Goal: Task Accomplishment & Management: Use online tool/utility

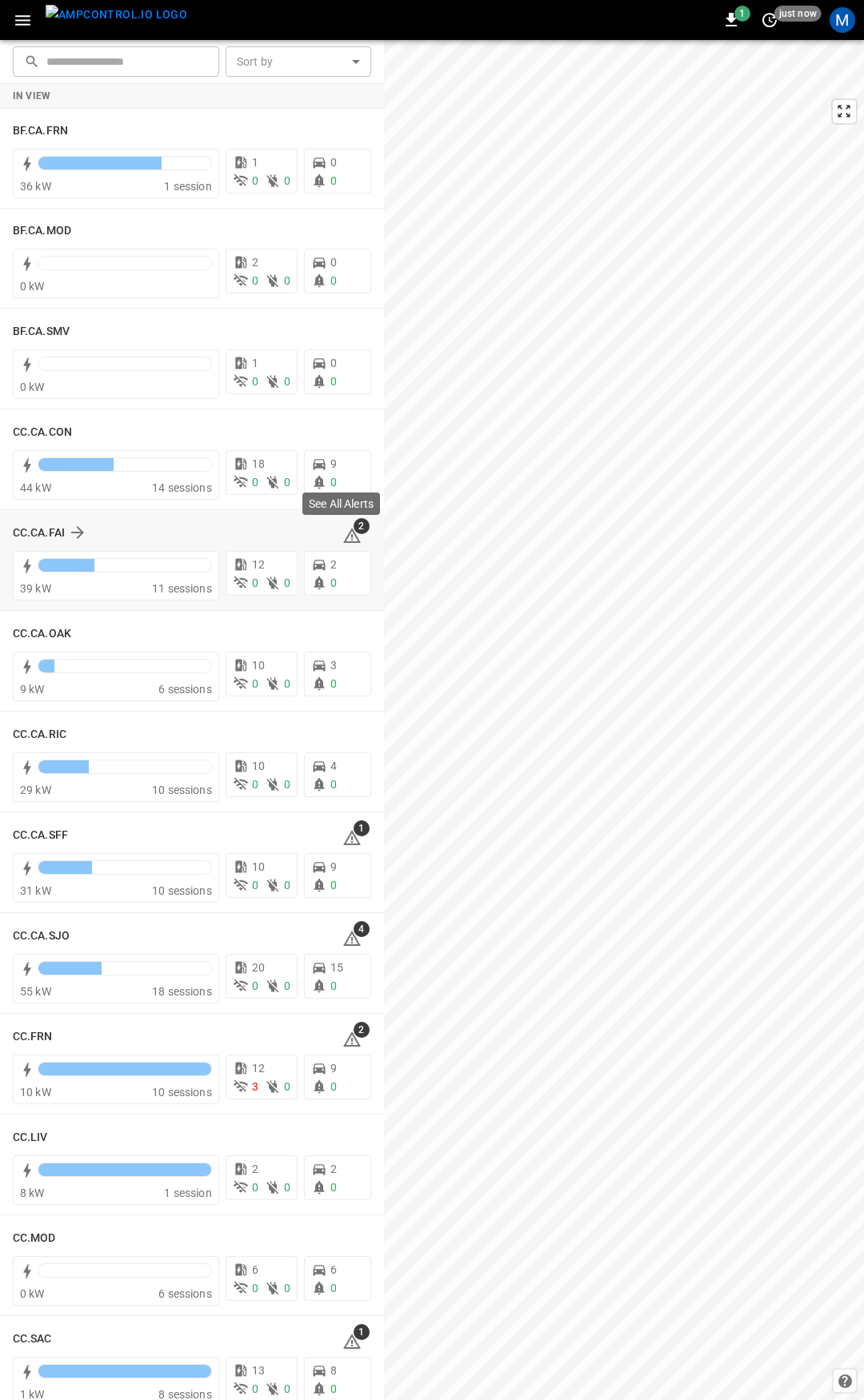
click at [350, 535] on icon at bounding box center [351, 535] width 19 height 19
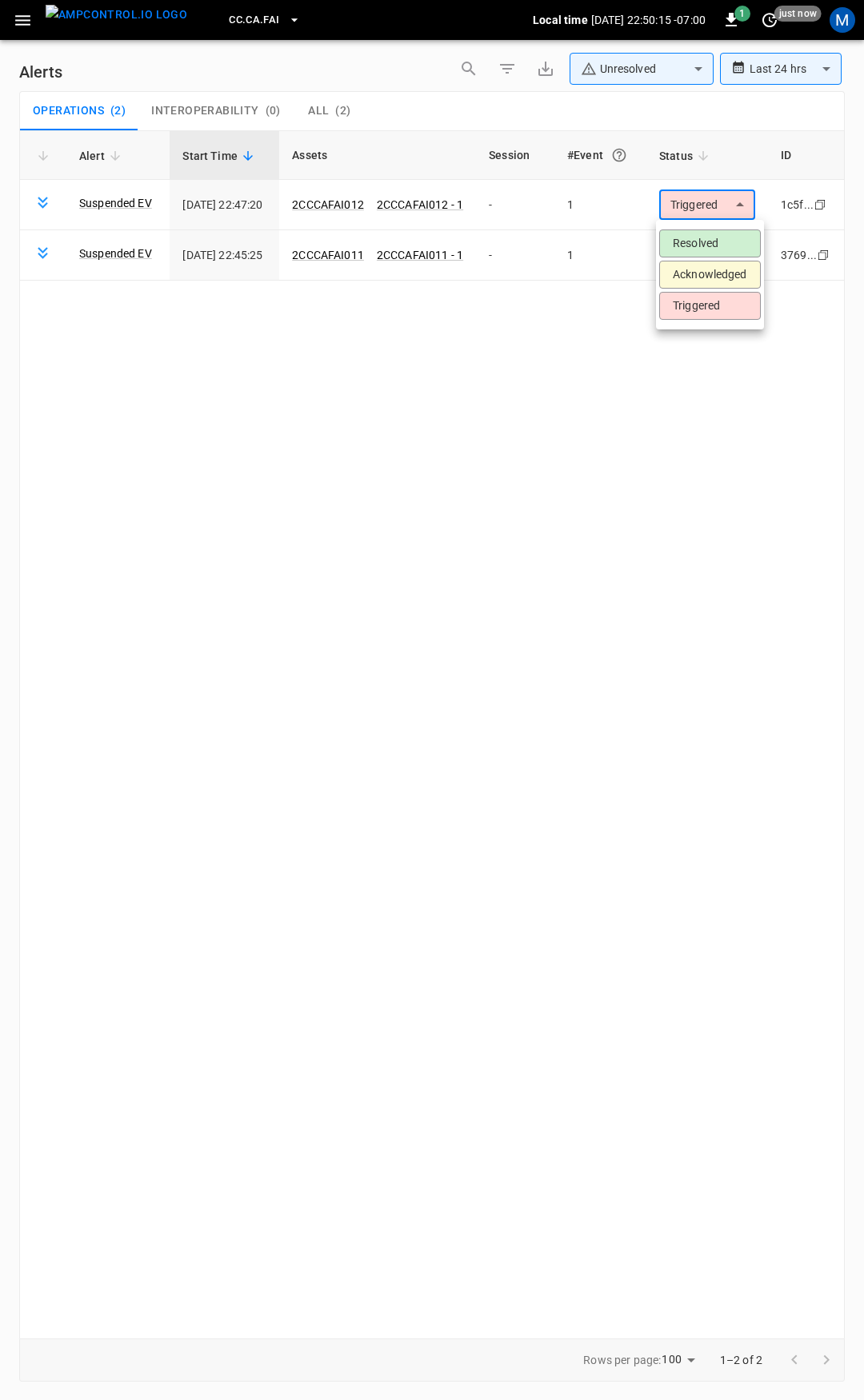
click at [703, 214] on body "**********" at bounding box center [432, 697] width 864 height 1395
click at [707, 249] on li "Resolved" at bounding box center [709, 244] width 101 height 28
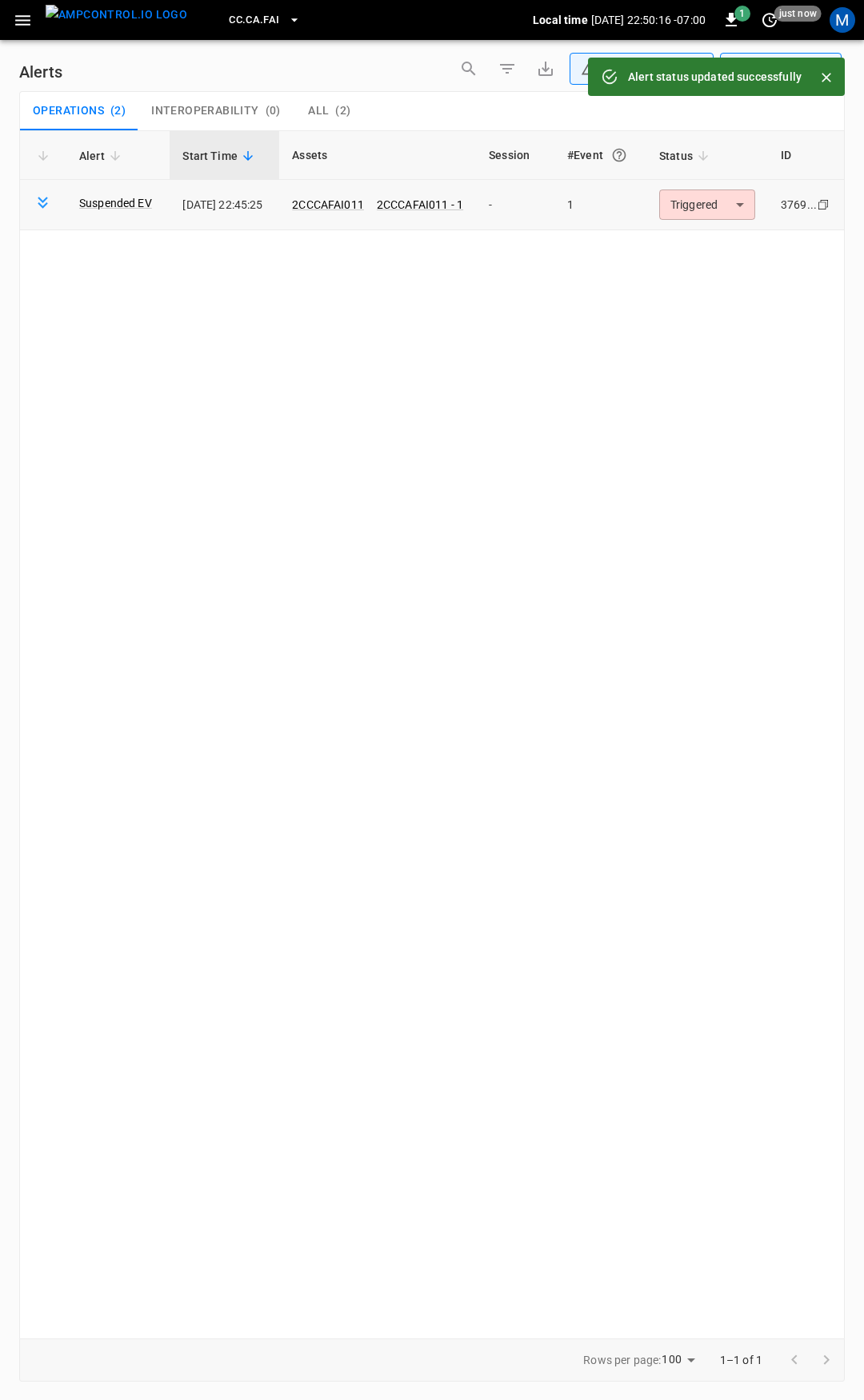
click at [722, 209] on body "**********" at bounding box center [432, 697] width 864 height 1395
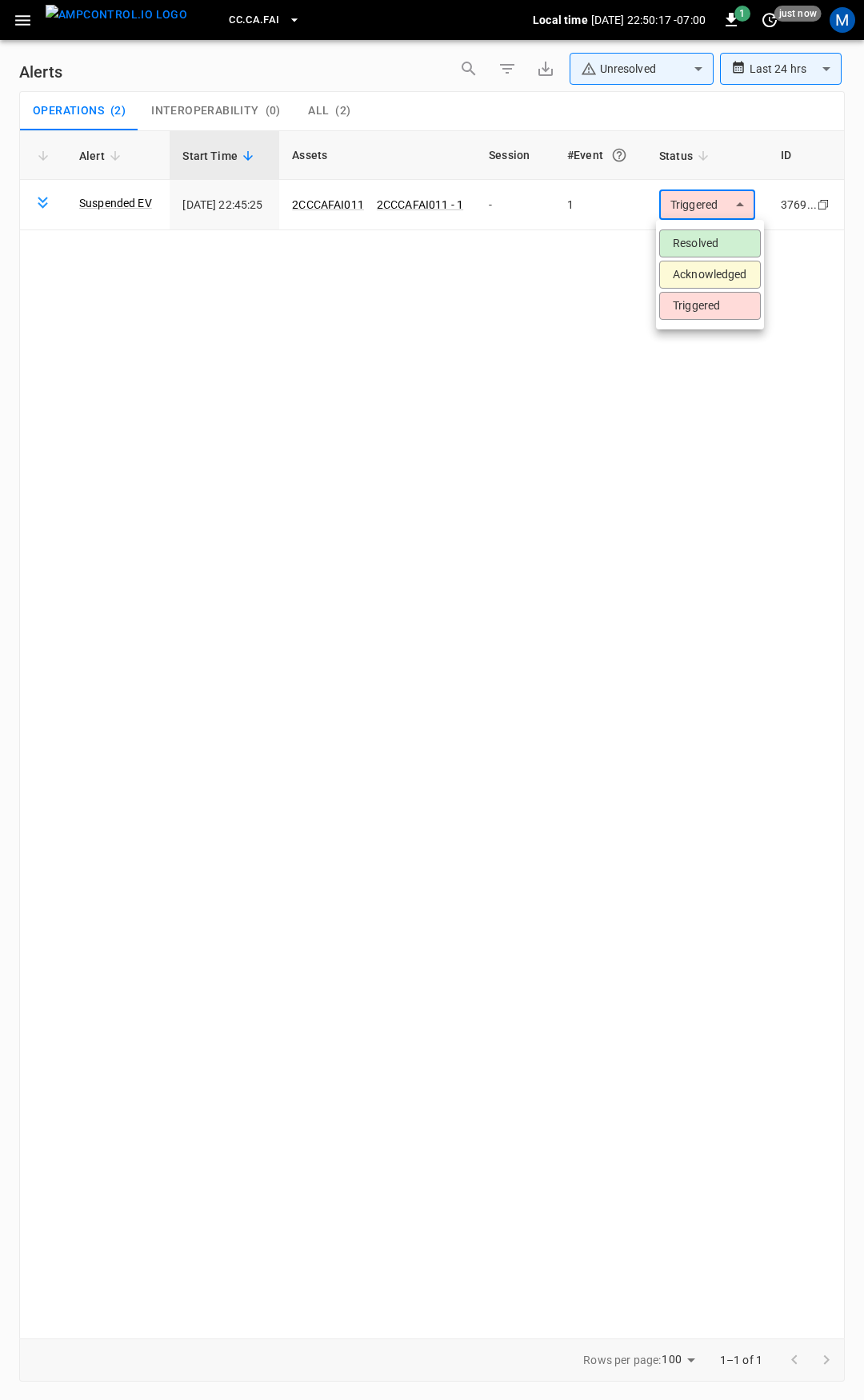
click at [732, 236] on li "Resolved" at bounding box center [709, 244] width 101 height 28
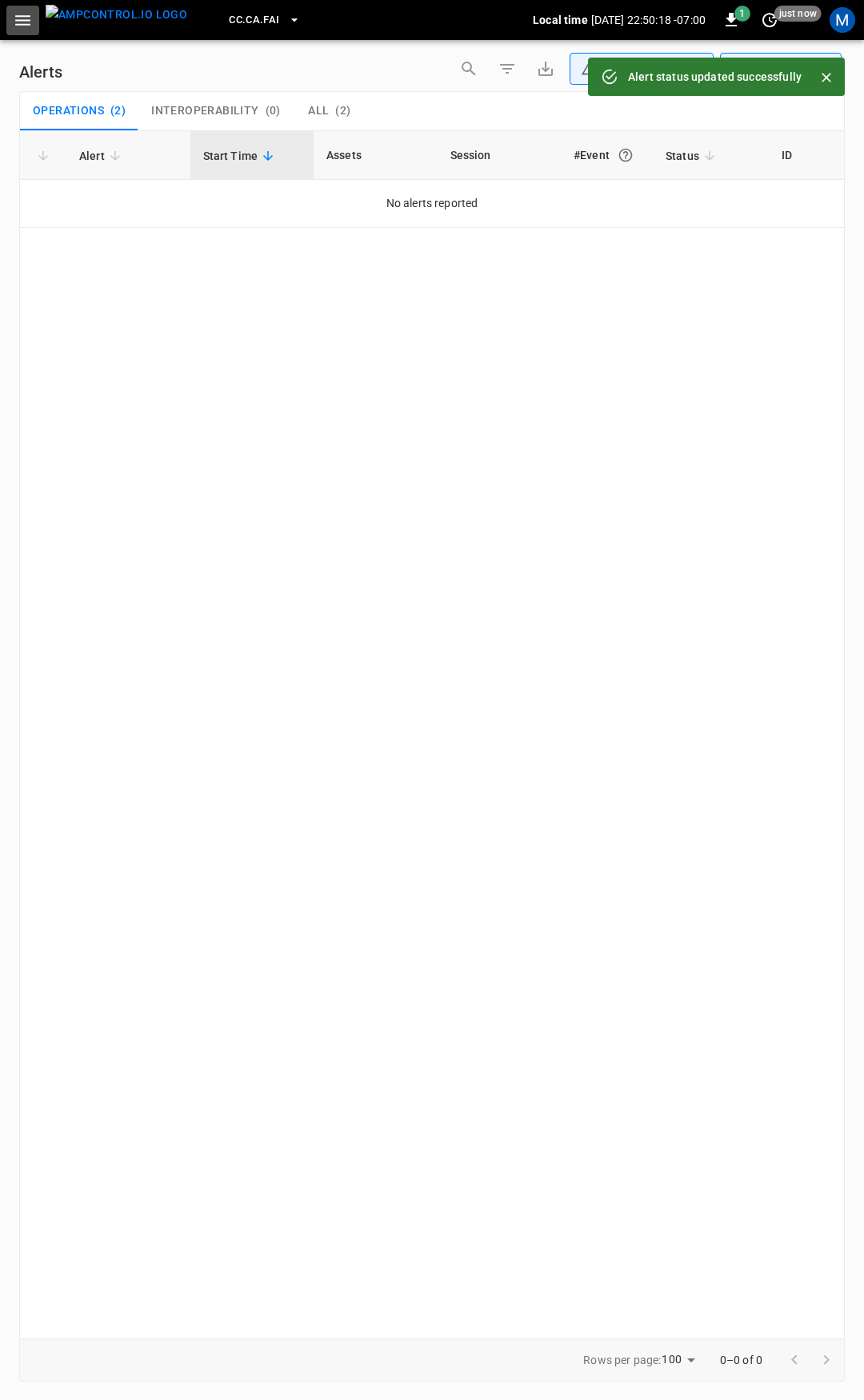
click at [32, 13] on icon "button" at bounding box center [23, 20] width 20 height 20
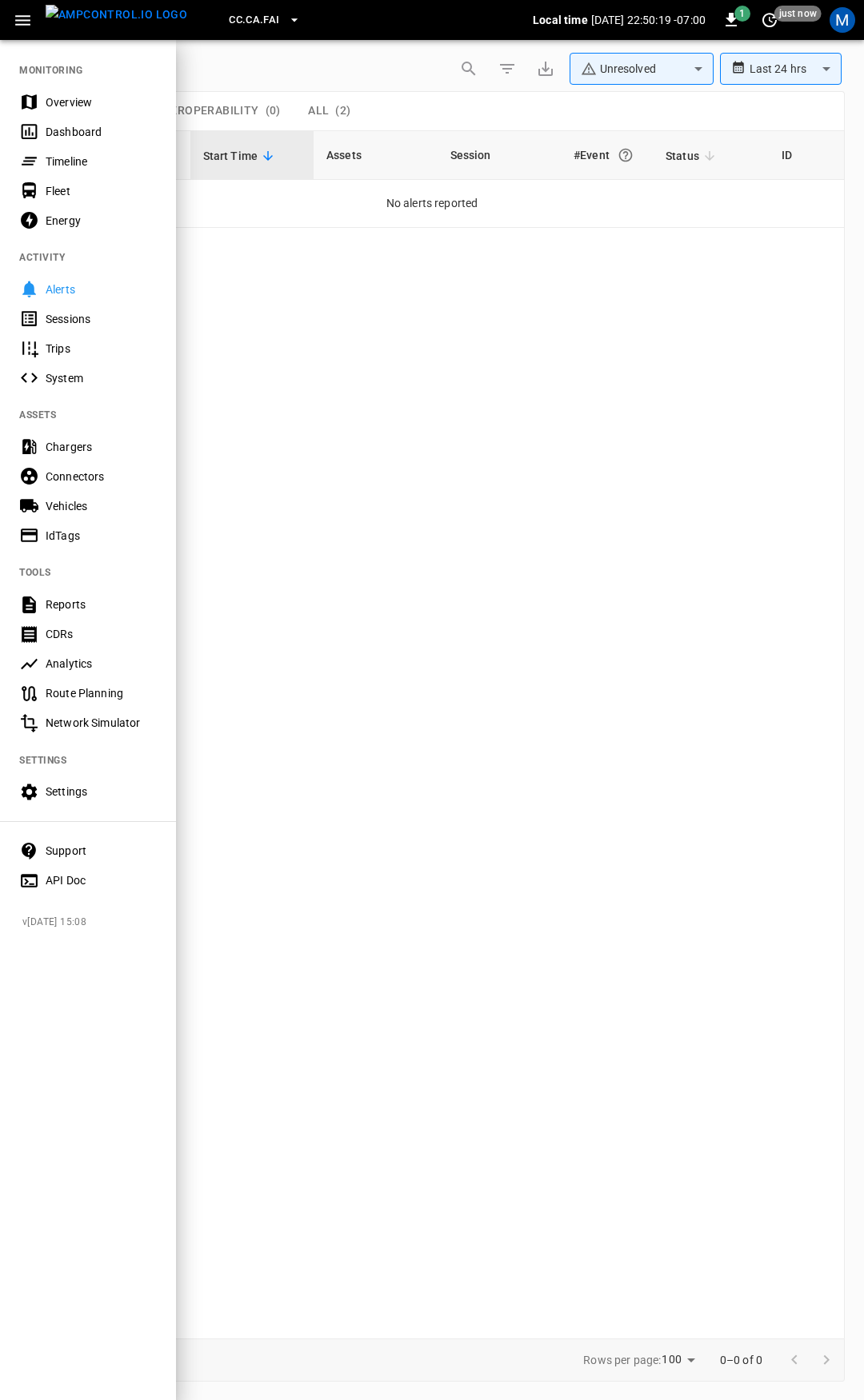
click at [77, 87] on nav "MONITORING Overview Dashboard Timeline Fleet Energy ACTIVITY Alerts Sessions Tr…" at bounding box center [88, 470] width 176 height 864
drag, startPoint x: 84, startPoint y: 104, endPoint x: 92, endPoint y: 110, distance: 10.0
click at [84, 104] on div "Overview" at bounding box center [101, 102] width 111 height 16
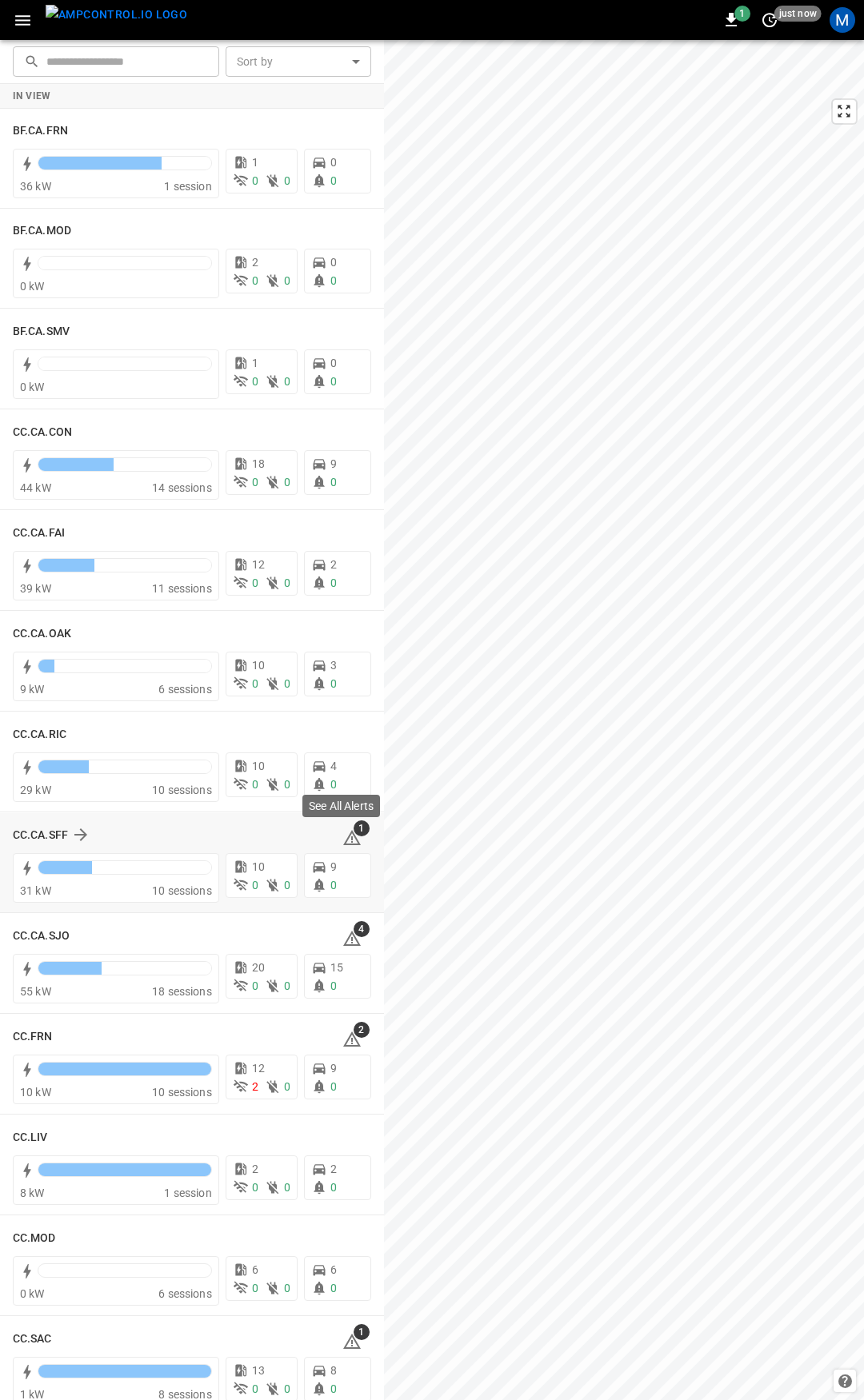
click at [343, 833] on icon at bounding box center [352, 838] width 18 height 16
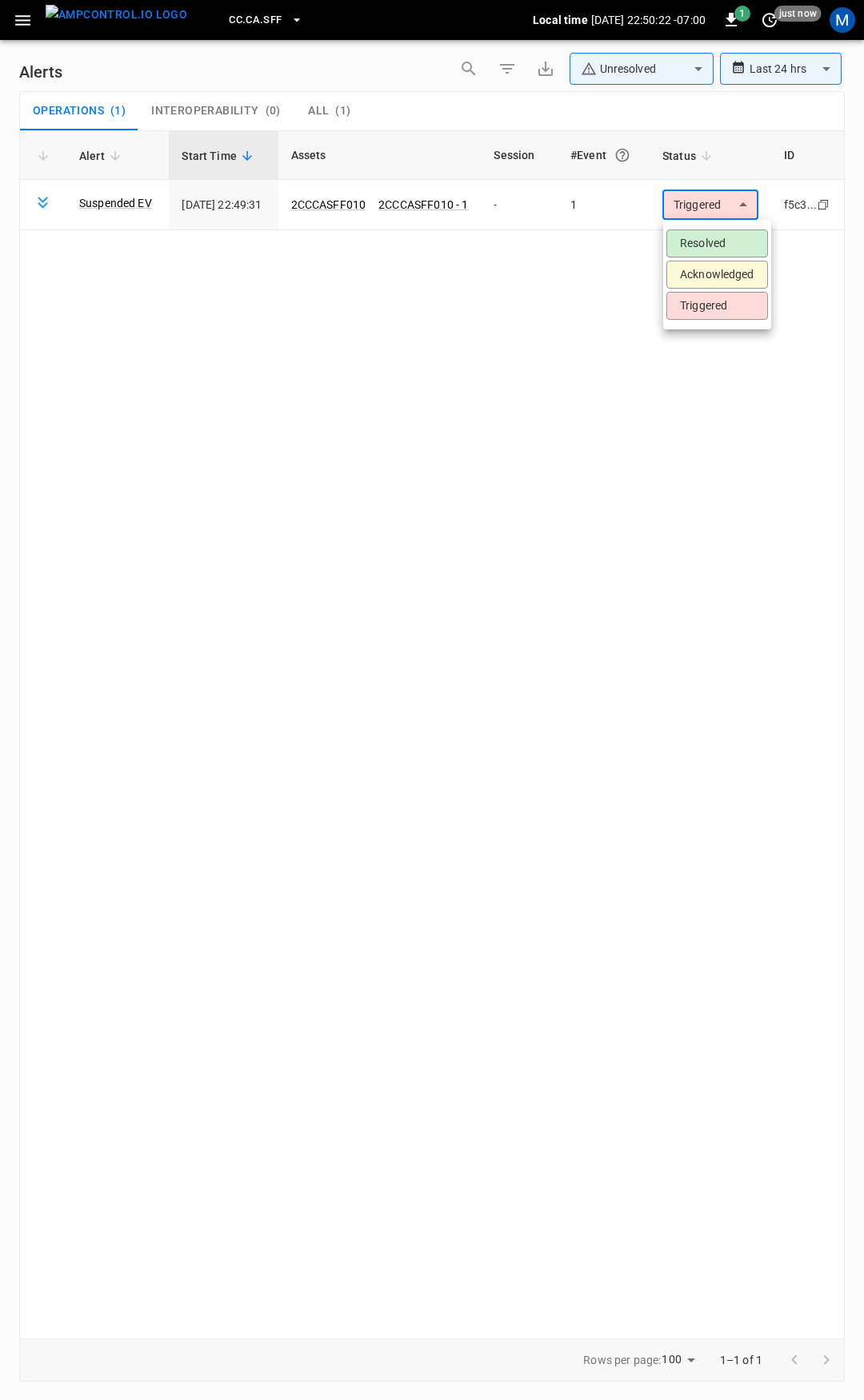
drag, startPoint x: 763, startPoint y: 218, endPoint x: 749, endPoint y: 215, distance: 14.3
click at [758, 219] on body "**********" at bounding box center [432, 697] width 864 height 1395
click at [740, 250] on li "Resolved" at bounding box center [717, 244] width 101 height 28
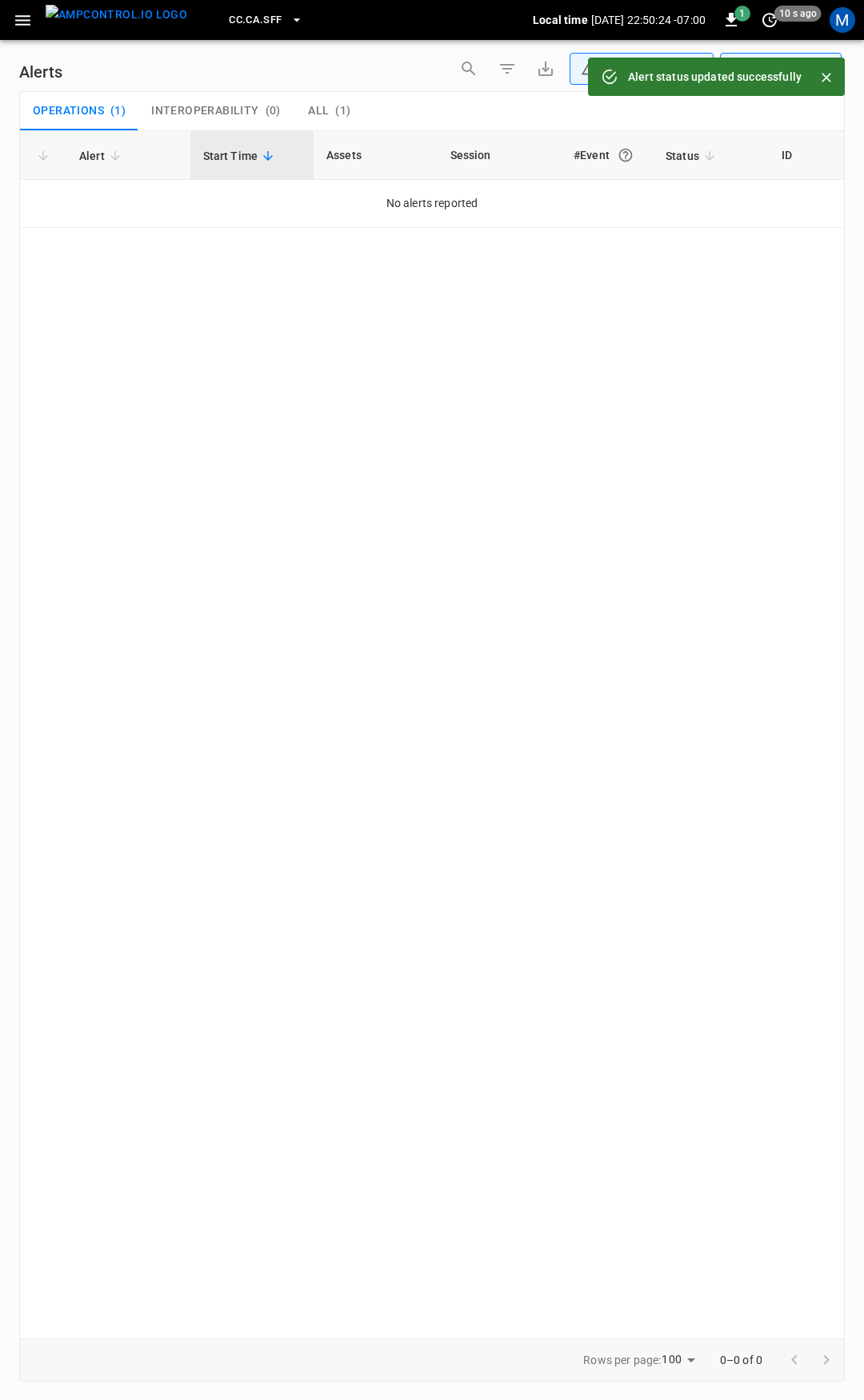
click at [26, 21] on icon "button" at bounding box center [23, 20] width 20 height 20
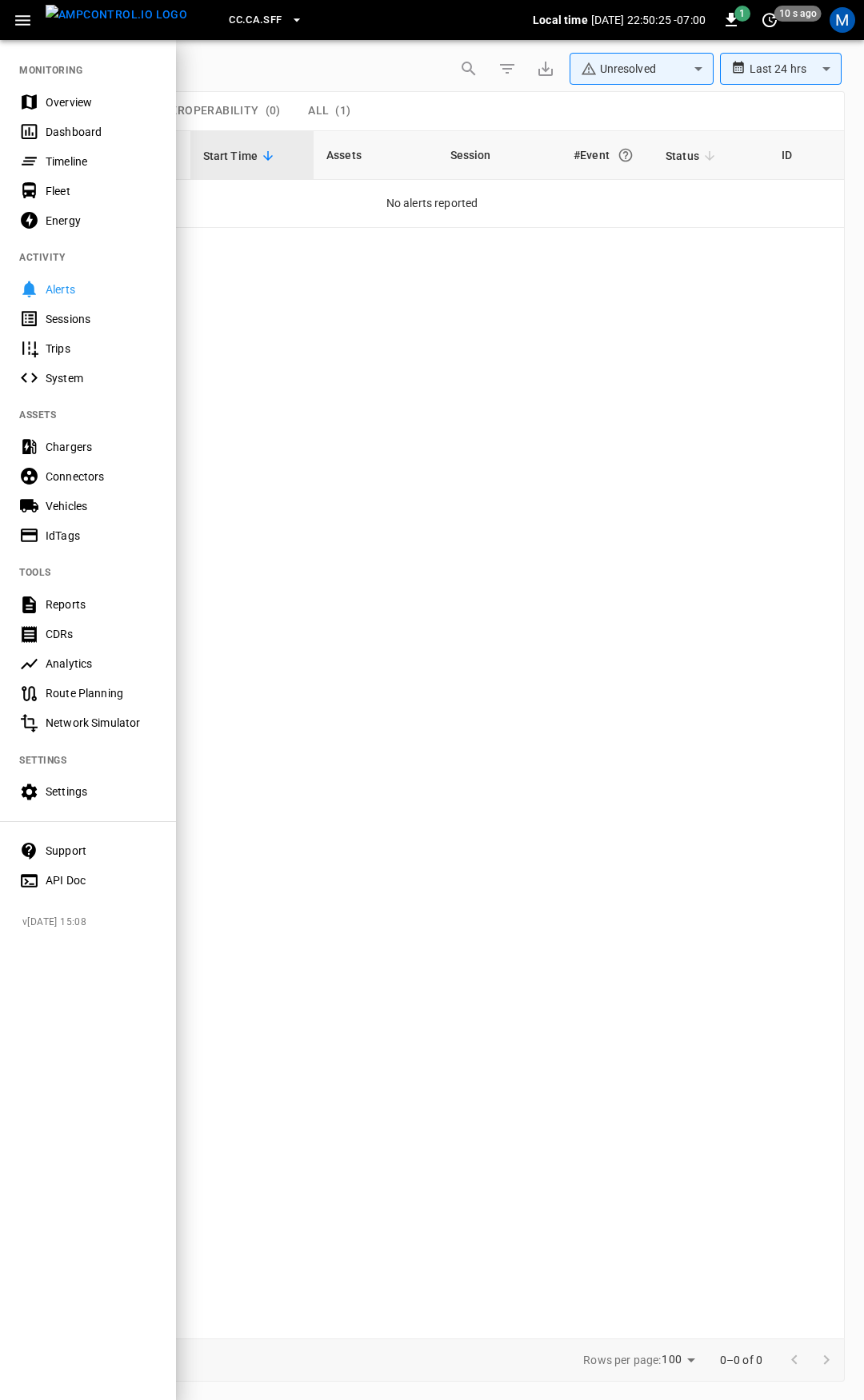
click at [59, 92] on div "Overview" at bounding box center [88, 102] width 176 height 29
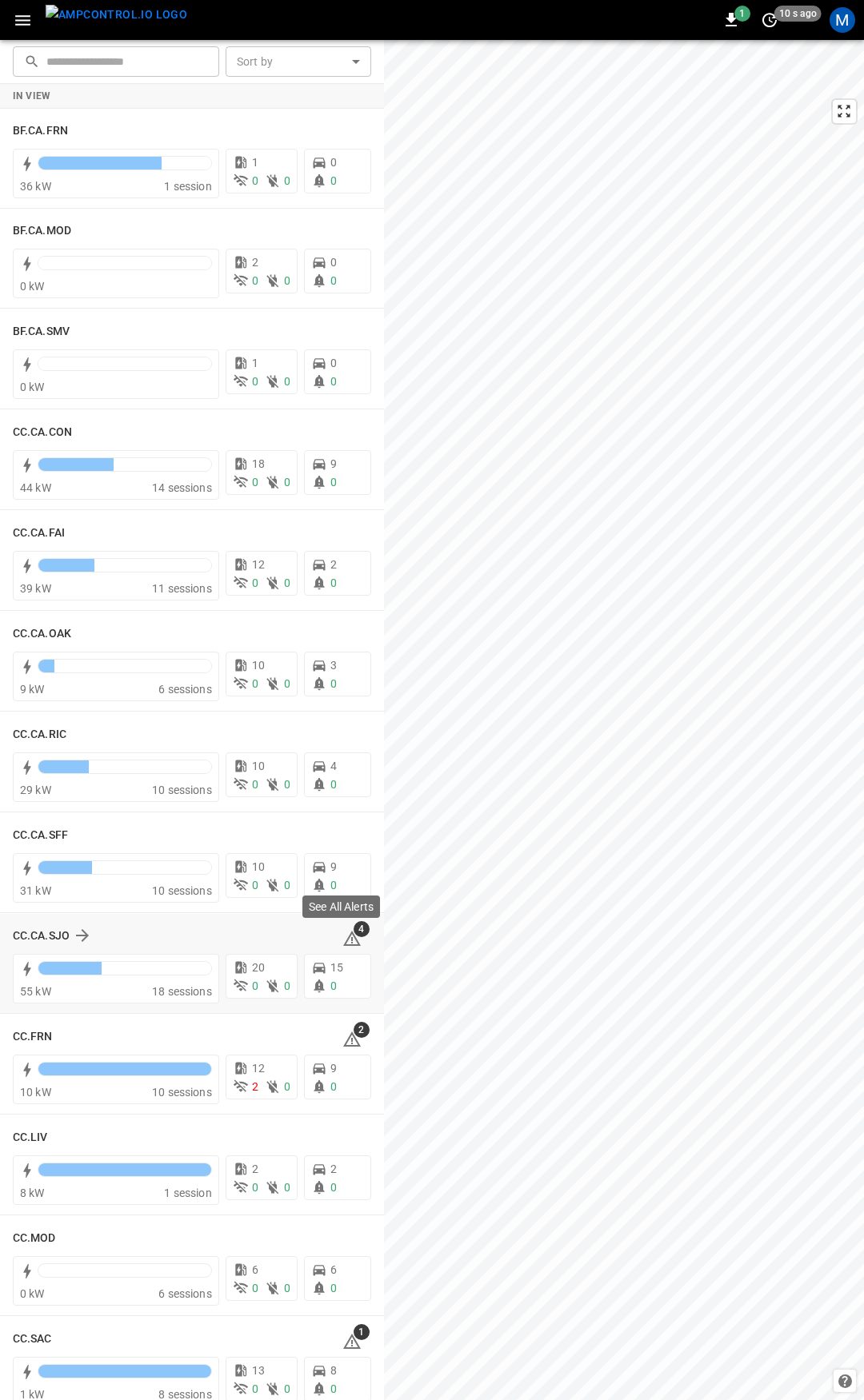
click at [343, 939] on icon at bounding box center [352, 939] width 18 height 16
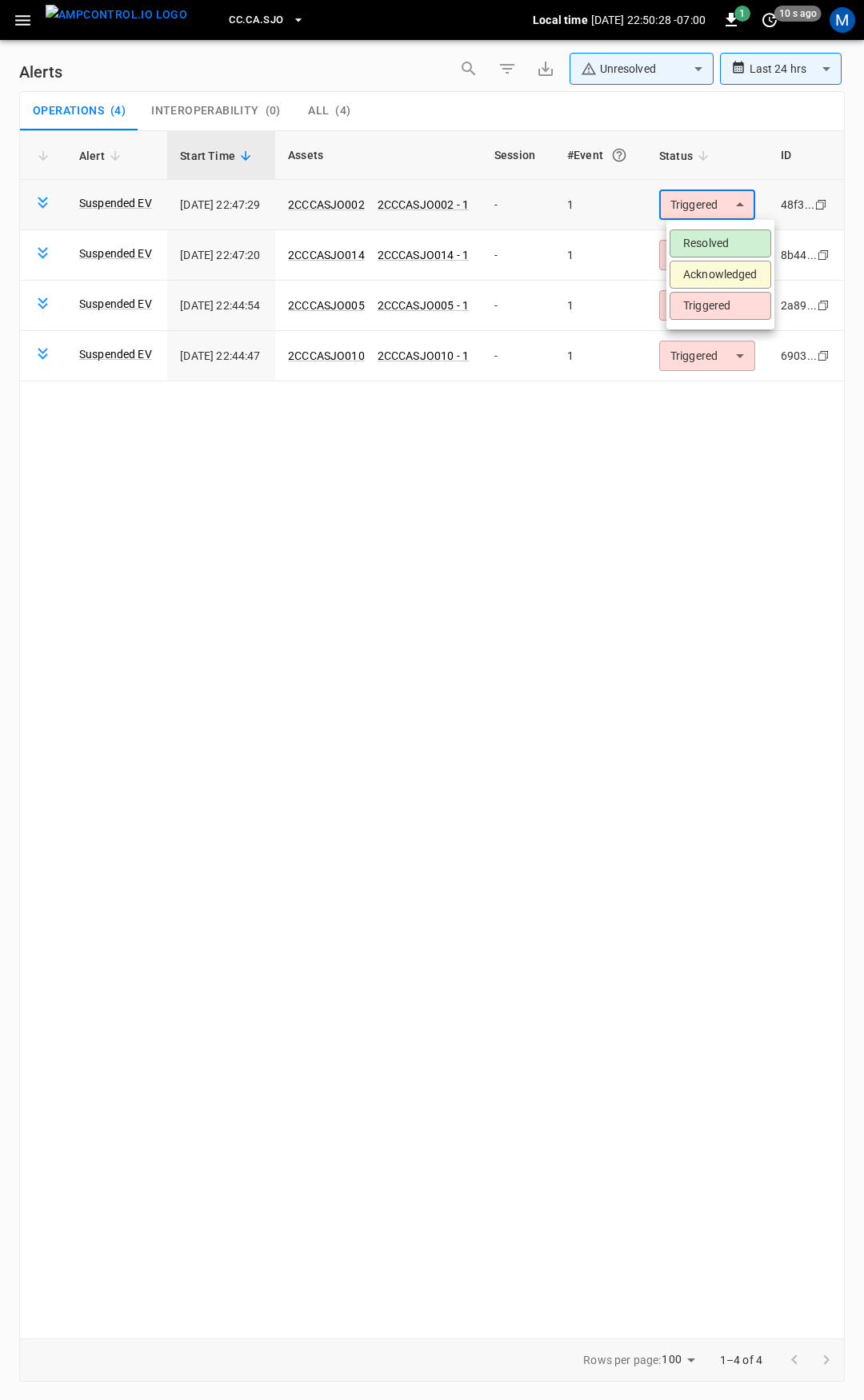
click at [724, 201] on body "**********" at bounding box center [432, 697] width 864 height 1395
click at [714, 249] on li "Resolved" at bounding box center [720, 244] width 101 height 28
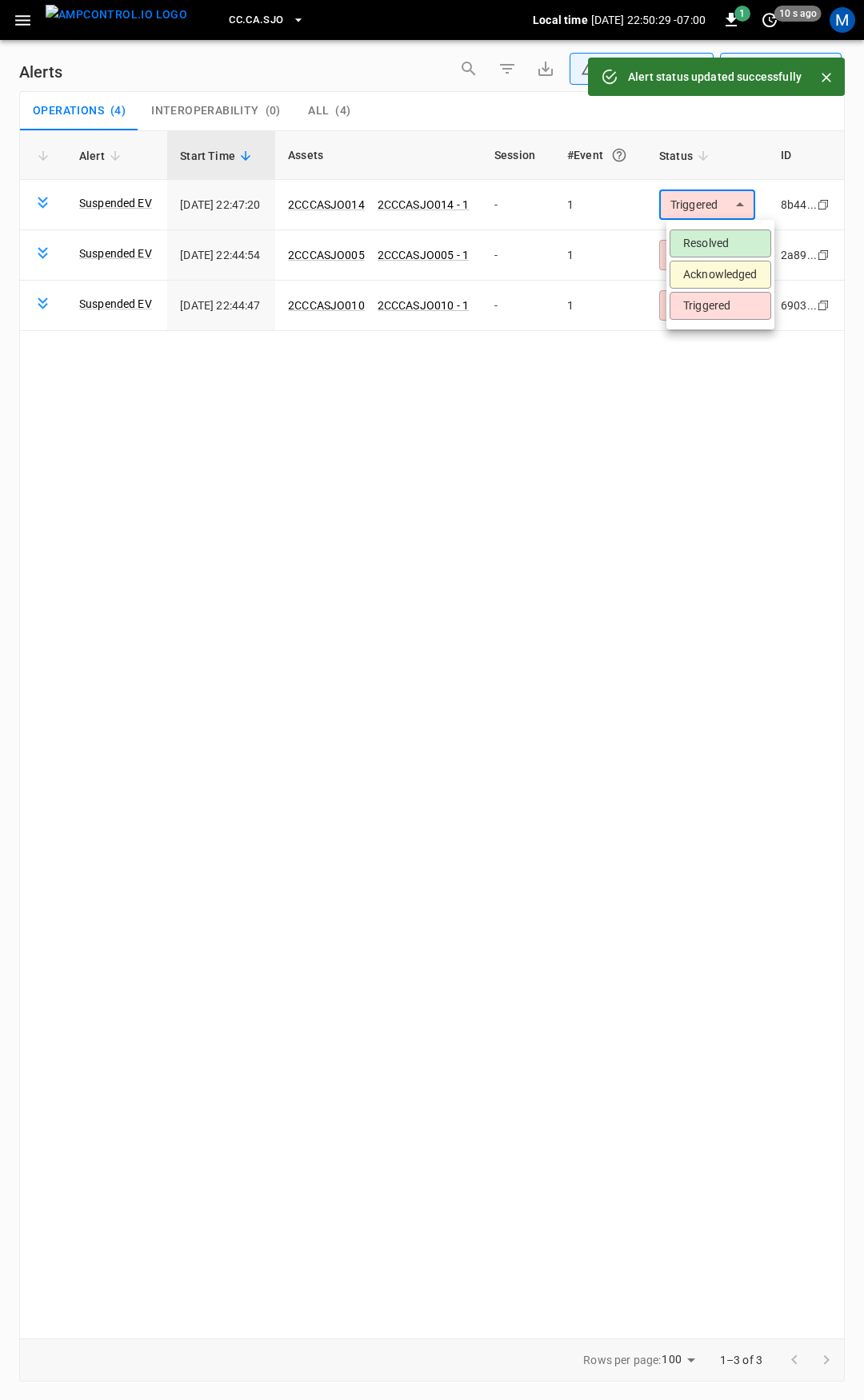
click at [730, 210] on body "**********" at bounding box center [432, 697] width 864 height 1395
click at [727, 235] on li "Resolved" at bounding box center [720, 244] width 101 height 28
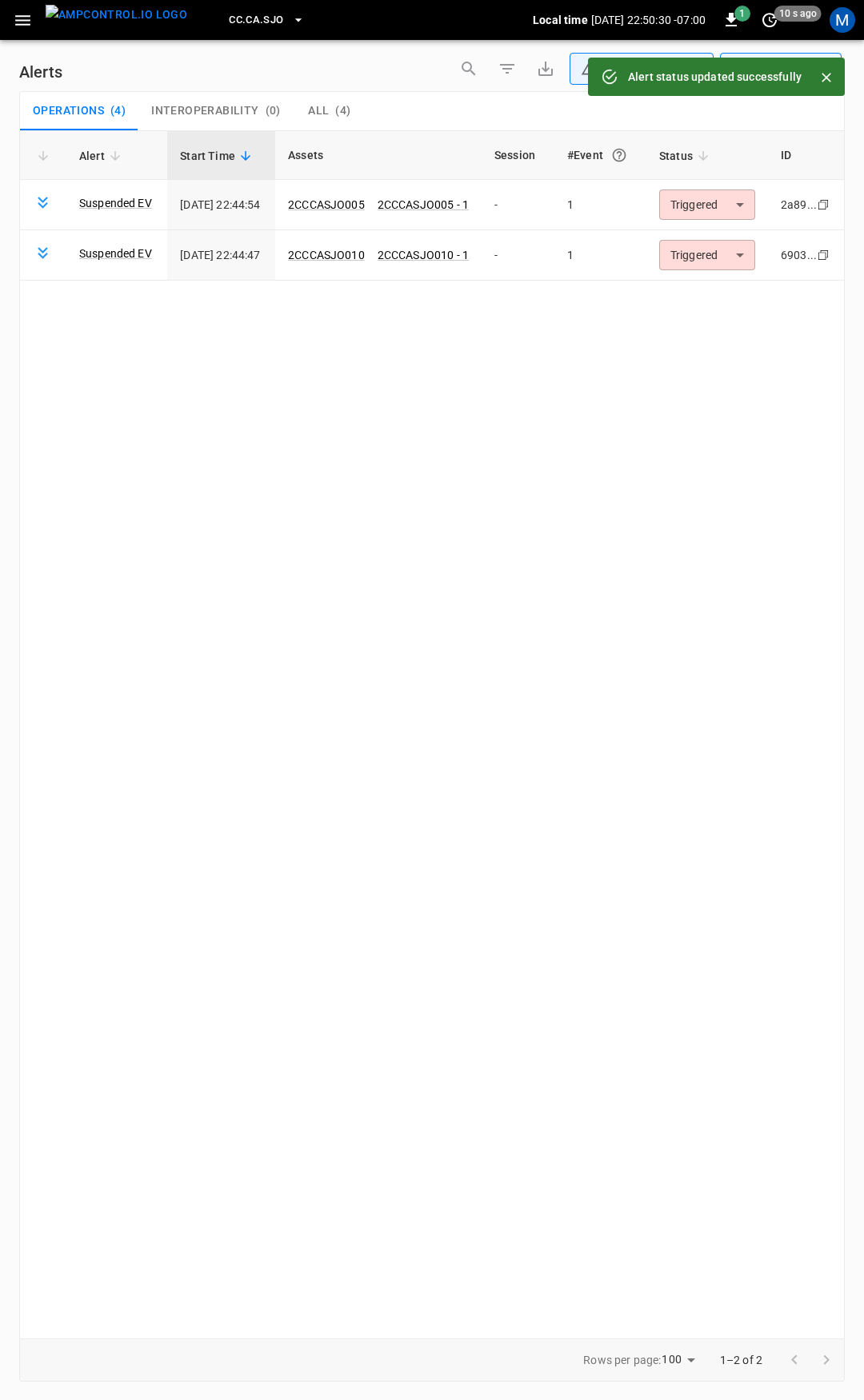
click at [736, 209] on body "**********" at bounding box center [432, 697] width 864 height 1395
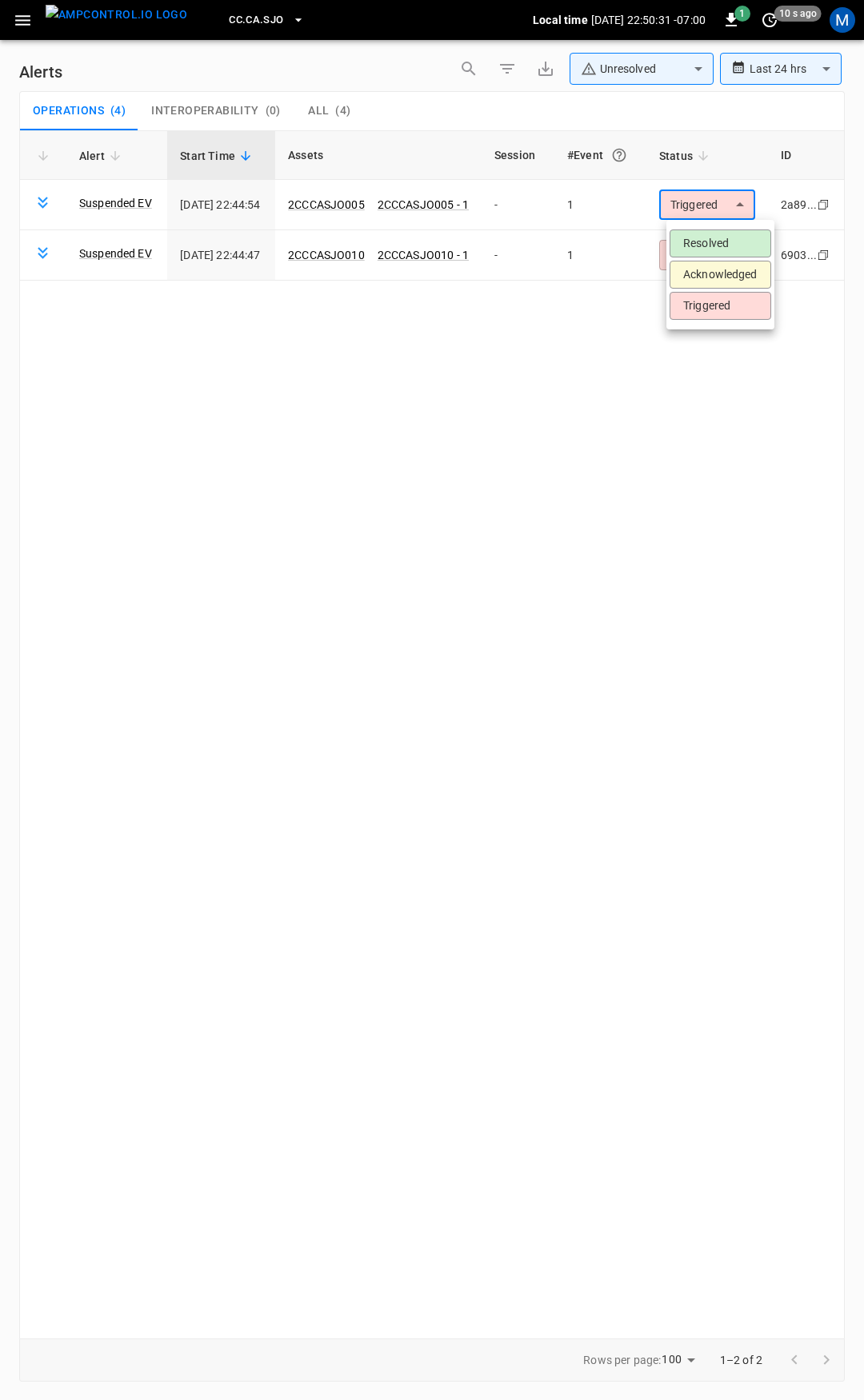
click at [731, 242] on li "Resolved" at bounding box center [720, 244] width 101 height 28
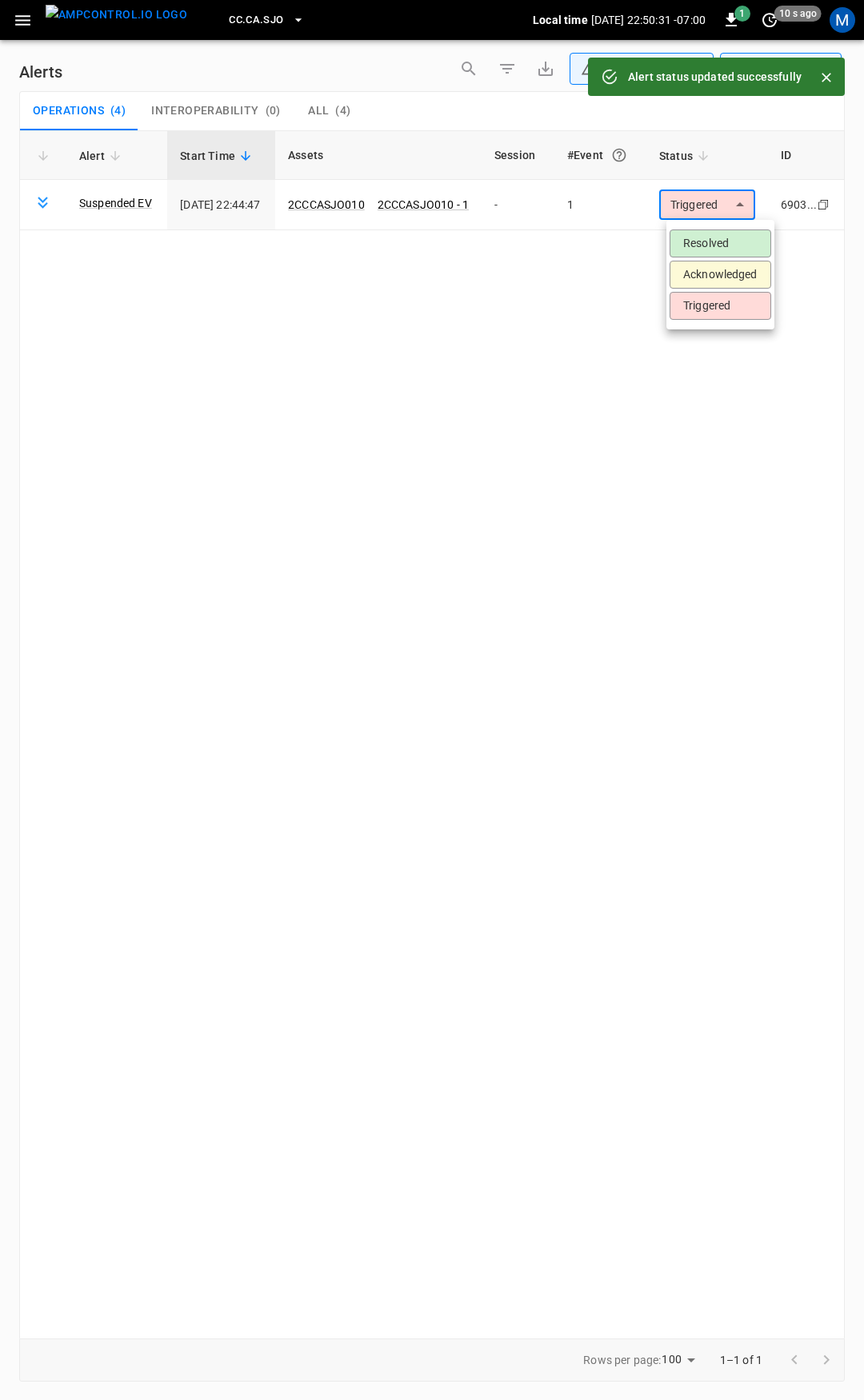
click at [733, 203] on body "**********" at bounding box center [432, 697] width 864 height 1395
click at [727, 237] on li "Resolved" at bounding box center [720, 244] width 101 height 28
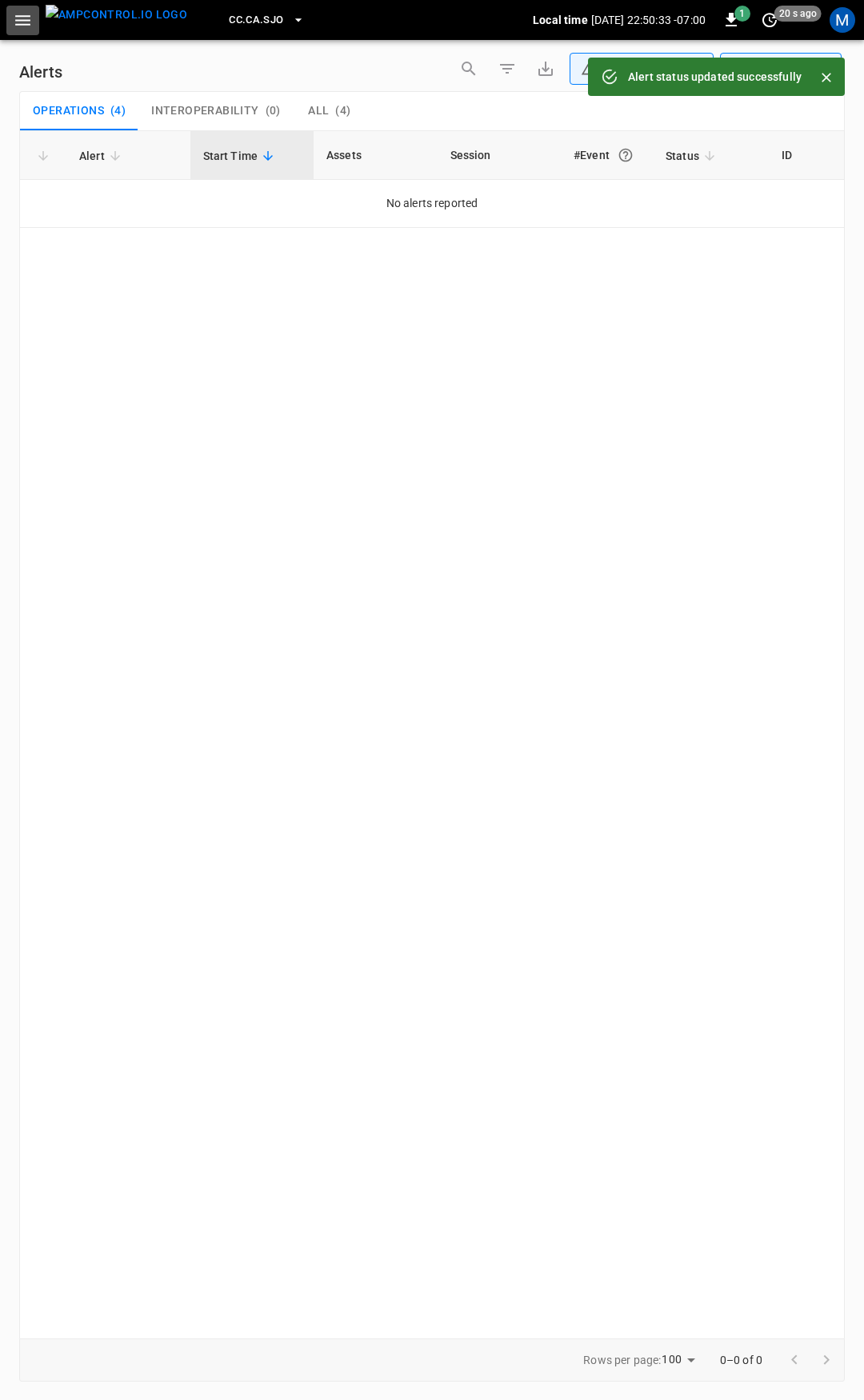
click at [33, 19] on button "button" at bounding box center [23, 20] width 33 height 29
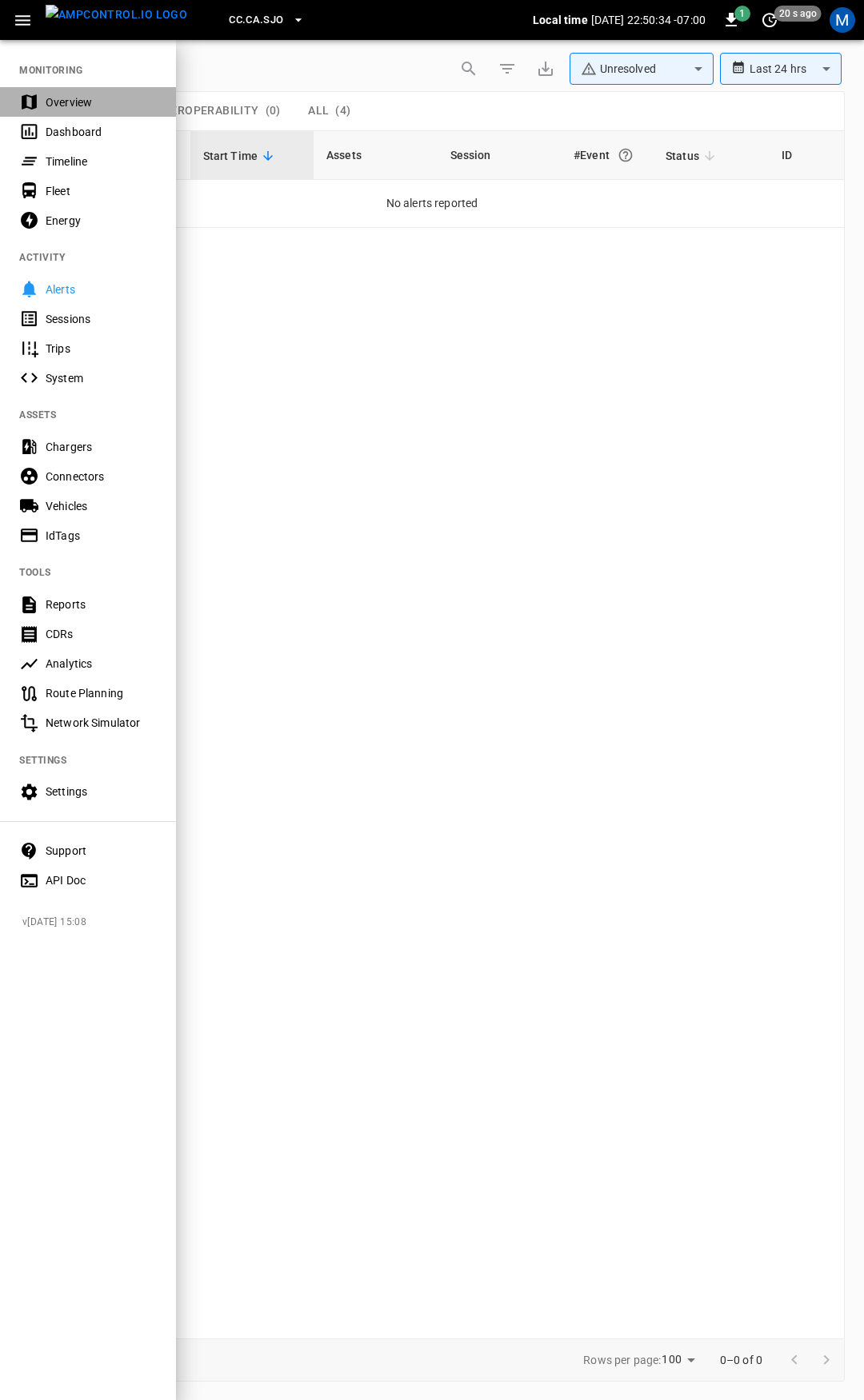
click at [80, 100] on div "Overview" at bounding box center [101, 102] width 111 height 16
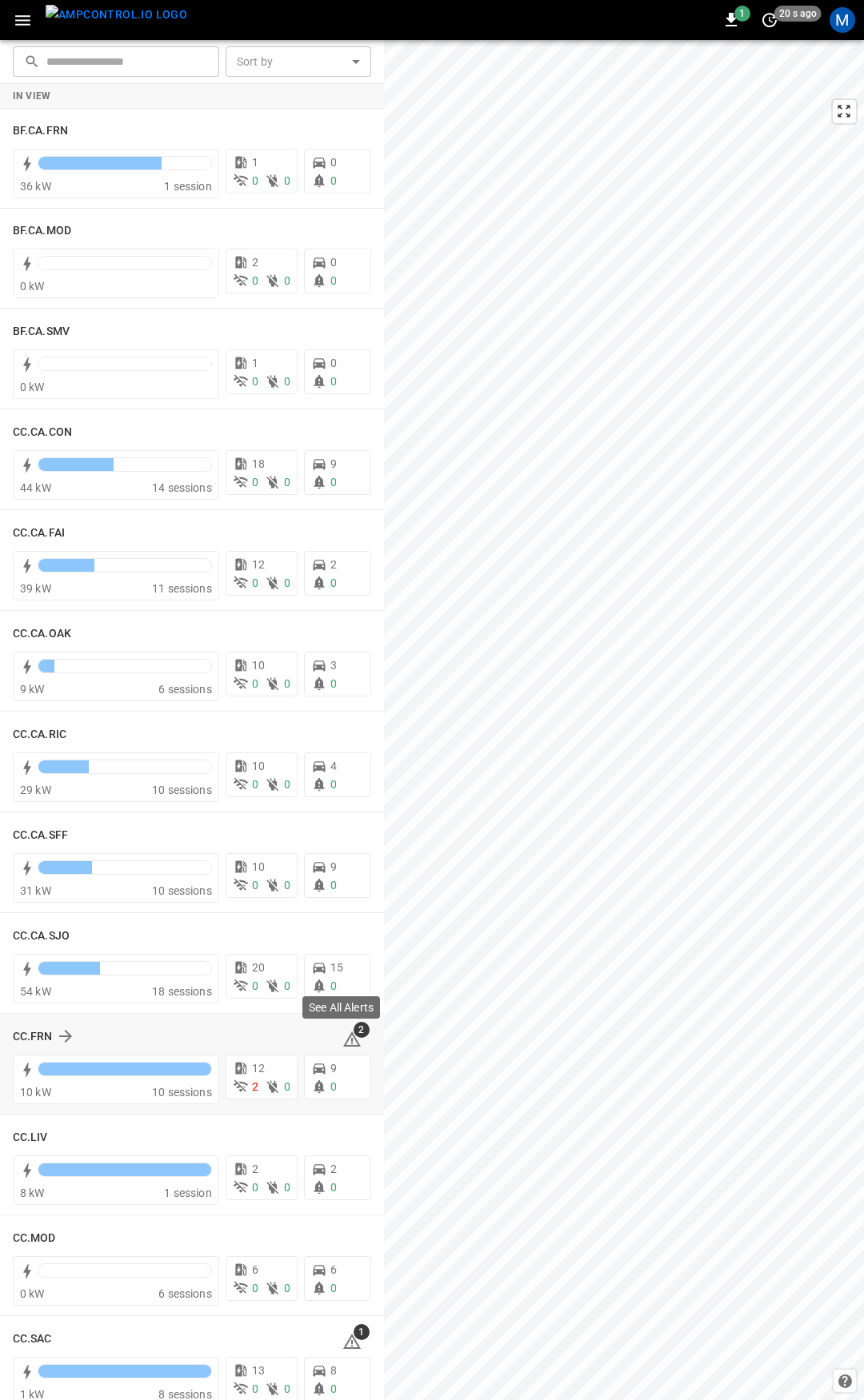
click at [351, 1042] on icon at bounding box center [352, 1042] width 2 height 7
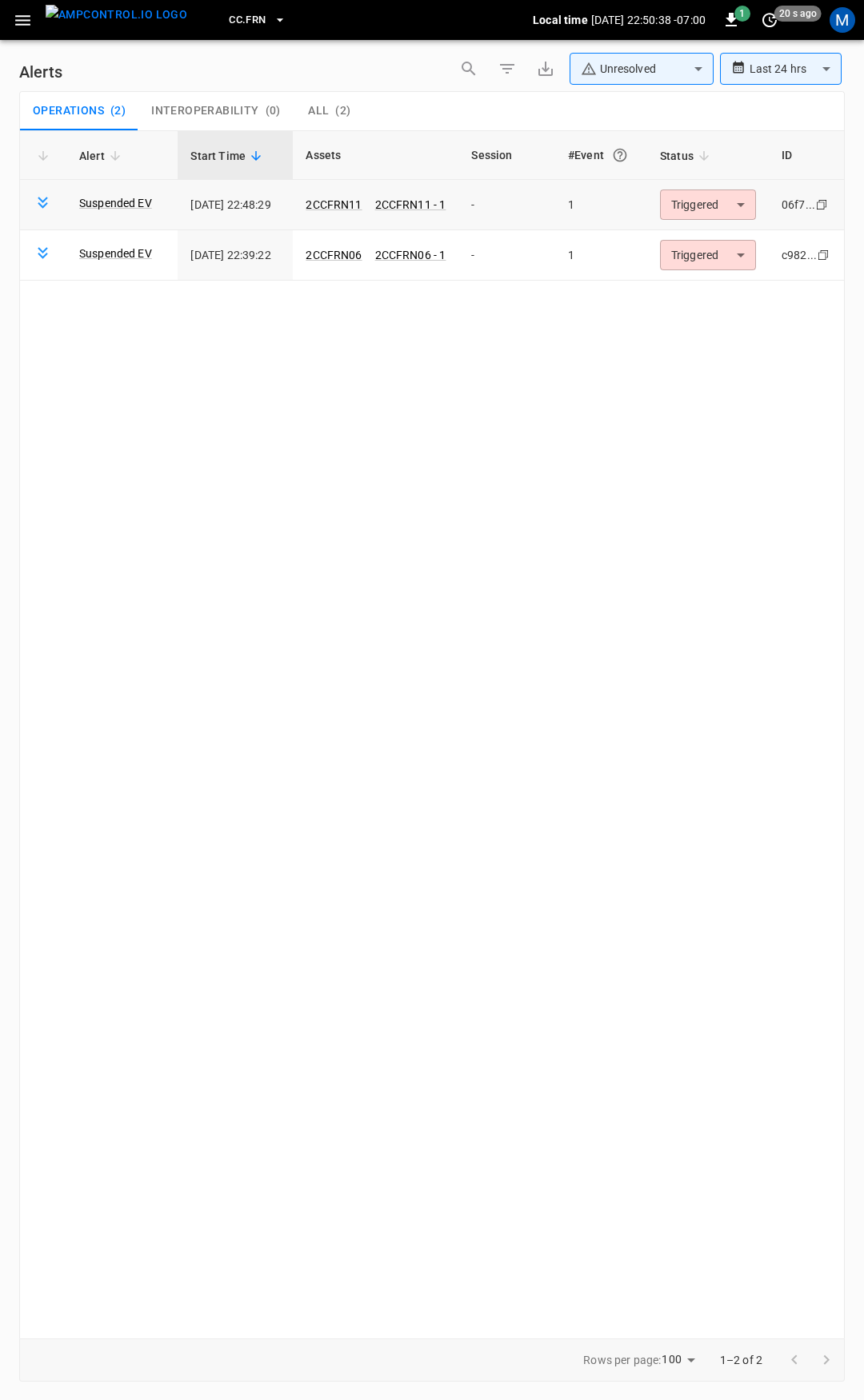
click at [718, 217] on body "**********" at bounding box center [432, 697] width 864 height 1395
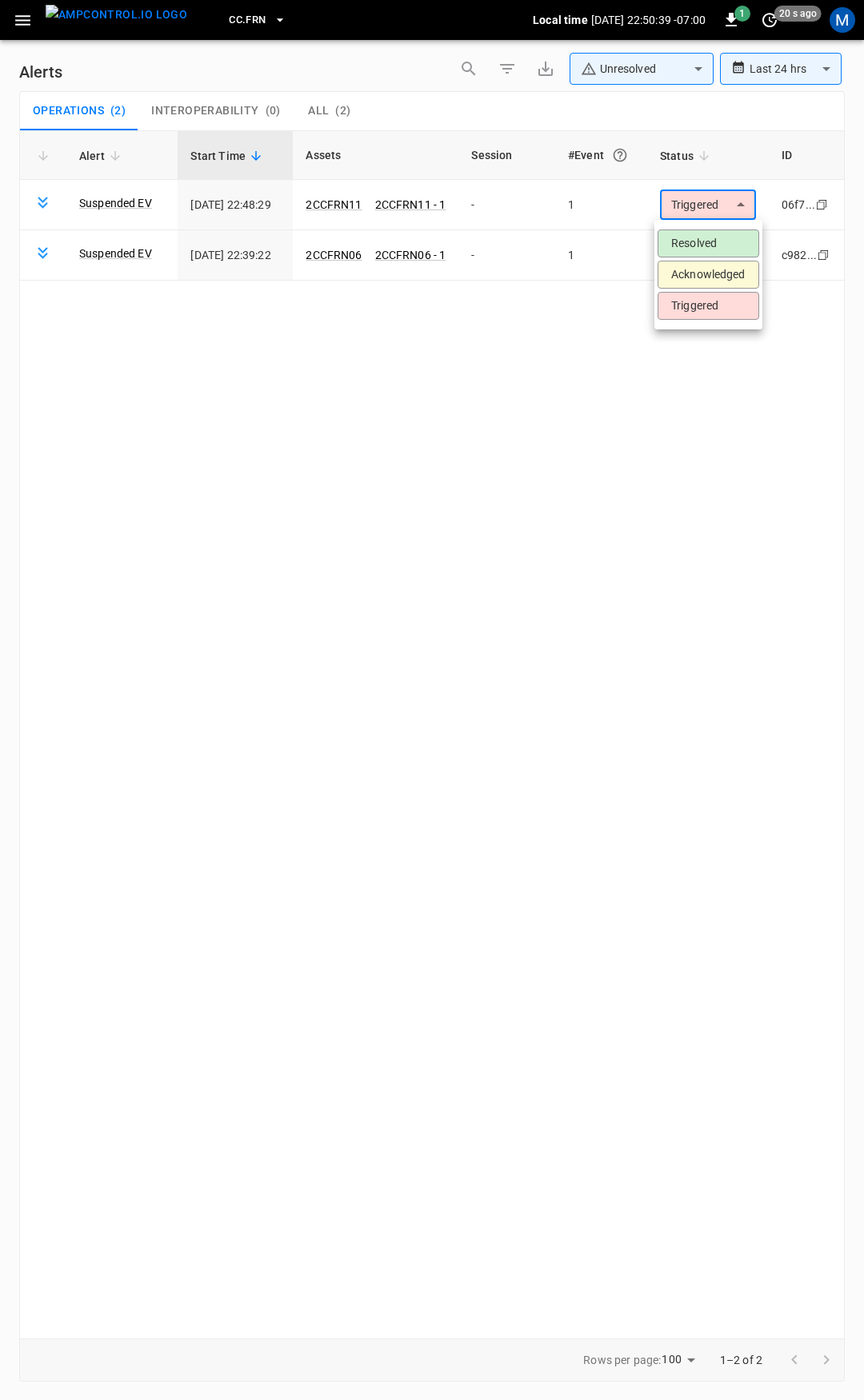
click at [722, 246] on li "Resolved" at bounding box center [708, 244] width 101 height 28
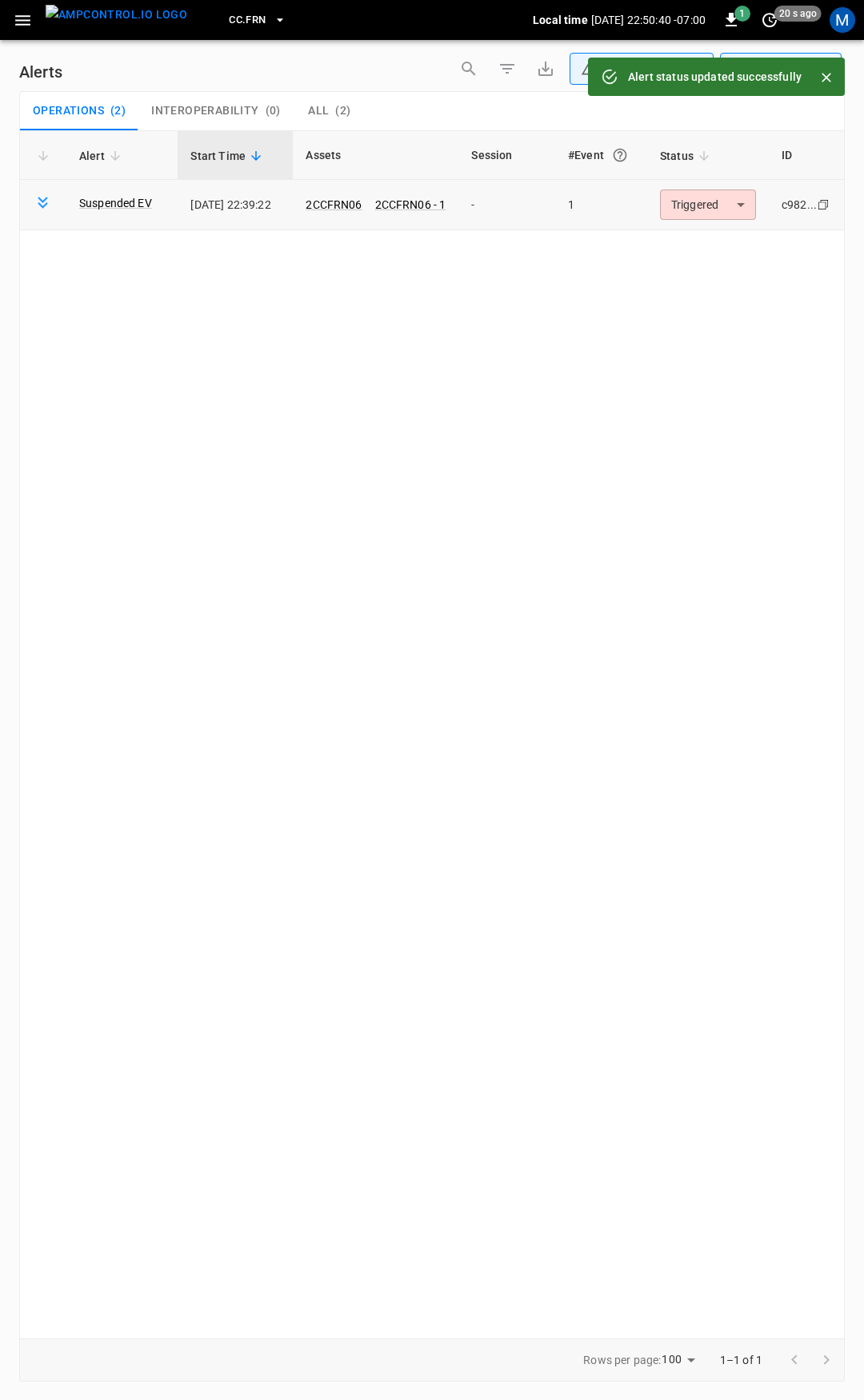
click at [718, 194] on body "**********" at bounding box center [432, 697] width 864 height 1395
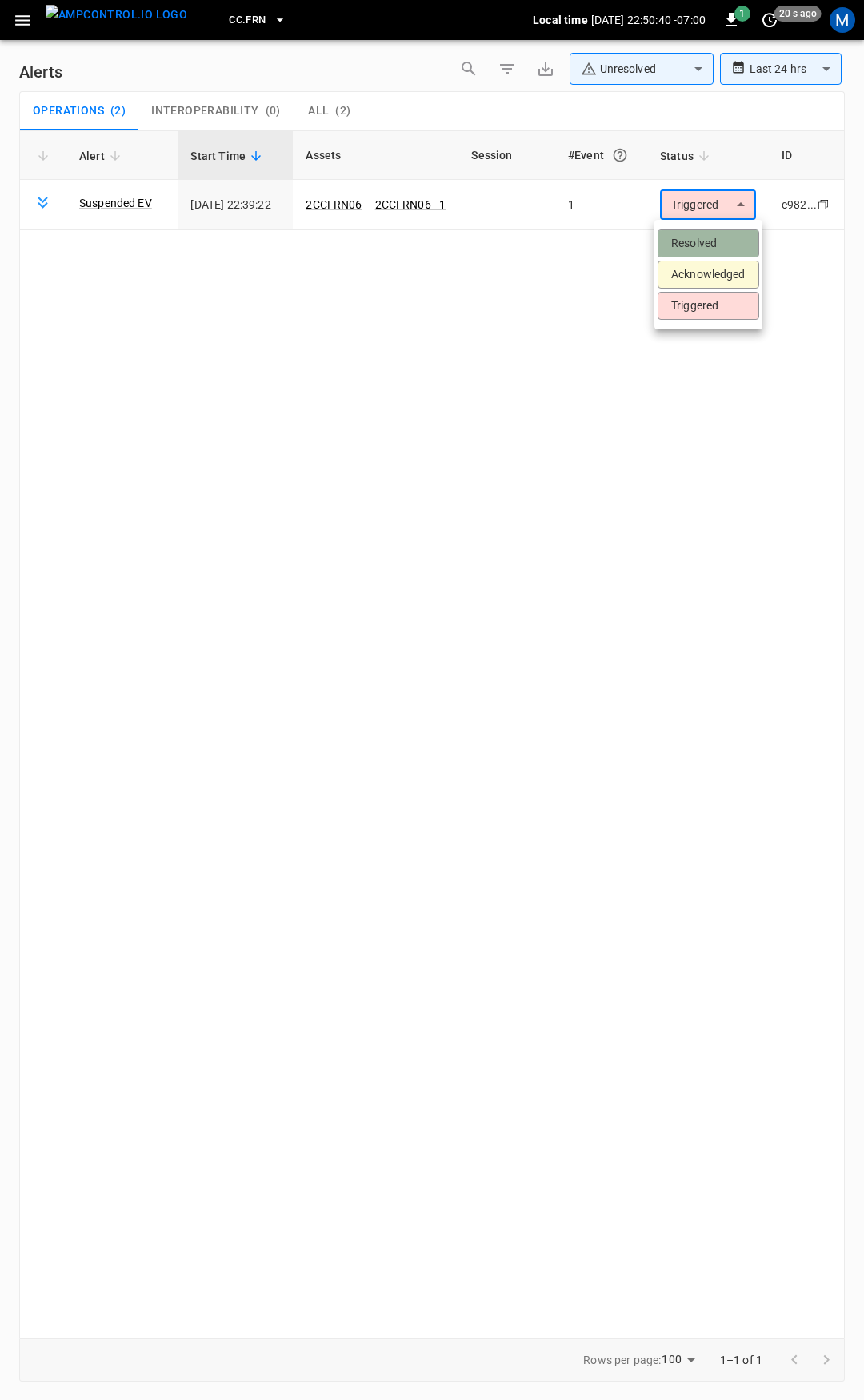
click at [710, 233] on li "Resolved" at bounding box center [708, 244] width 101 height 28
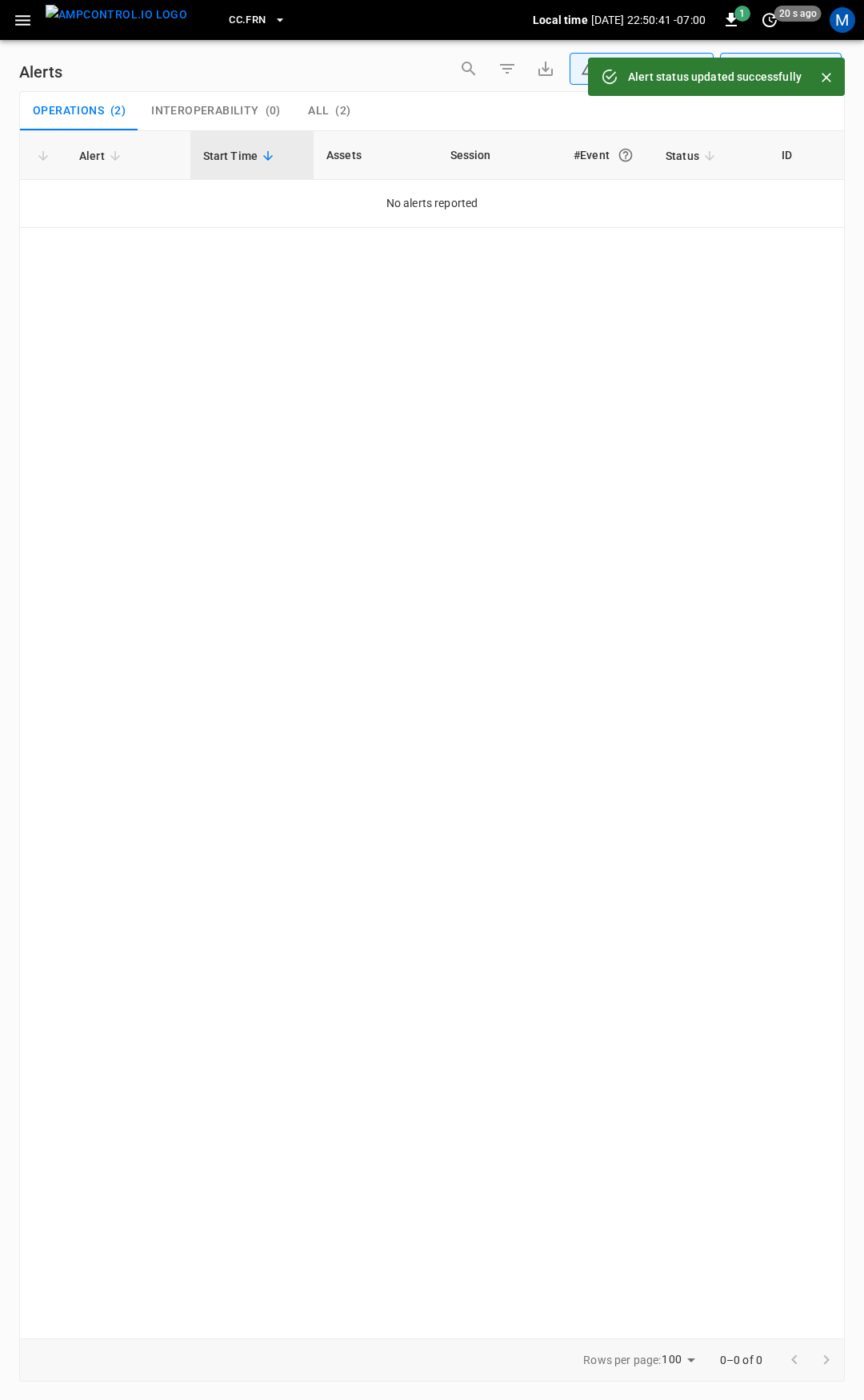
click at [17, 16] on icon "button" at bounding box center [23, 20] width 16 height 11
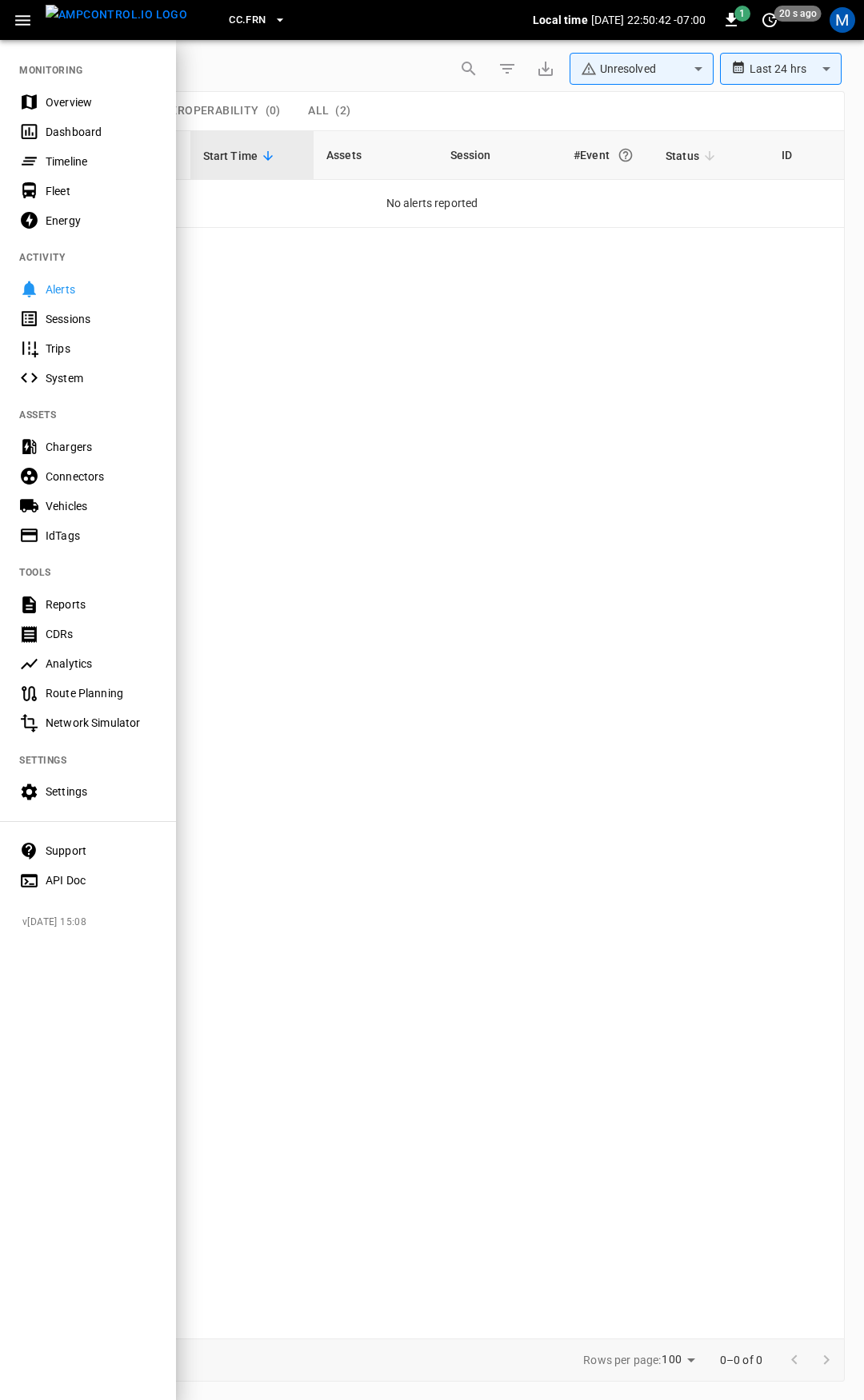
click at [82, 111] on div "Overview" at bounding box center [88, 102] width 176 height 29
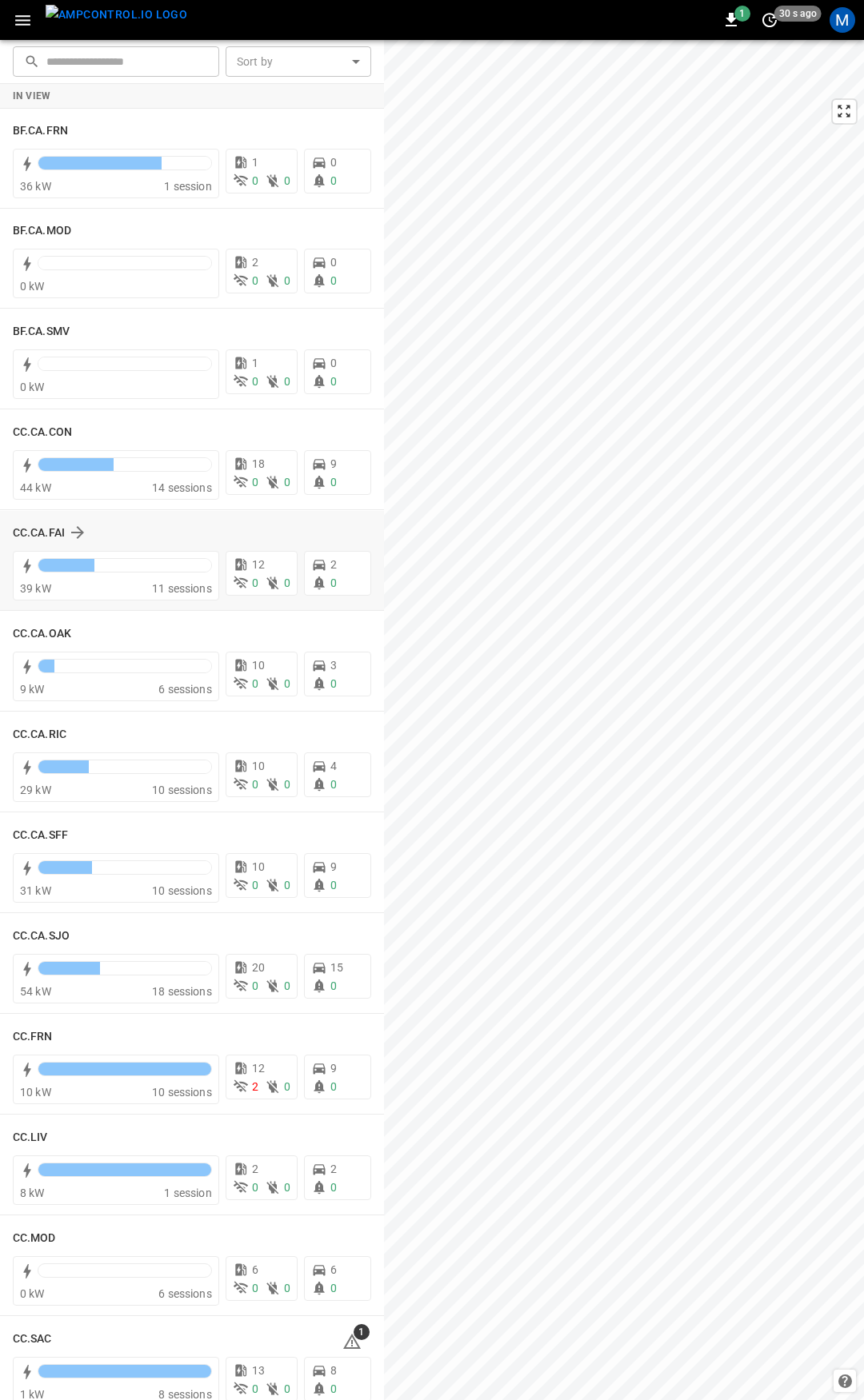
click at [369, 582] on div "​ ​ Sort by ​ Sort by In View BF.CA.FRN 36 kW 1 session 1 0 0 0 0 BF.CA.MOD 0 k…" at bounding box center [432, 720] width 864 height 1361
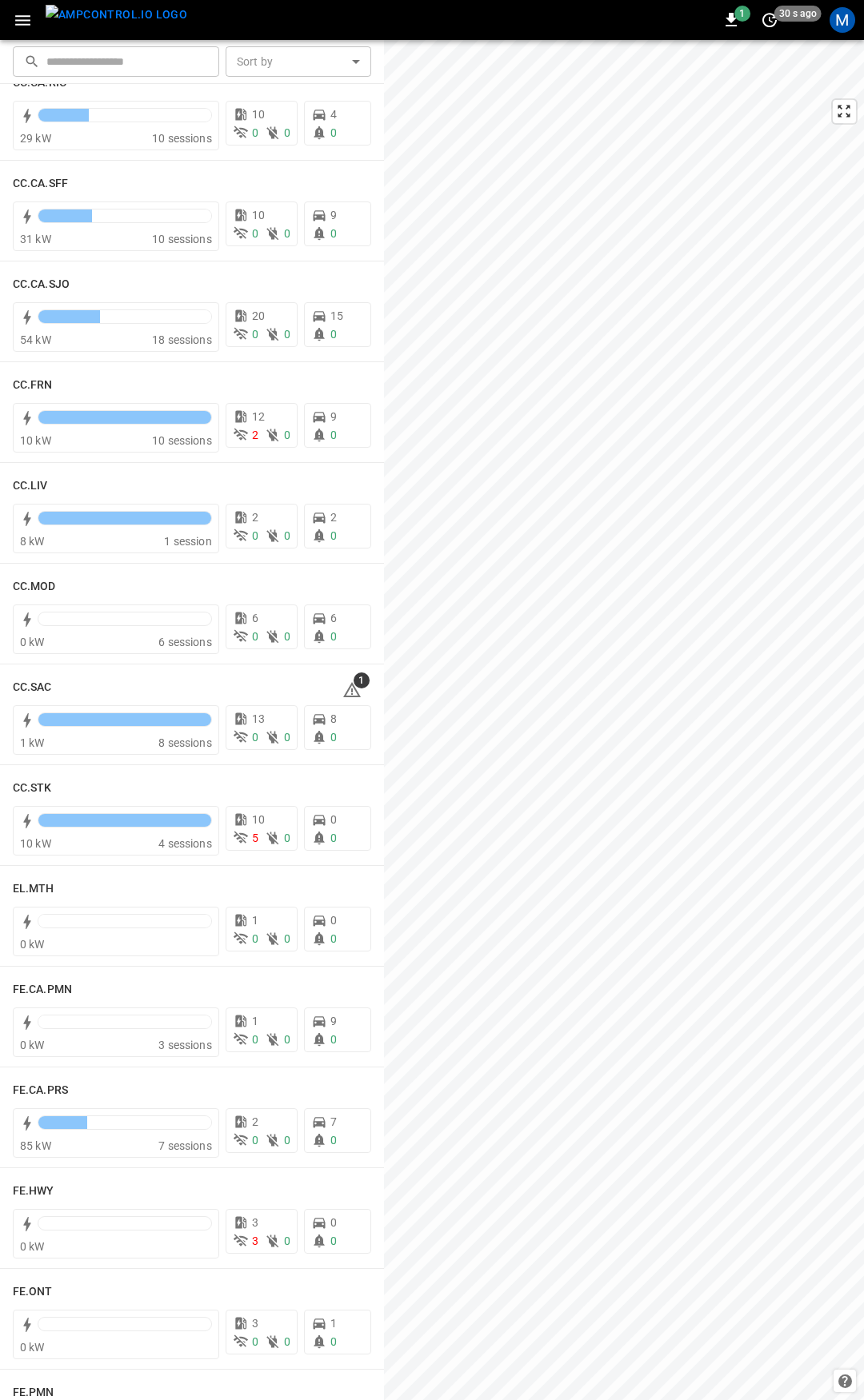
scroll to position [745, 0]
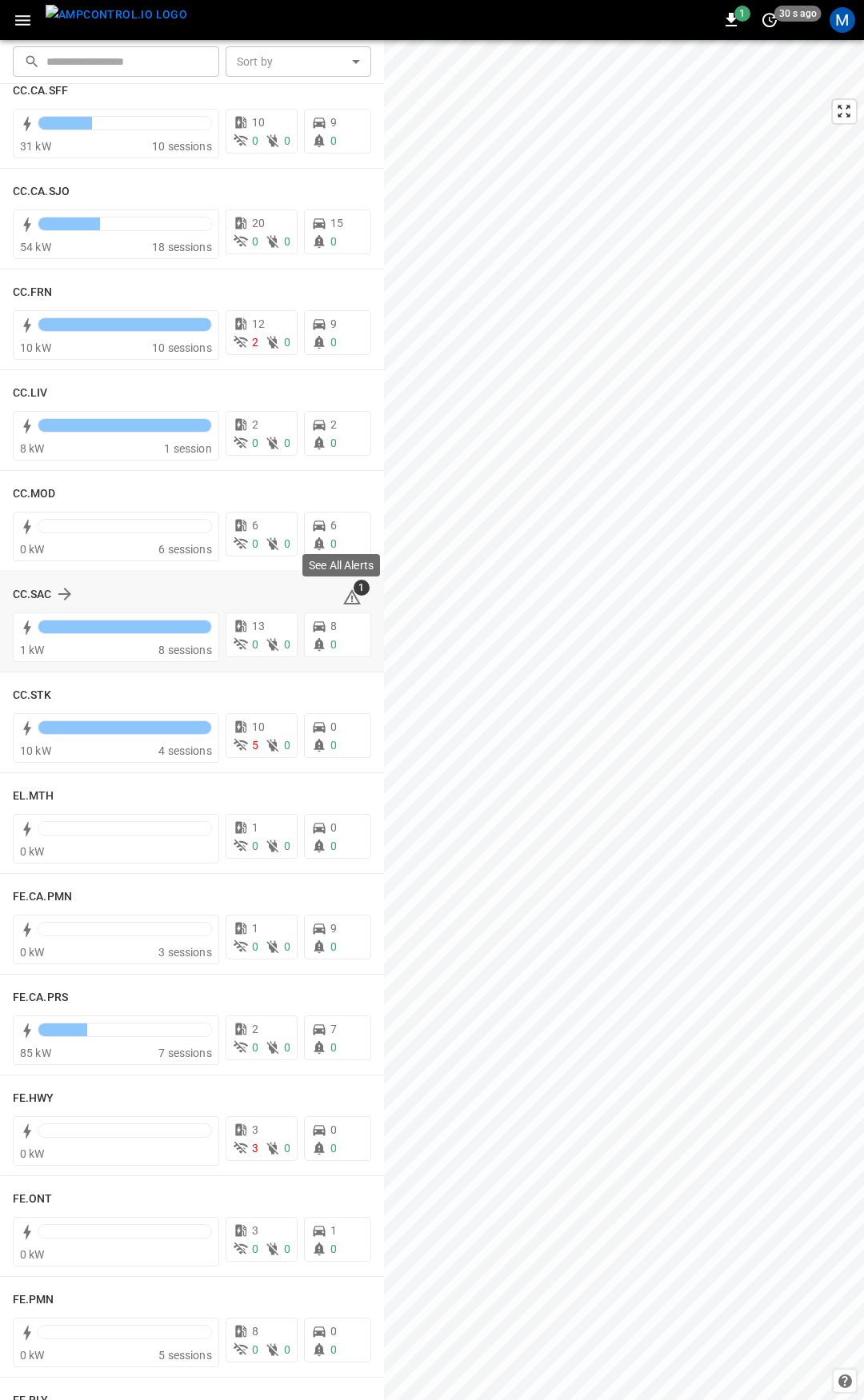
click at [347, 595] on icon at bounding box center [351, 596] width 19 height 19
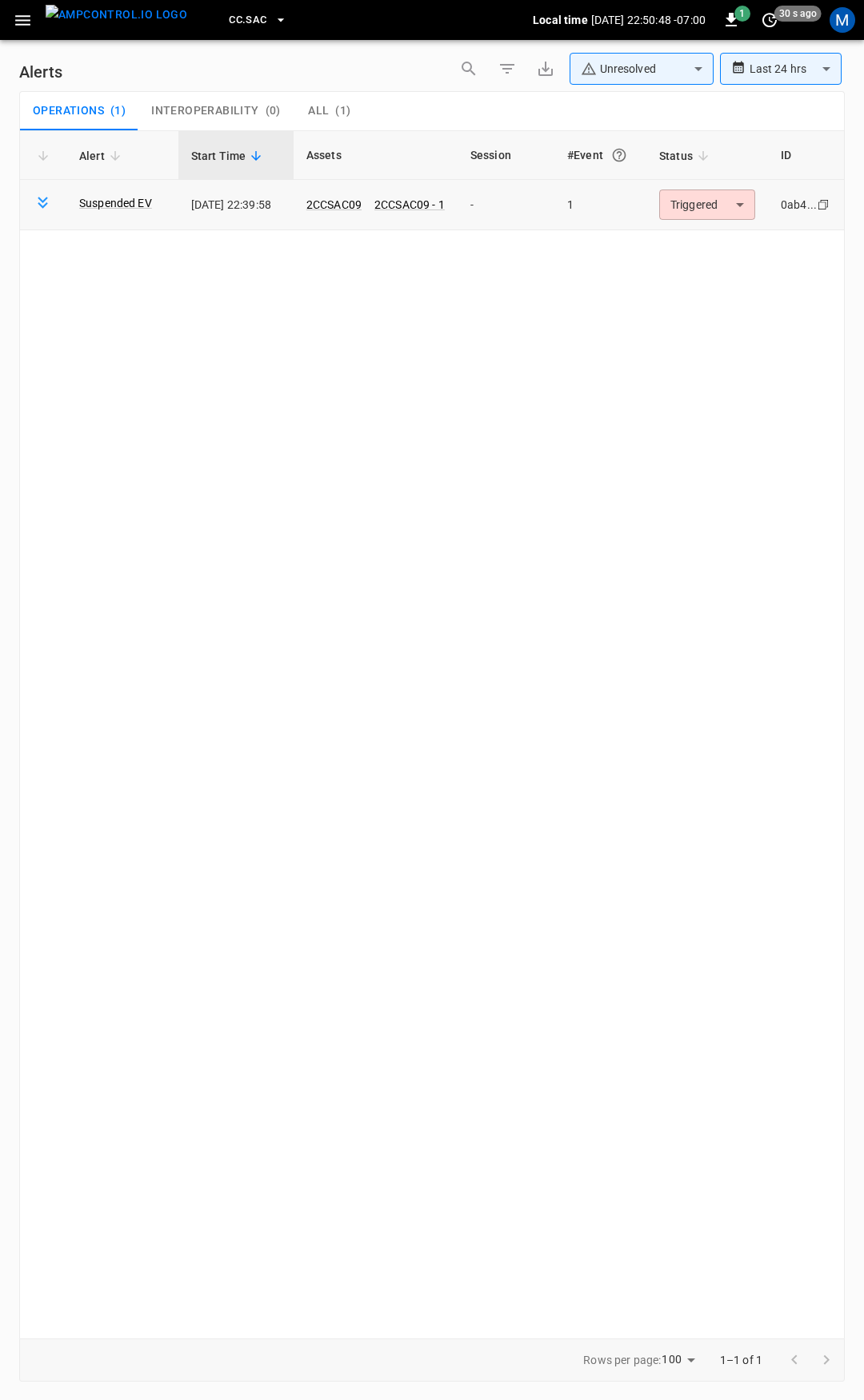
click at [714, 209] on body "**********" at bounding box center [432, 697] width 864 height 1395
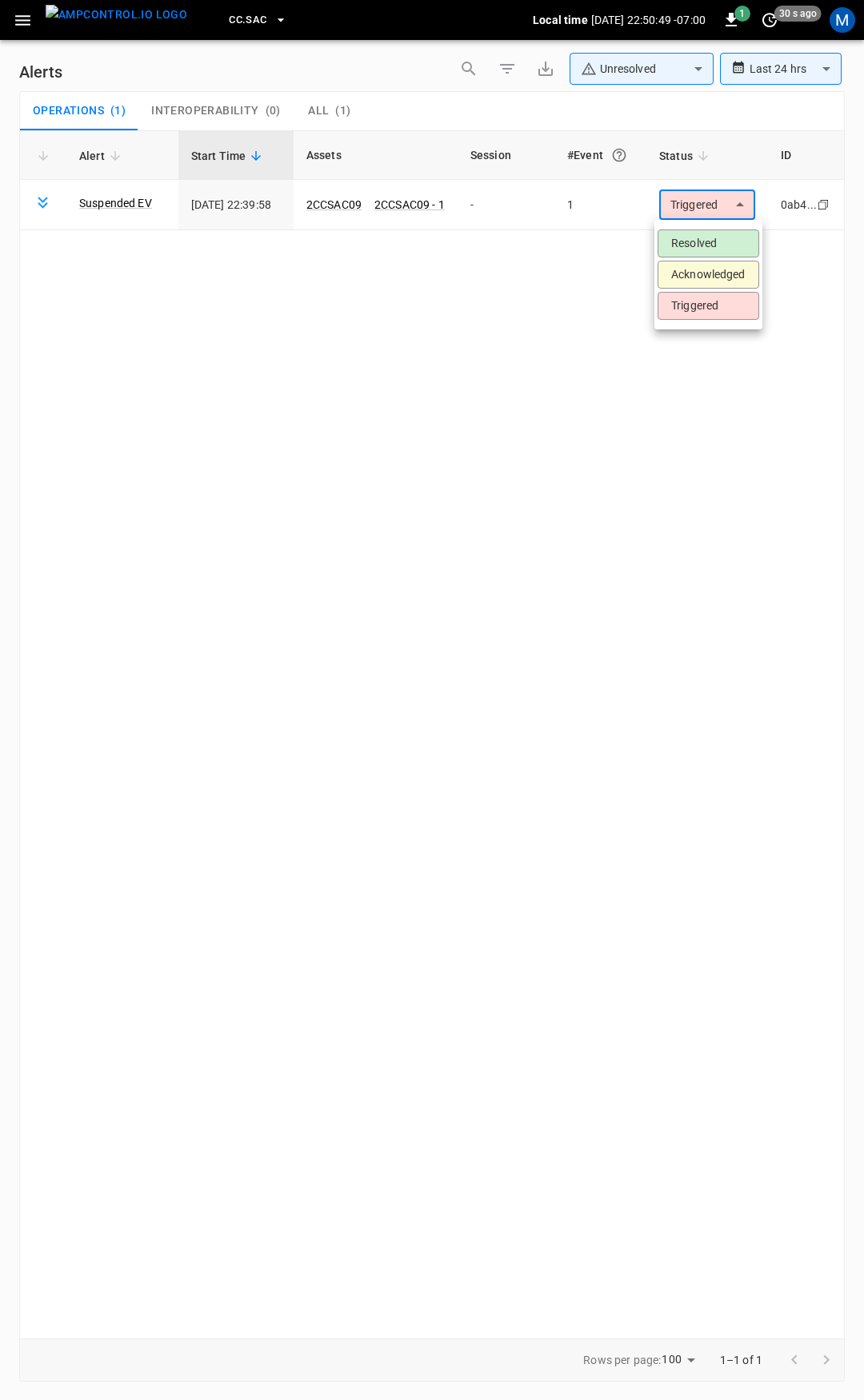
click at [722, 233] on li "Resolved" at bounding box center [708, 244] width 101 height 28
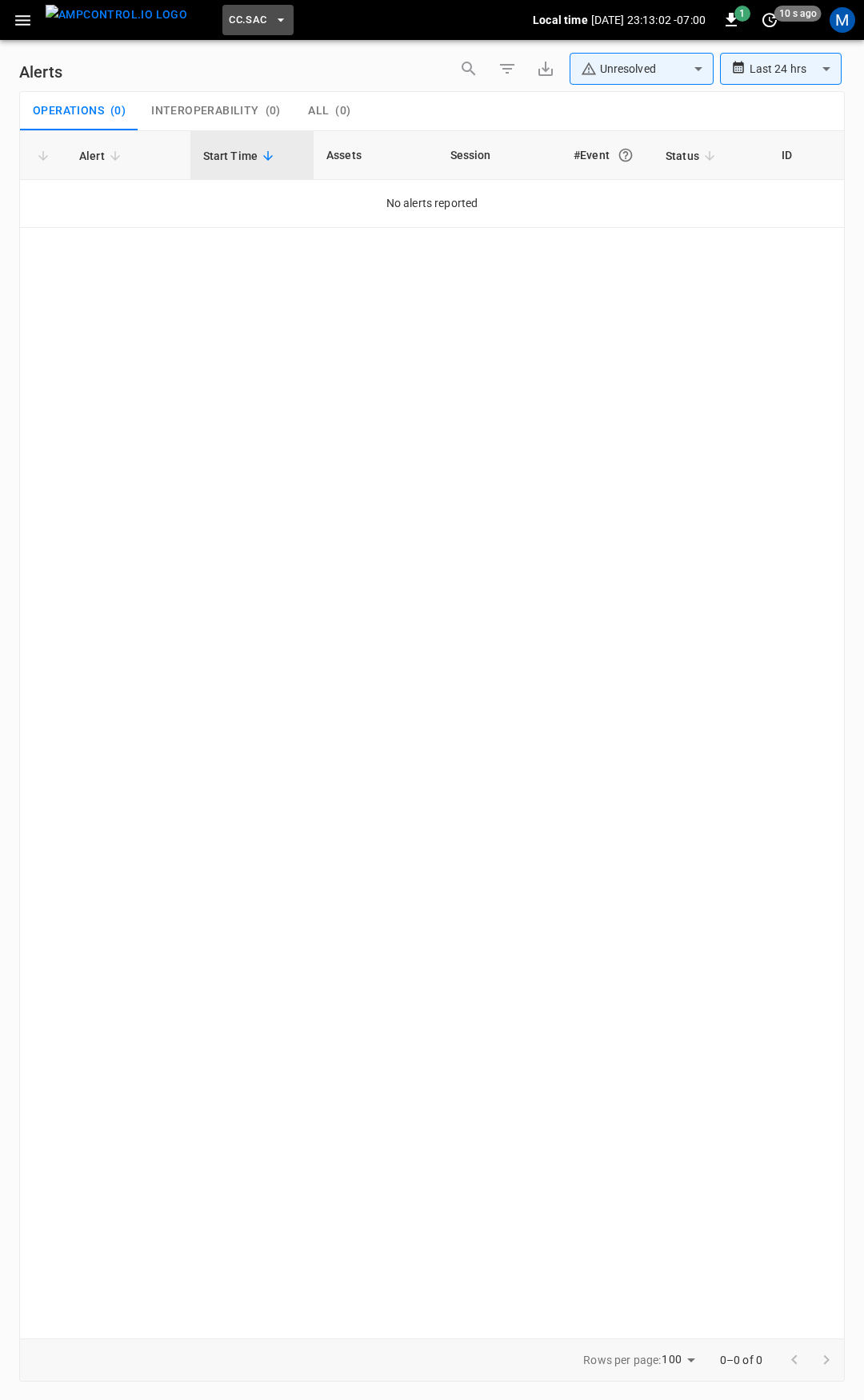
click at [241, 13] on button "CC.SAC" at bounding box center [258, 20] width 71 height 31
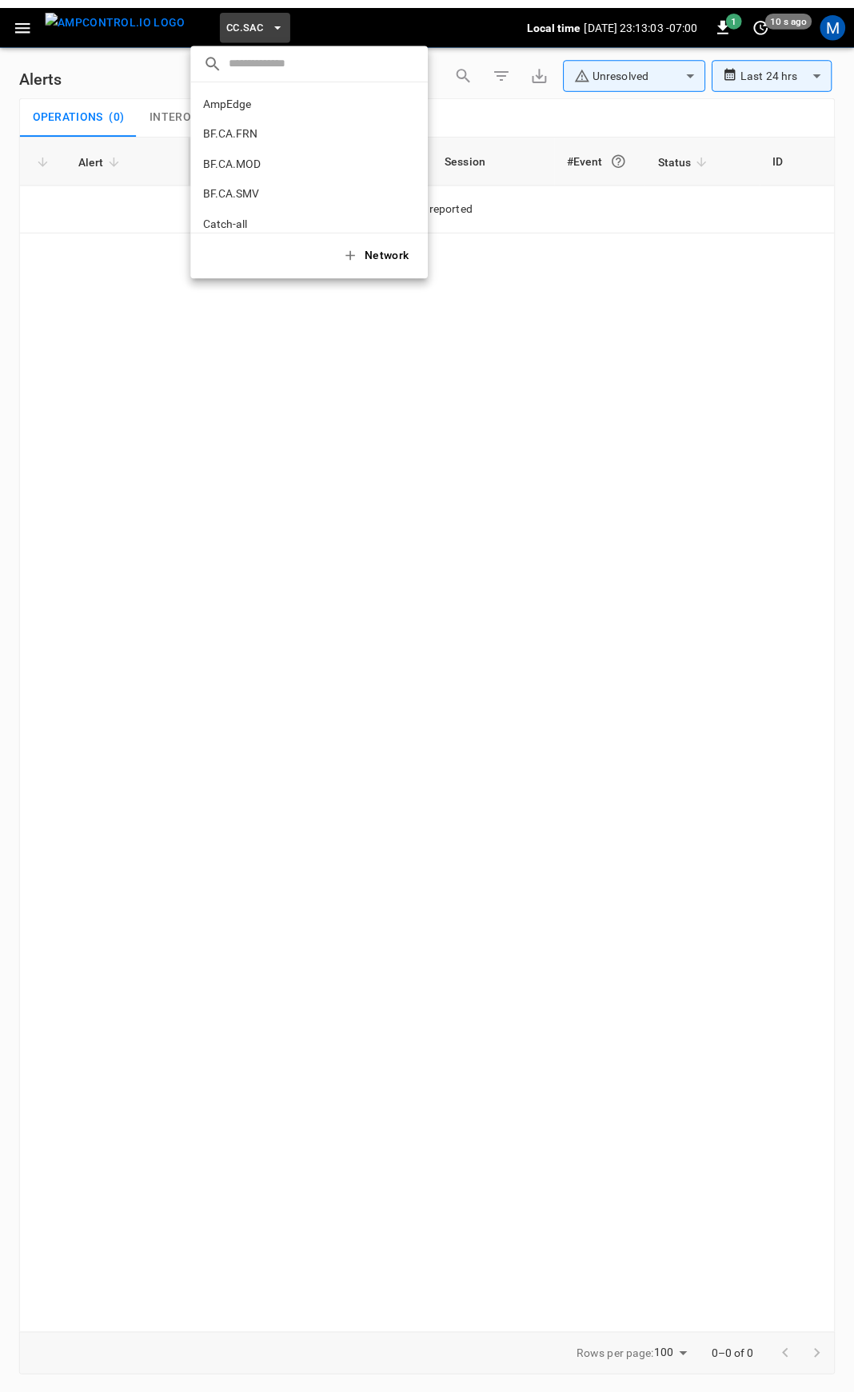
scroll to position [421, 0]
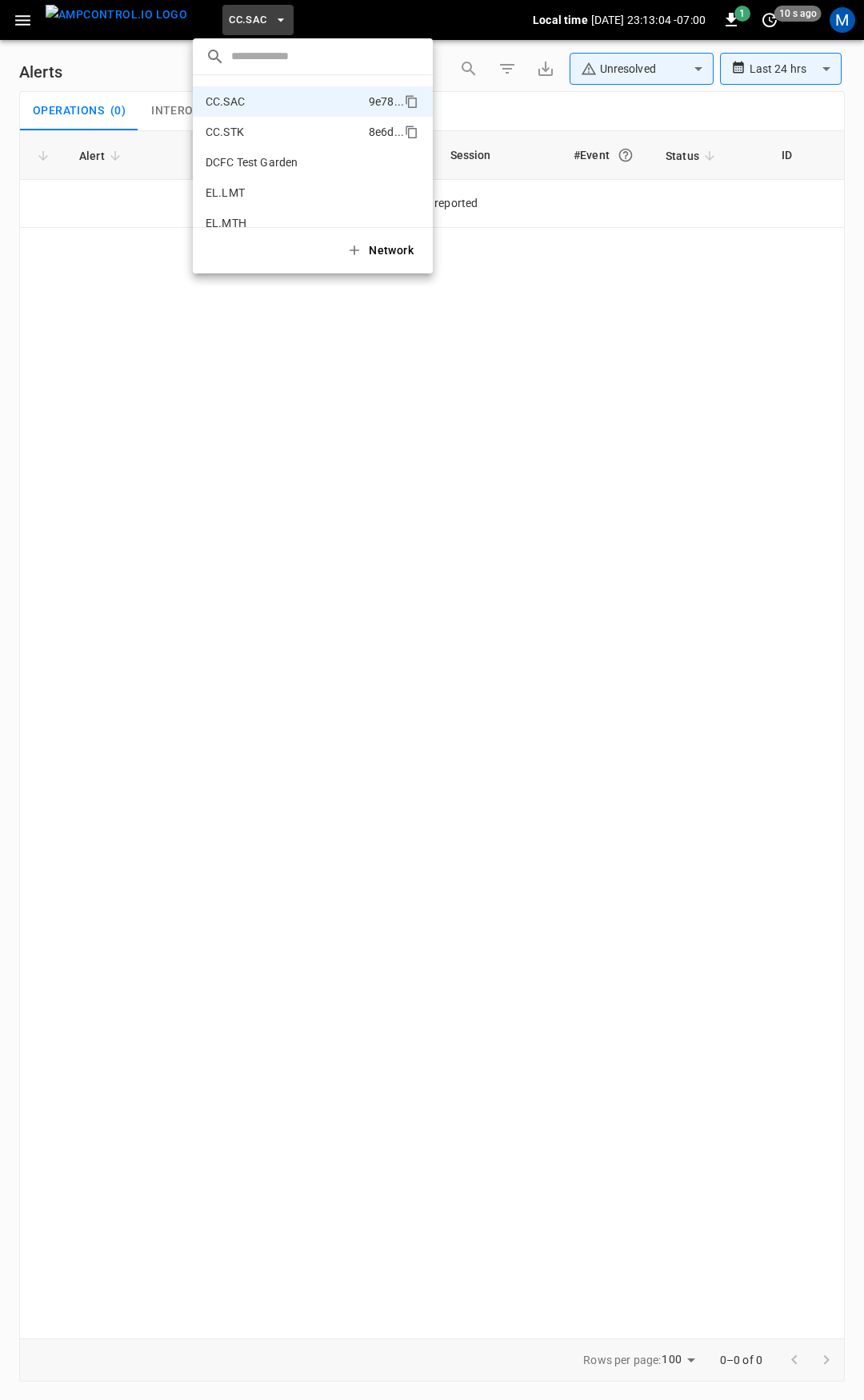
click at [273, 128] on p "CC.STK" at bounding box center [284, 133] width 157 height 16
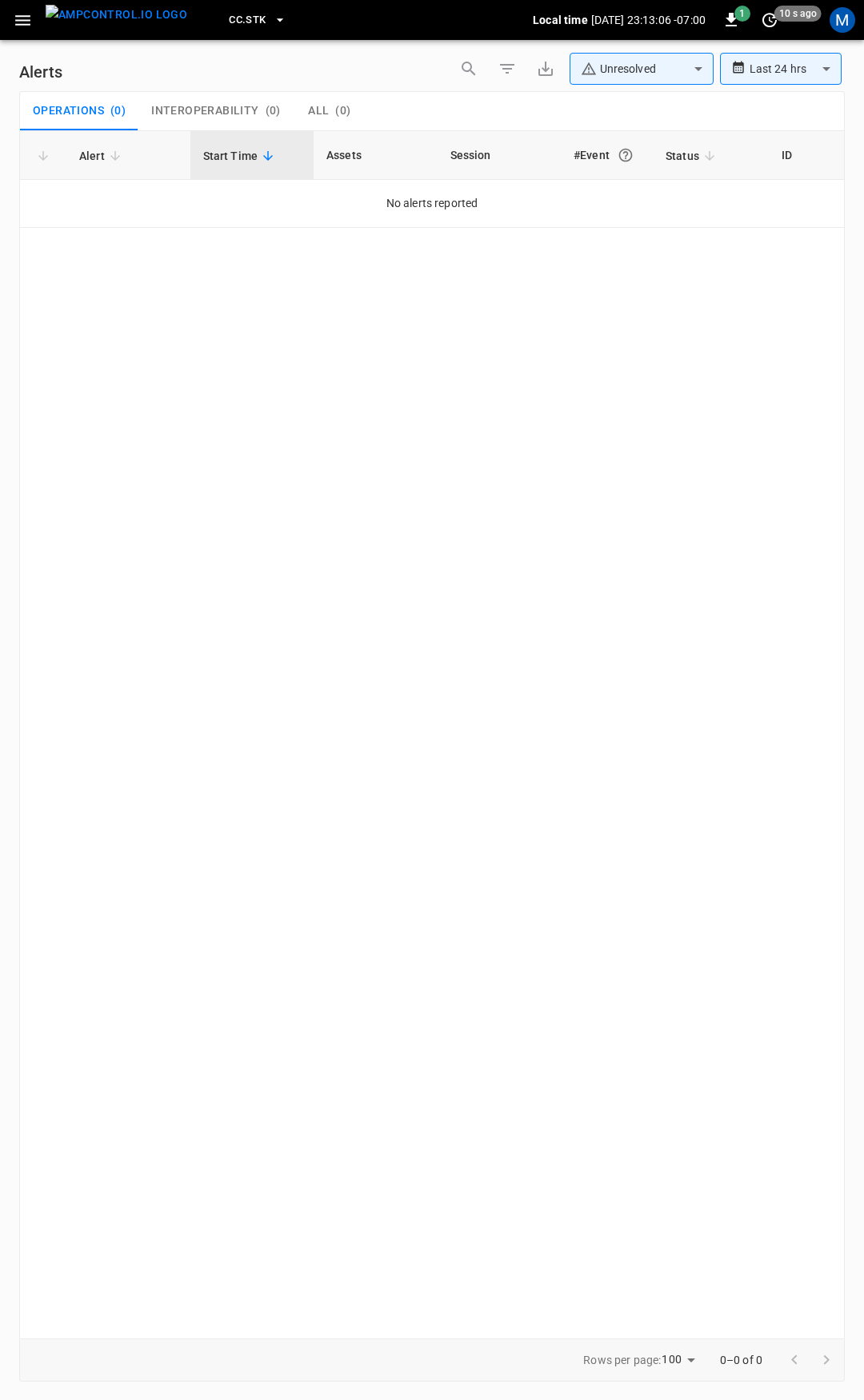
click at [18, 24] on icon "button" at bounding box center [23, 20] width 16 height 11
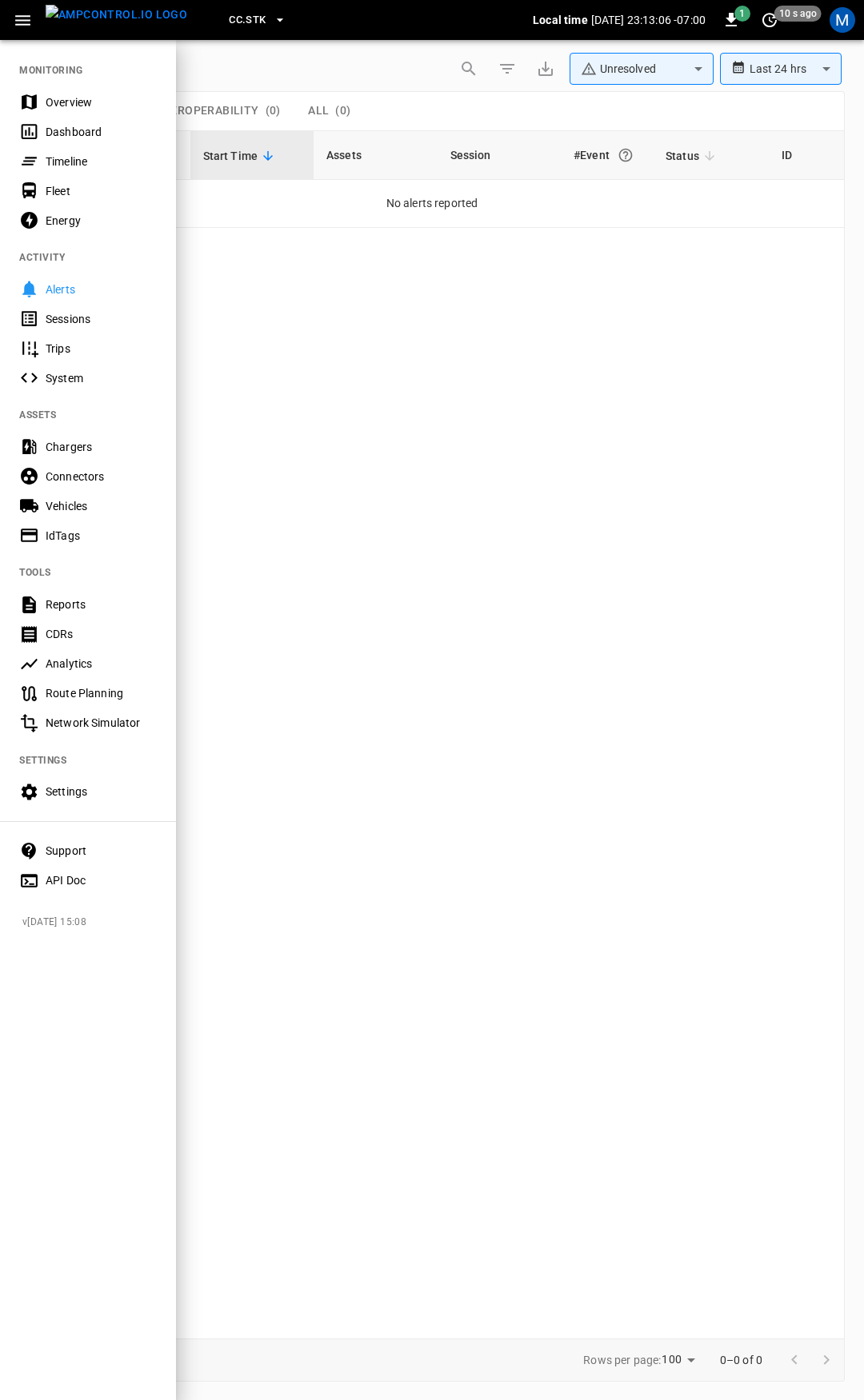
click at [54, 105] on div "Overview" at bounding box center [101, 102] width 111 height 16
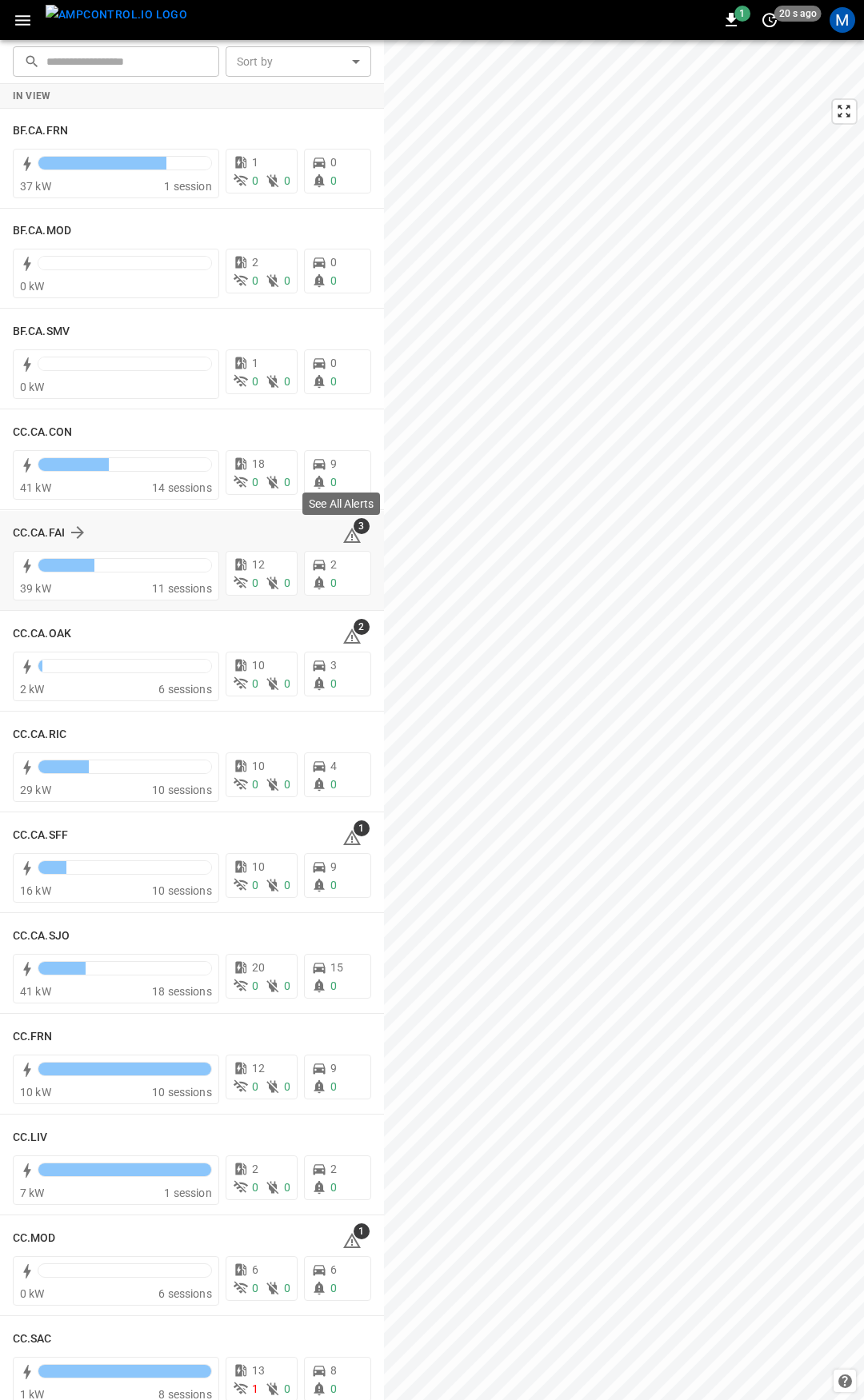
click at [342, 533] on icon at bounding box center [351, 535] width 19 height 19
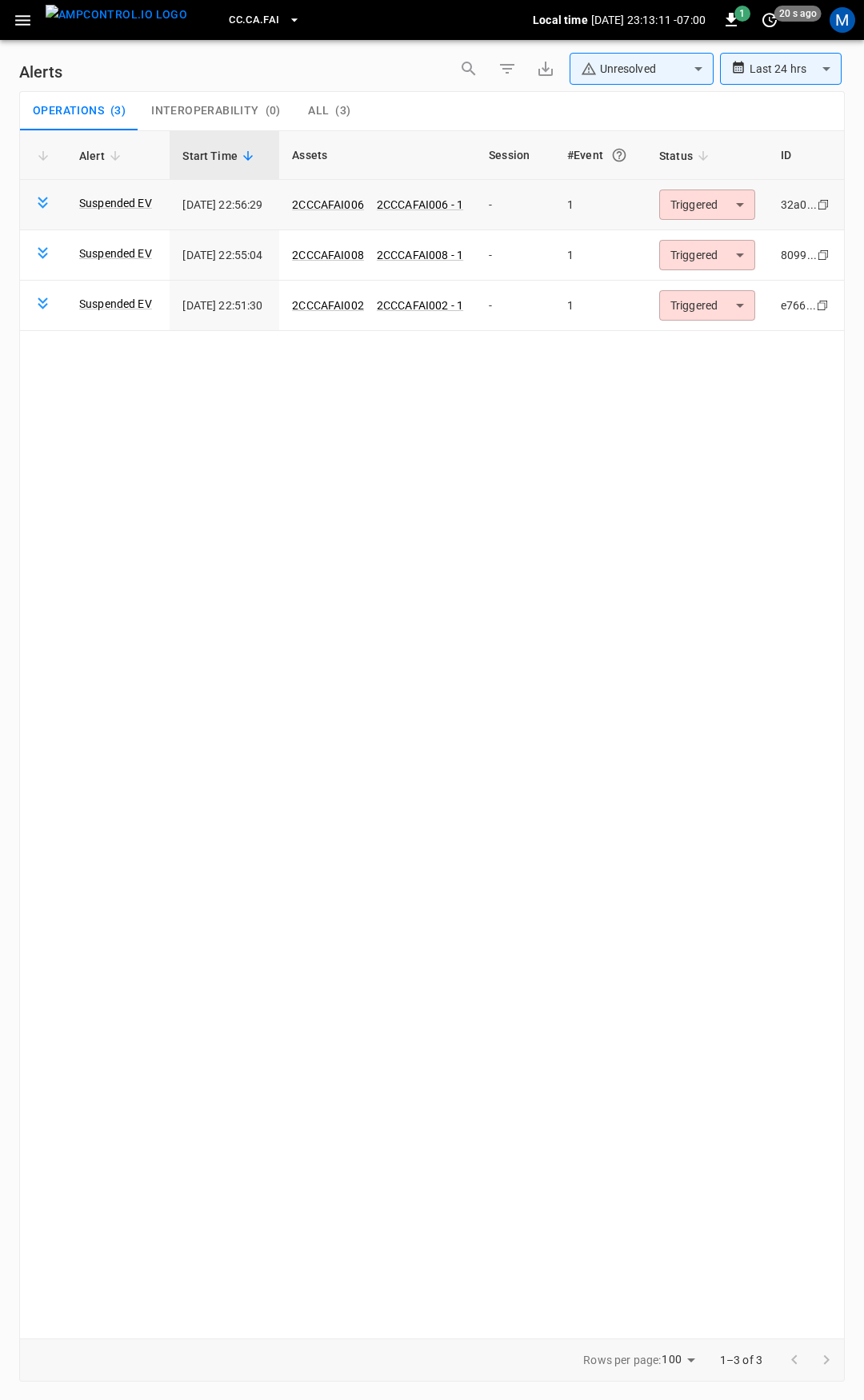
click at [696, 200] on body "**********" at bounding box center [432, 697] width 864 height 1395
click at [704, 232] on li "Resolved" at bounding box center [709, 244] width 101 height 28
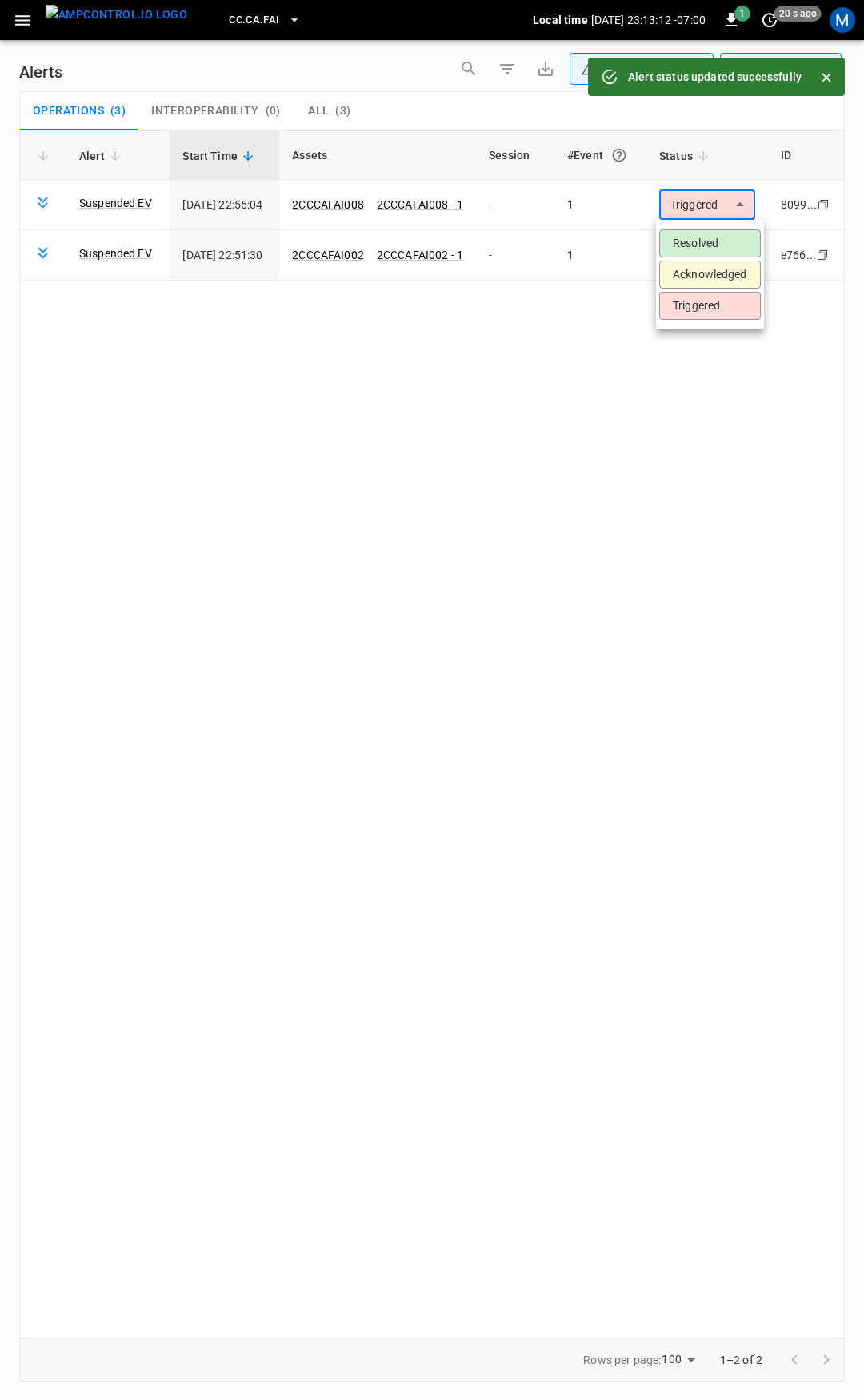
click at [716, 209] on body "**********" at bounding box center [432, 697] width 864 height 1395
click at [716, 229] on ul "Resolved Acknowledged Triggered" at bounding box center [709, 275] width 108 height 110
click at [716, 235] on li "Resolved" at bounding box center [709, 244] width 101 height 28
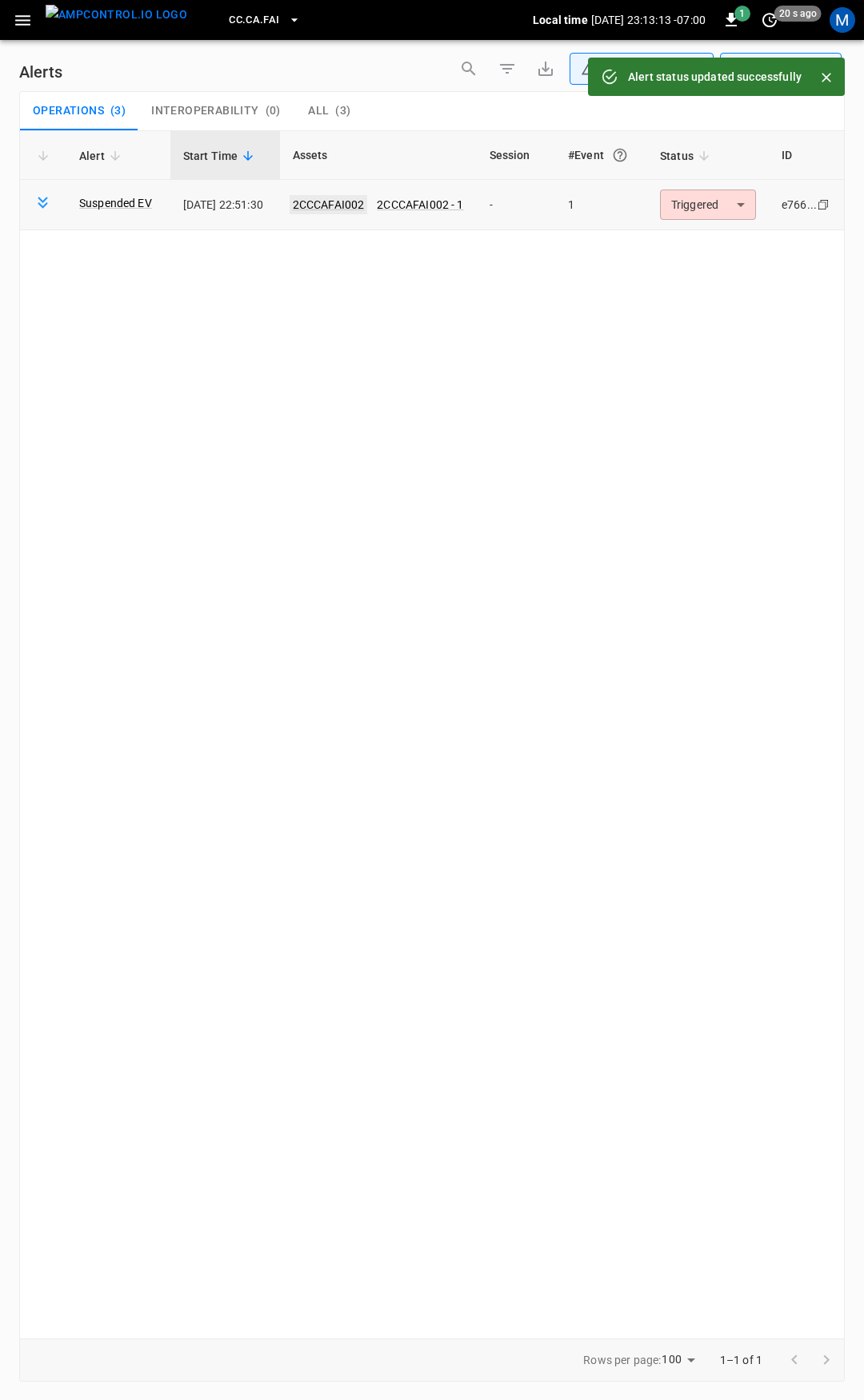
click at [353, 206] on link "2CCCAFAI002" at bounding box center [329, 204] width 79 height 19
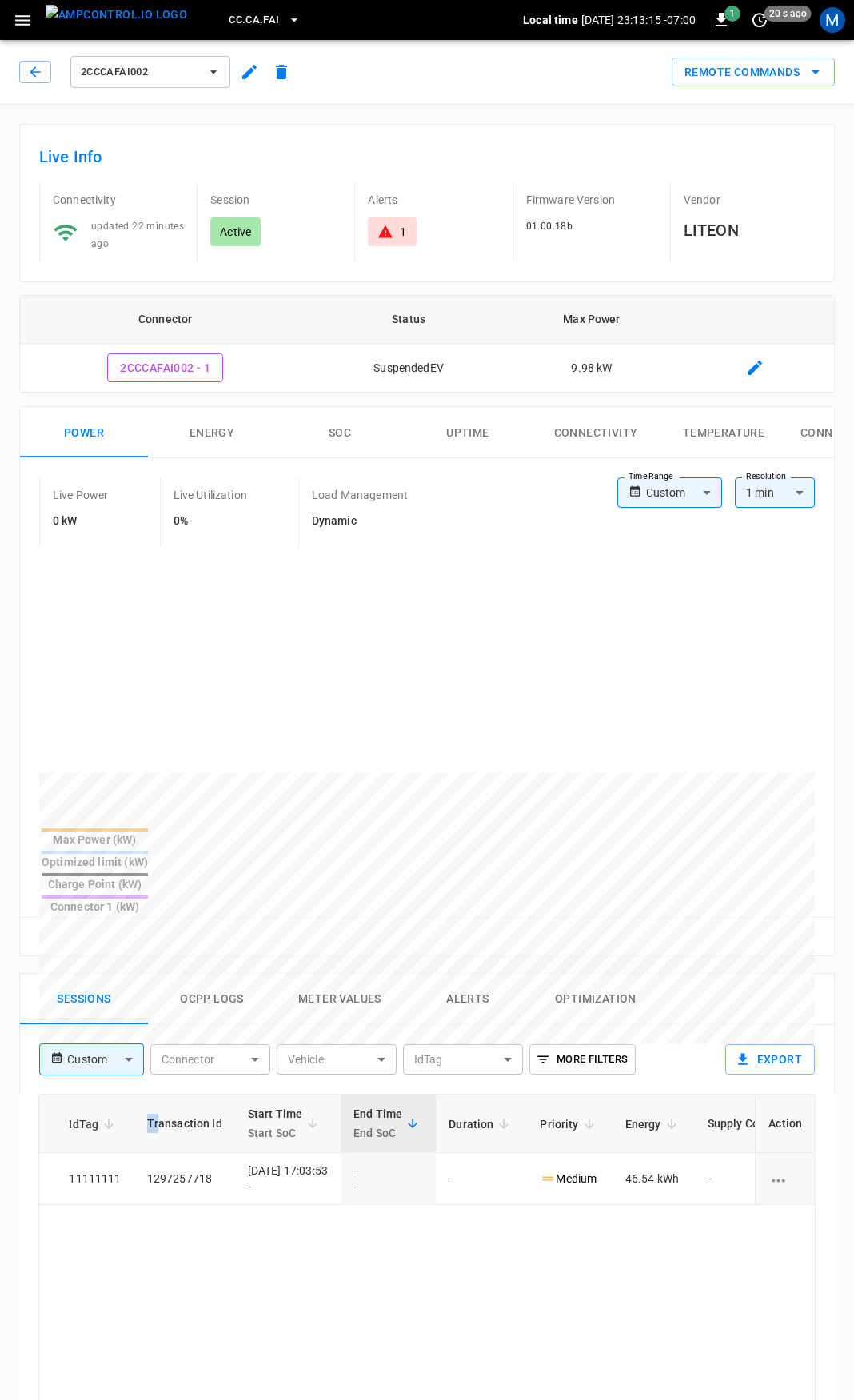
scroll to position [0, 412]
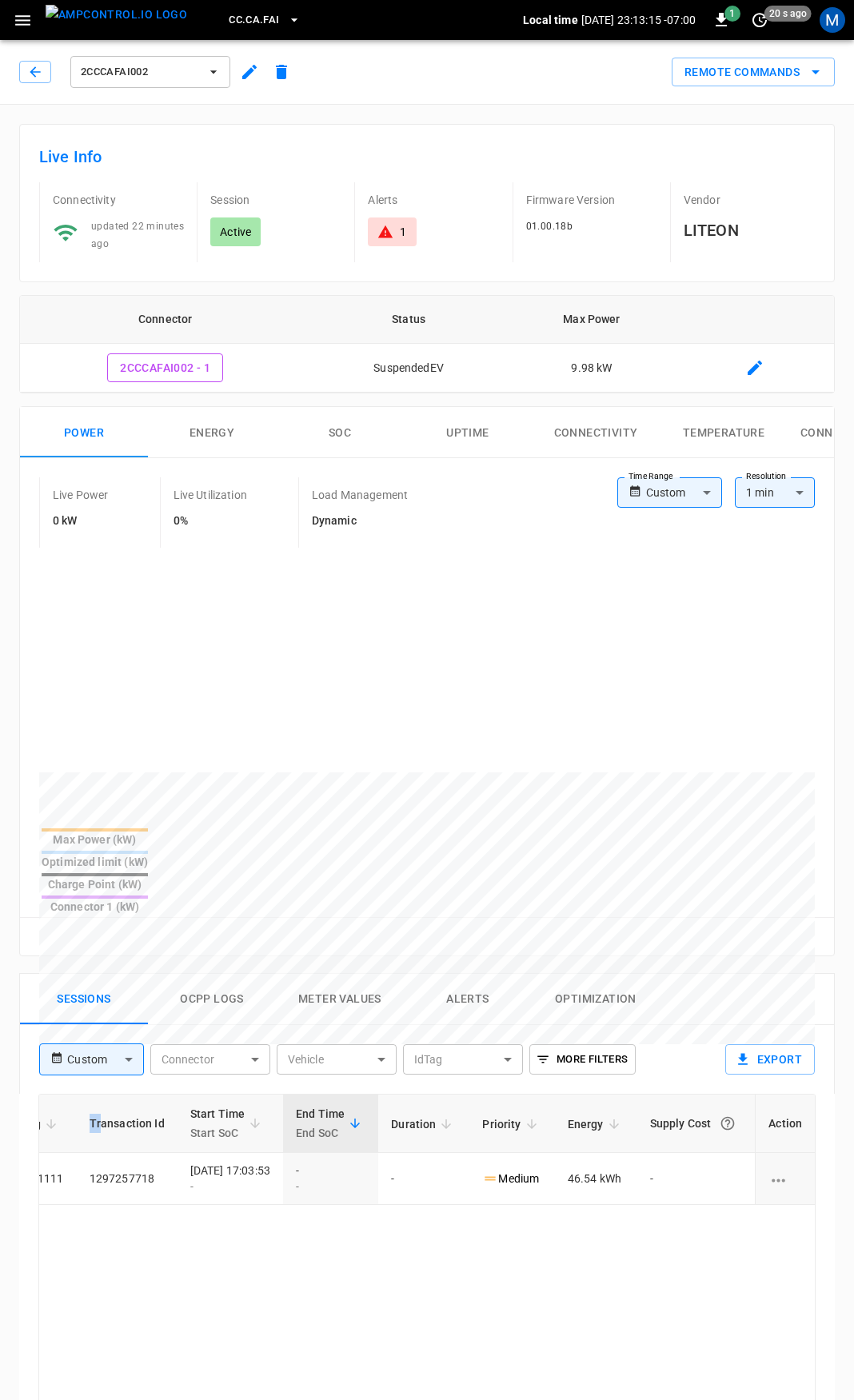
drag, startPoint x: 497, startPoint y: 1096, endPoint x: 863, endPoint y: 1105, distance: 366.1
click at [854, 1105] on html "CC.CA.FAI Local time [DATE] 23:13:15 -07:00 1 20 s ago M 2CCCAFAI002 Remote Com…" at bounding box center [427, 1069] width 854 height 2137
click at [671, 493] on body "CC.CA.FAI Local time [DATE] 23:13:17 -07:00 1 20 s ago M 2CCCAFAI002 Remote Com…" at bounding box center [432, 1069] width 864 height 2137
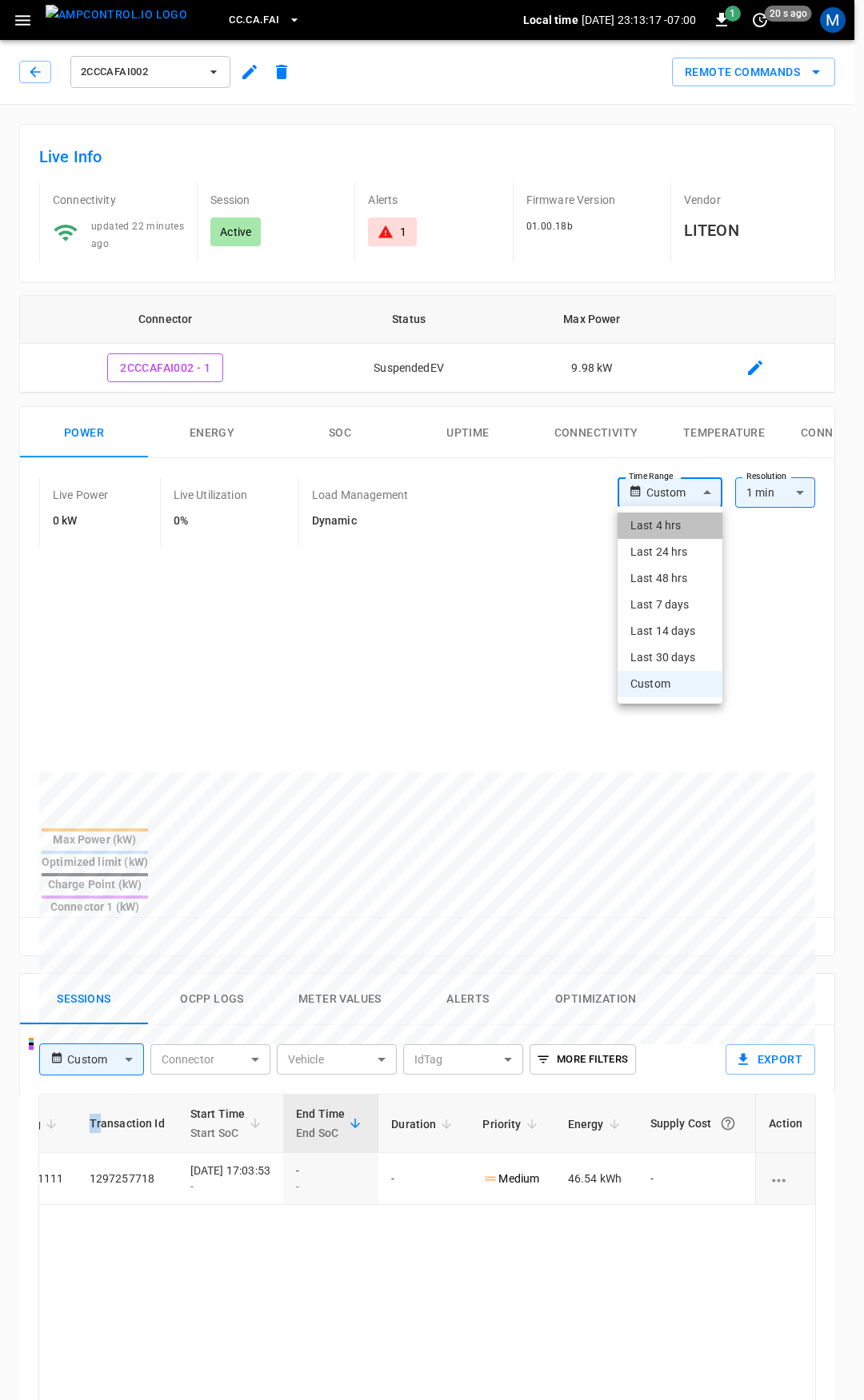
click at [673, 533] on li "Last 4 hrs" at bounding box center [670, 526] width 105 height 26
type input "**********"
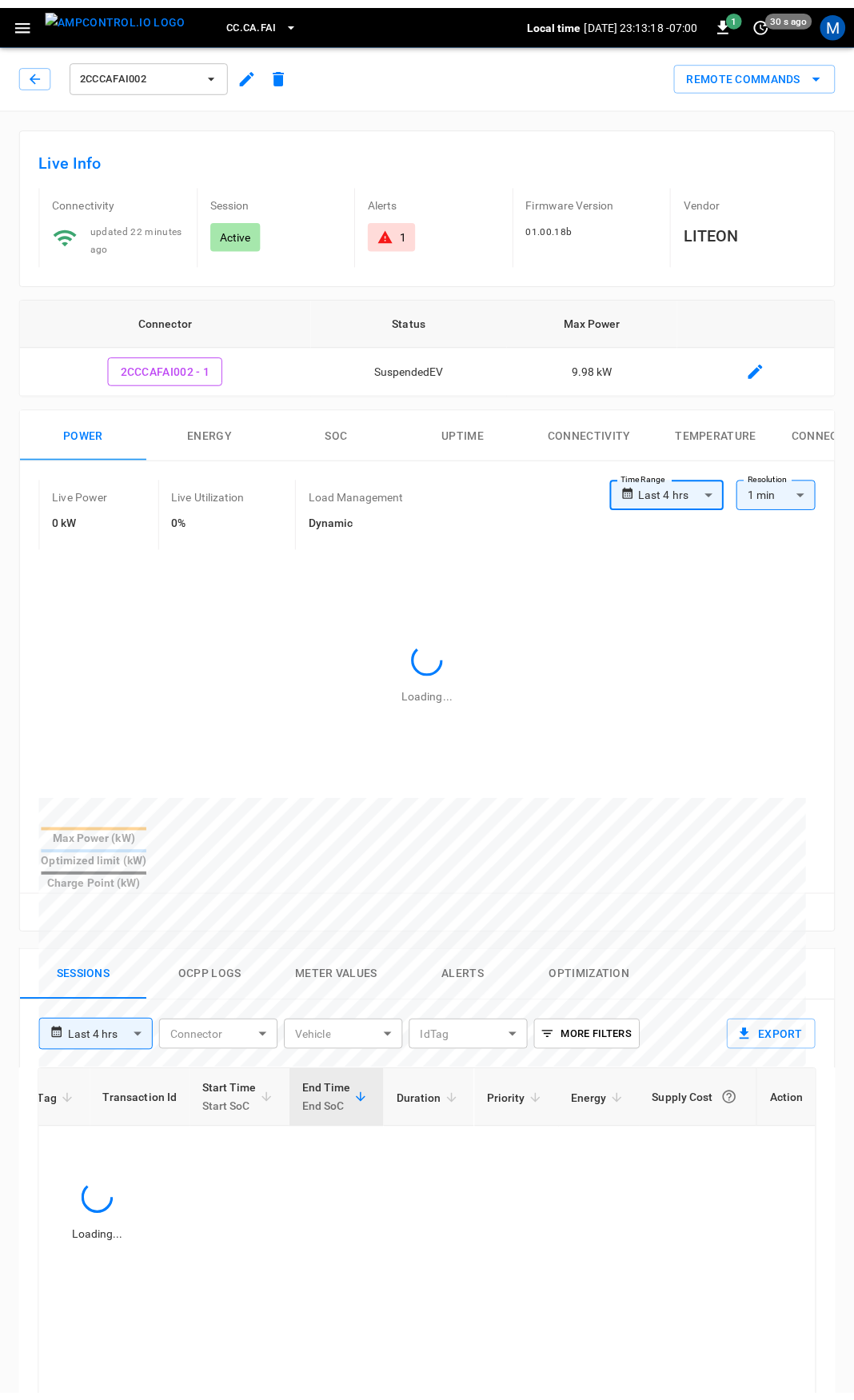
scroll to position [0, 332]
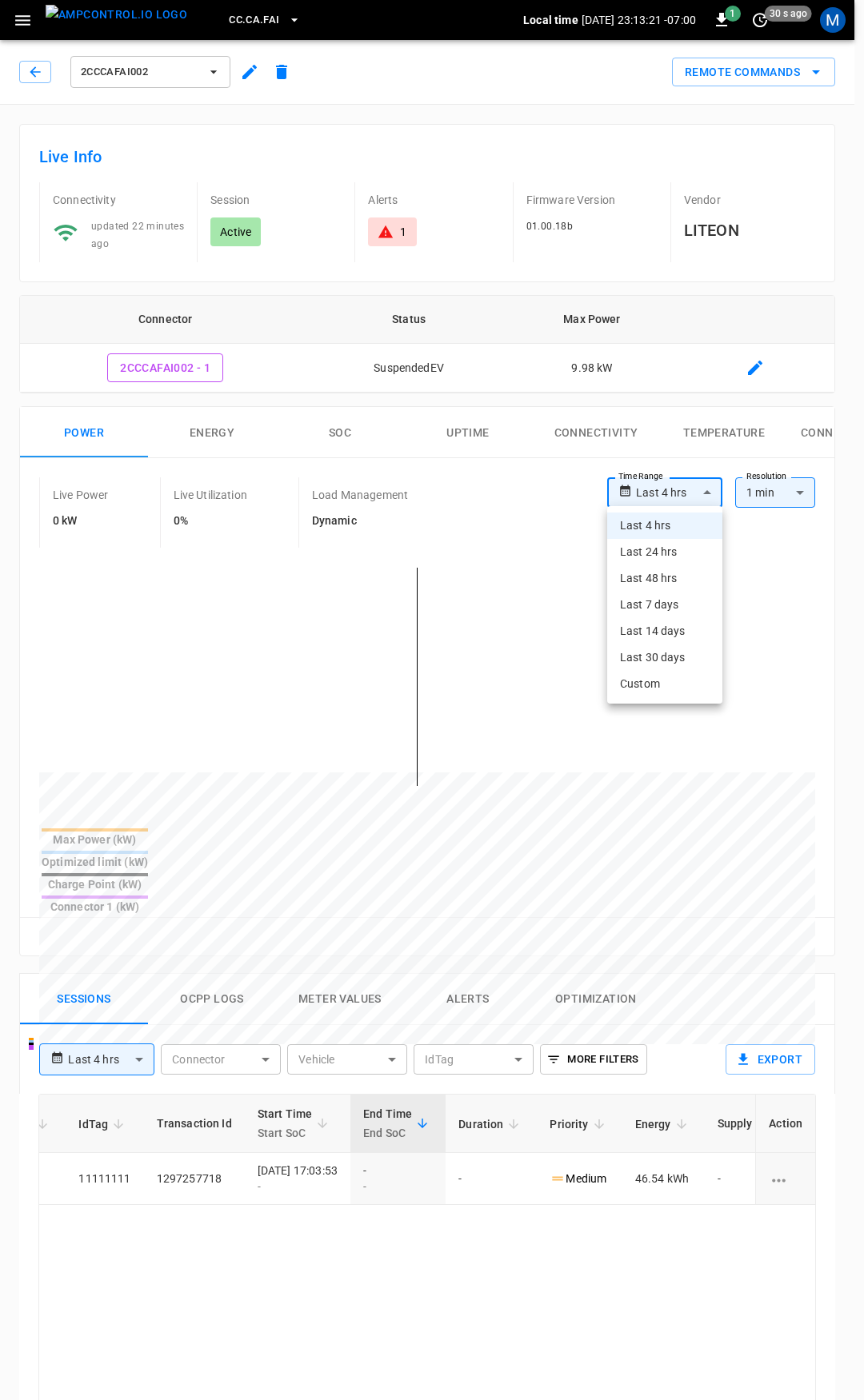
click at [683, 493] on body "**********" at bounding box center [432, 1069] width 864 height 2137
click at [660, 552] on li "Last 24 hrs" at bounding box center [664, 552] width 115 height 26
type input "**********"
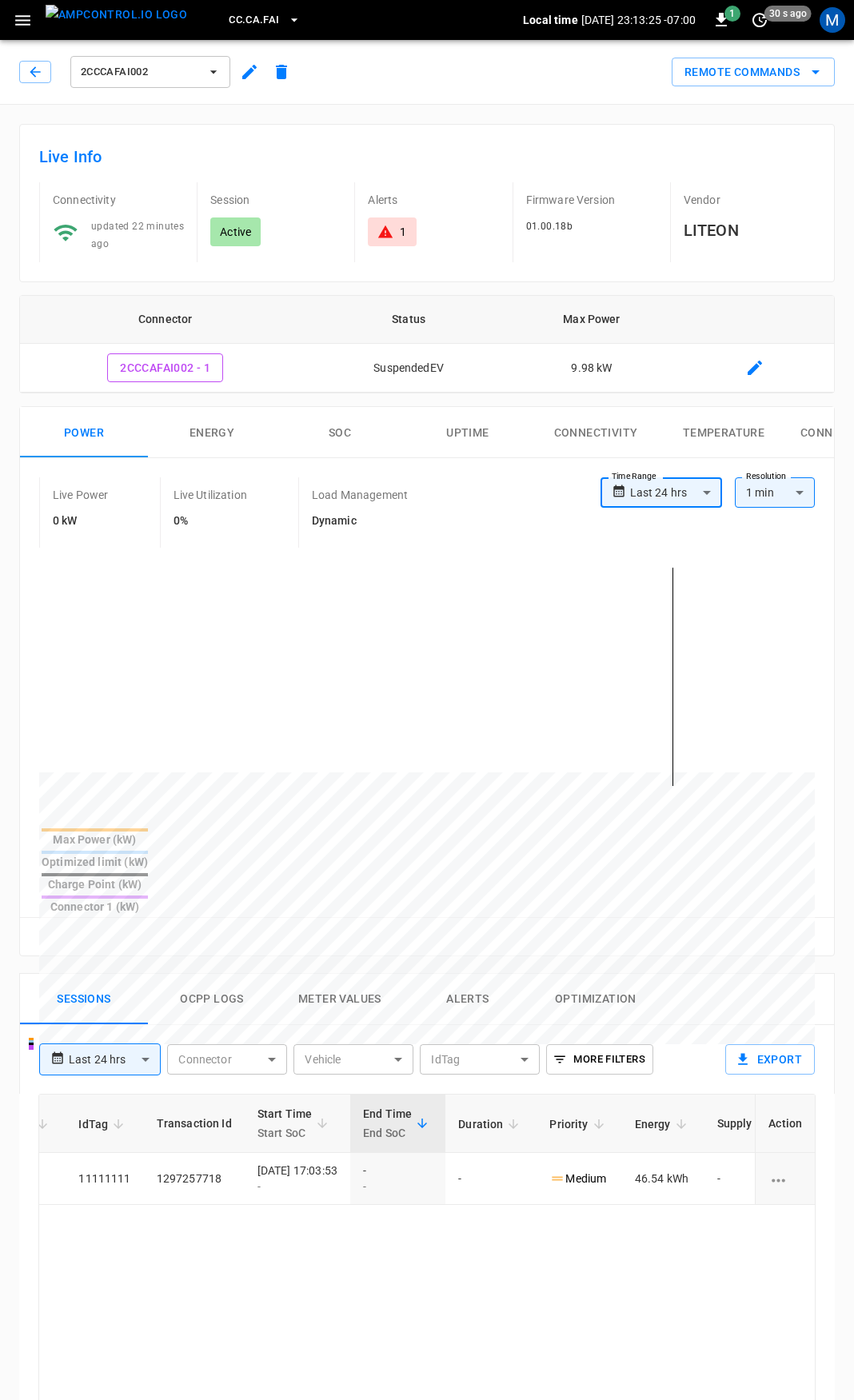
click at [386, 232] on icon at bounding box center [385, 232] width 16 height 16
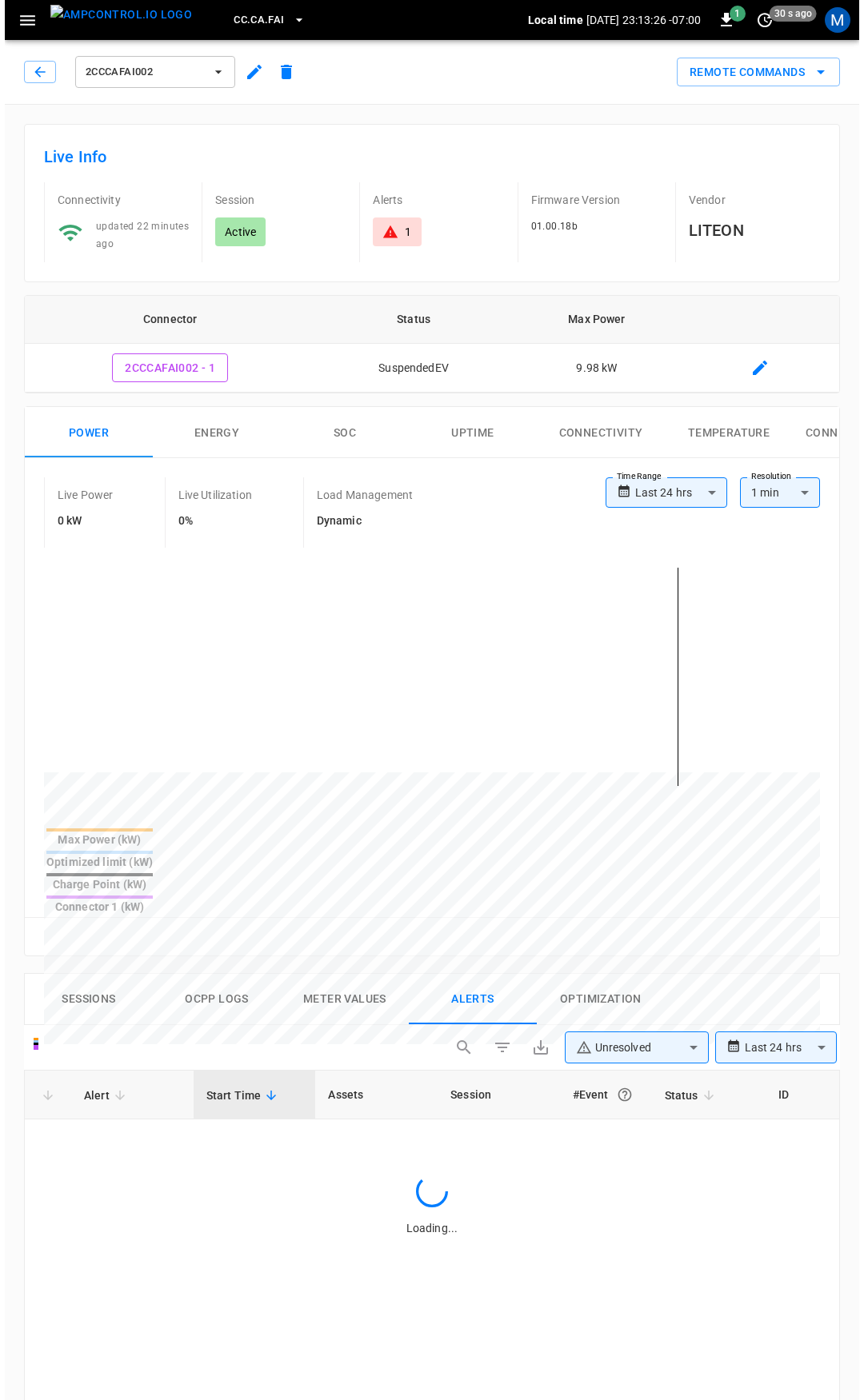
scroll to position [681, 0]
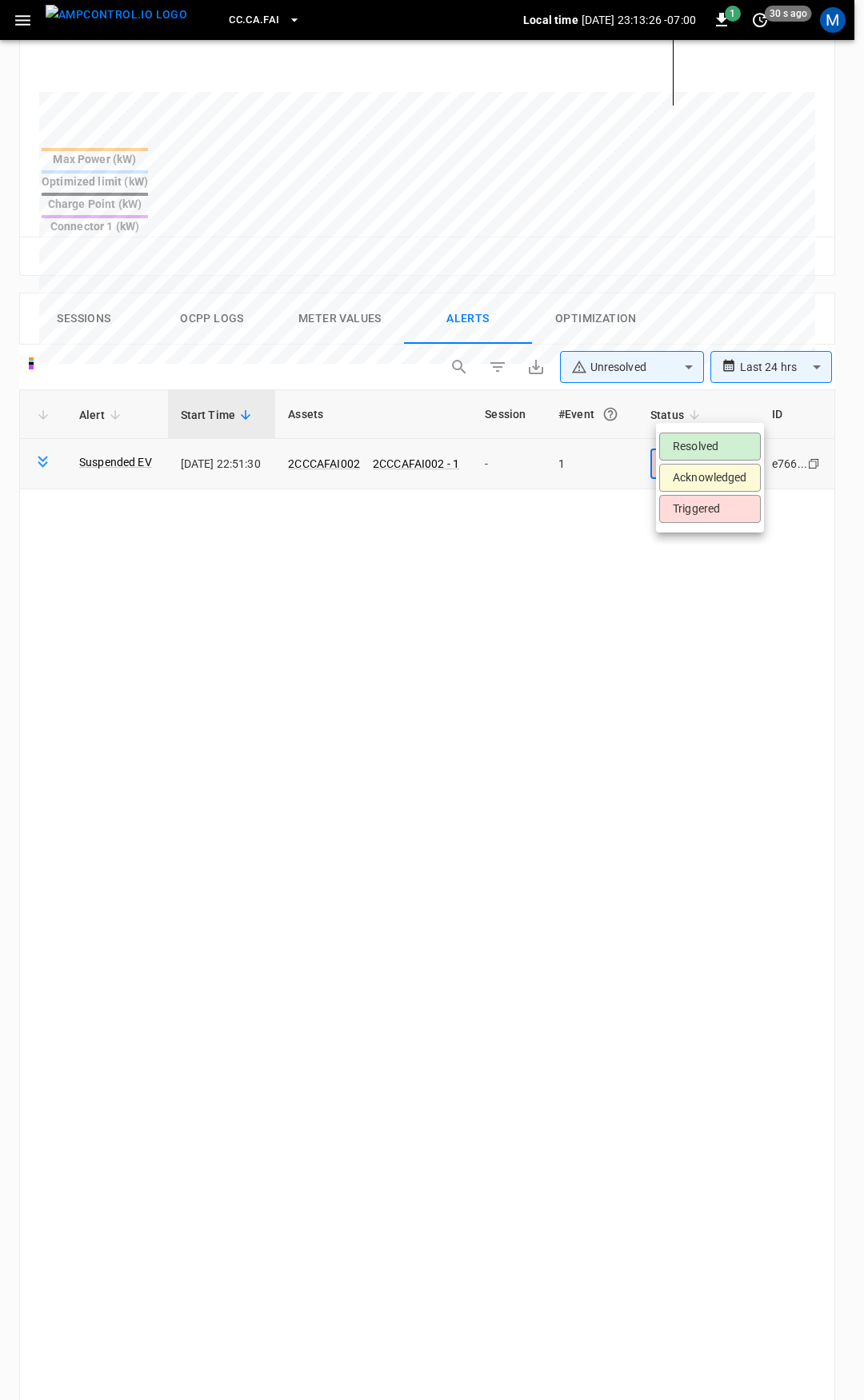
click at [733, 407] on body "**********" at bounding box center [432, 496] width 864 height 2354
click at [729, 438] on li "Resolved" at bounding box center [709, 447] width 101 height 28
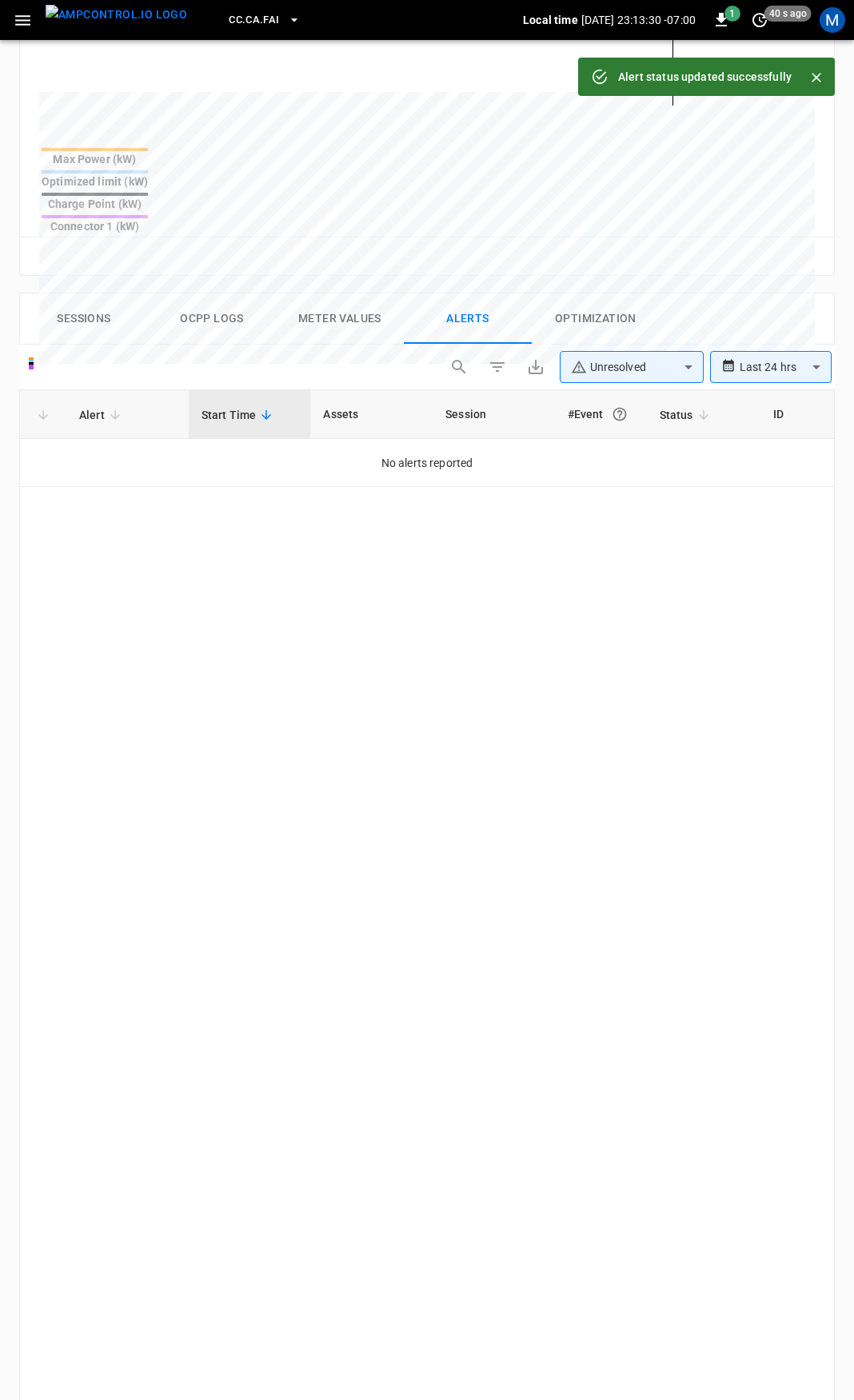
click at [0, 28] on div "CC.CA.FAI Local time [DATE] 23:13:30 -07:00 1 40 s ago M" at bounding box center [427, 20] width 854 height 40
drag, startPoint x: 15, startPoint y: 22, endPoint x: 20, endPoint y: 32, distance: 11.2
click at [15, 21] on icon "button" at bounding box center [23, 20] width 20 height 20
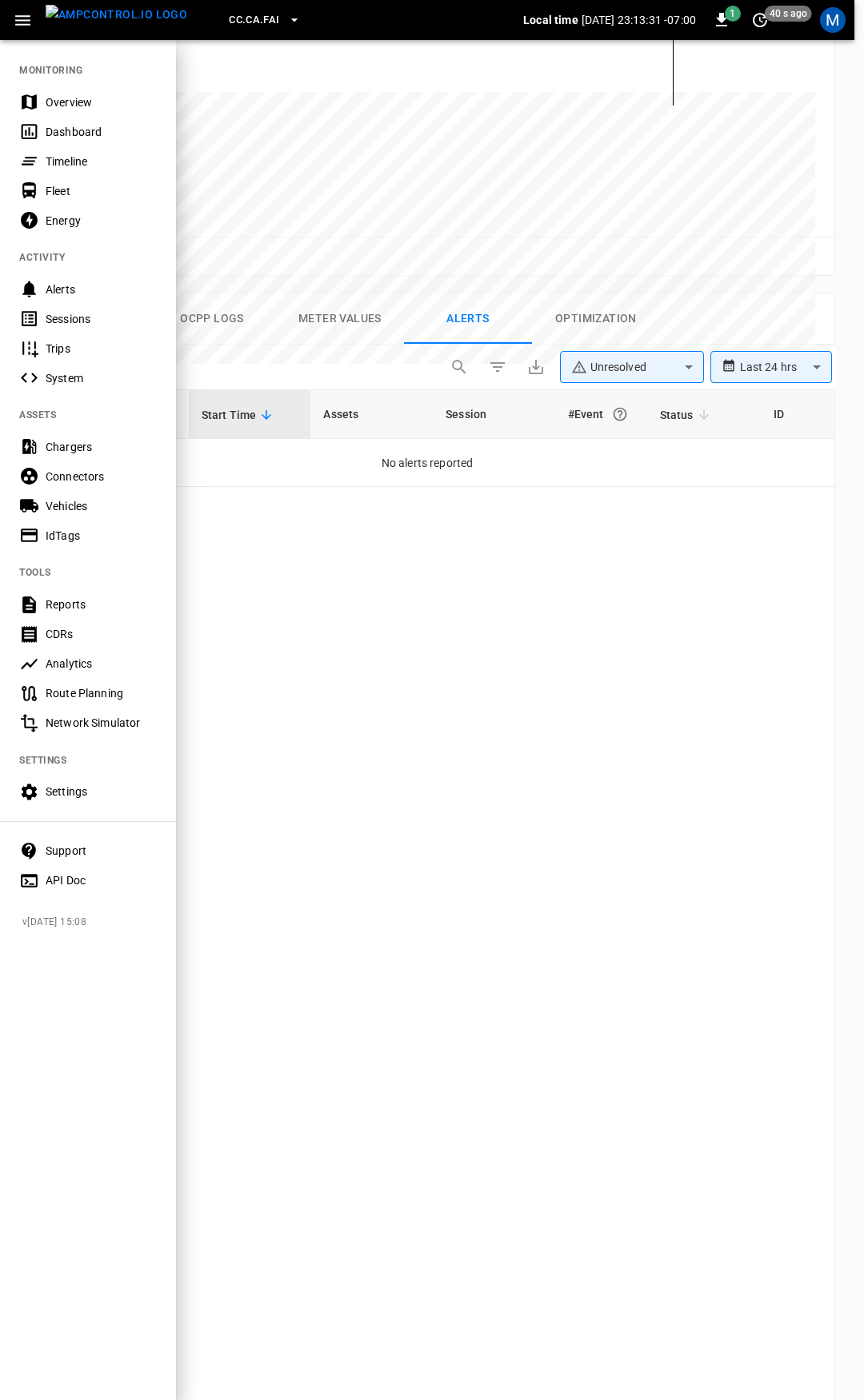
drag, startPoint x: 62, startPoint y: 101, endPoint x: 57, endPoint y: 160, distance: 59.2
click at [62, 101] on div "Overview" at bounding box center [101, 102] width 111 height 16
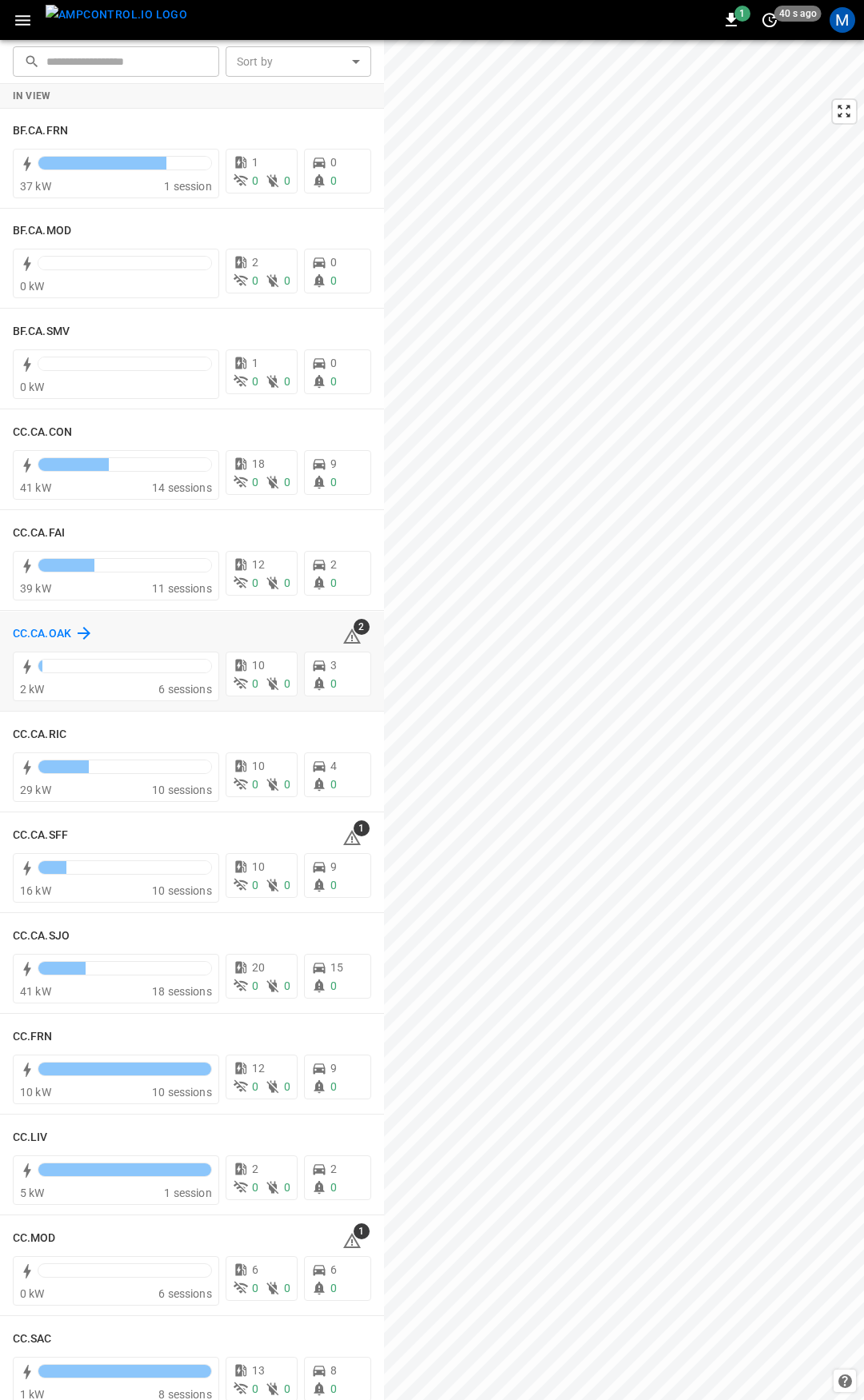
click at [40, 630] on h6 "CC.CA.OAK" at bounding box center [42, 634] width 58 height 18
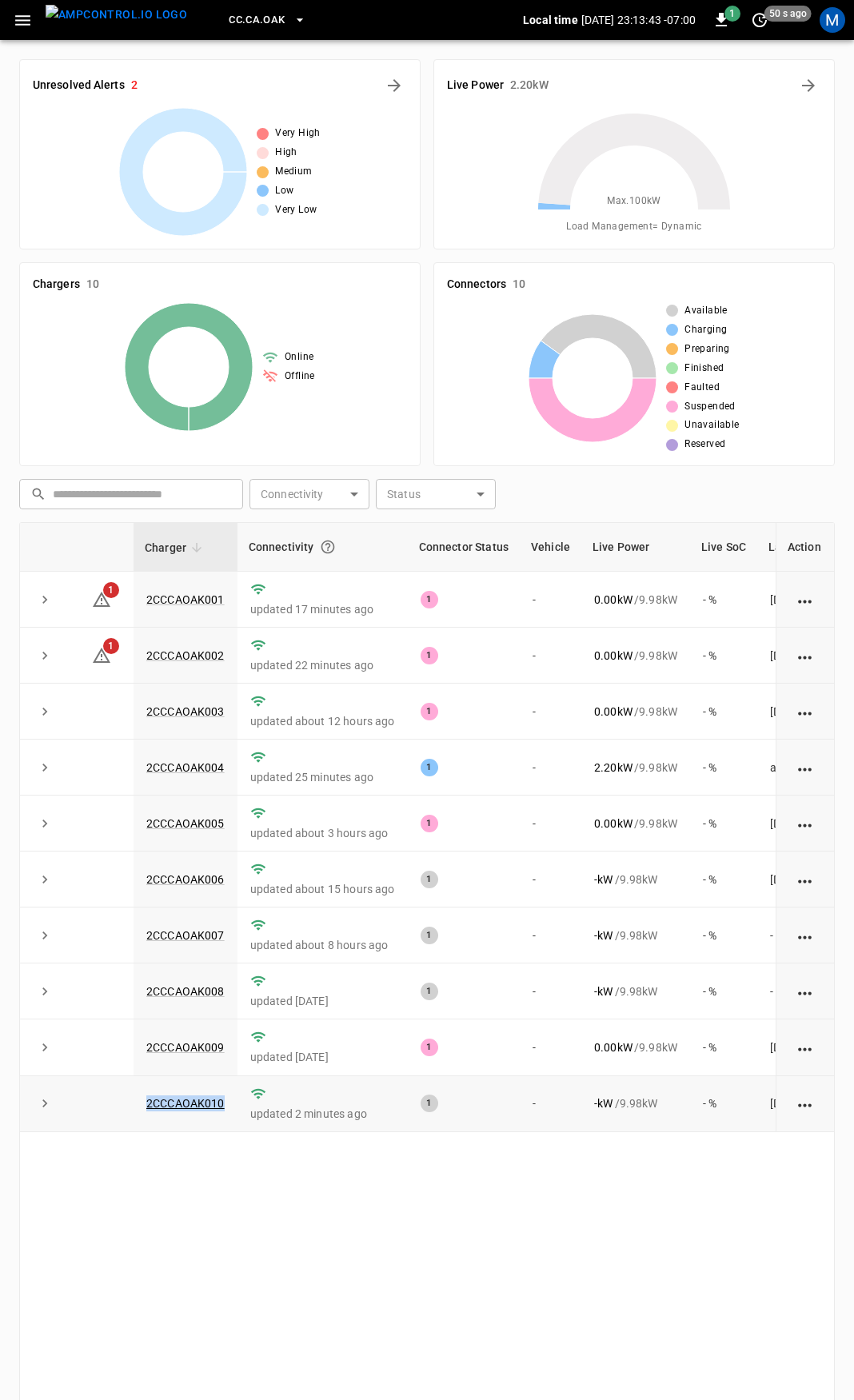
drag, startPoint x: 209, startPoint y: 1114, endPoint x: 122, endPoint y: 1114, distance: 87.0
click at [122, 1114] on tr "2CCCAOAK010 updated 2 minutes ago 1 - - kW / 9.98 kW - % [DATE]" at bounding box center [477, 1105] width 915 height 56
click at [182, 1108] on link "2CCCAOAK010" at bounding box center [186, 1103] width 85 height 19
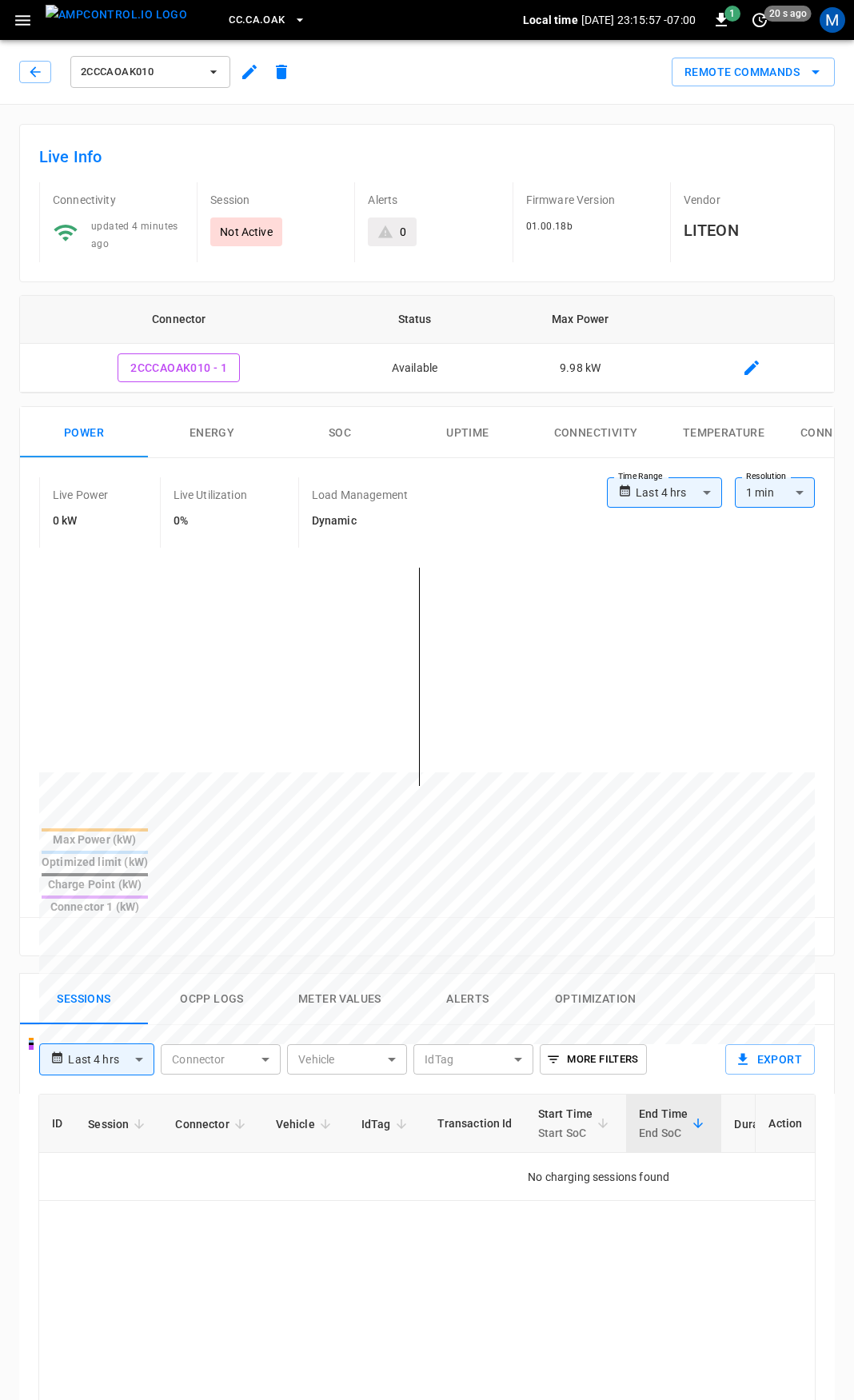
click at [36, 71] on icon "button" at bounding box center [35, 72] width 16 height 16
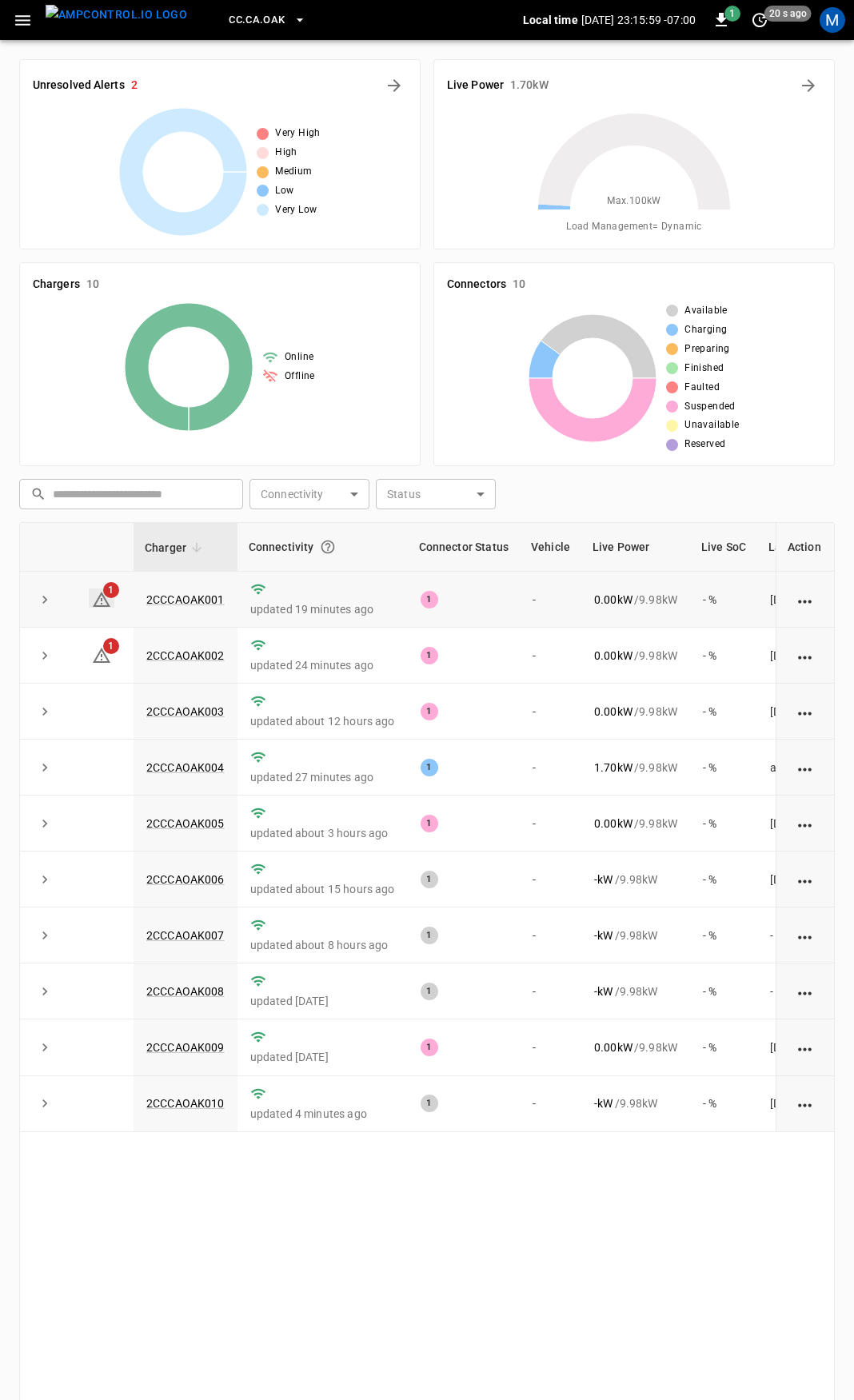
click at [91, 600] on link "1" at bounding box center [101, 597] width 25 height 19
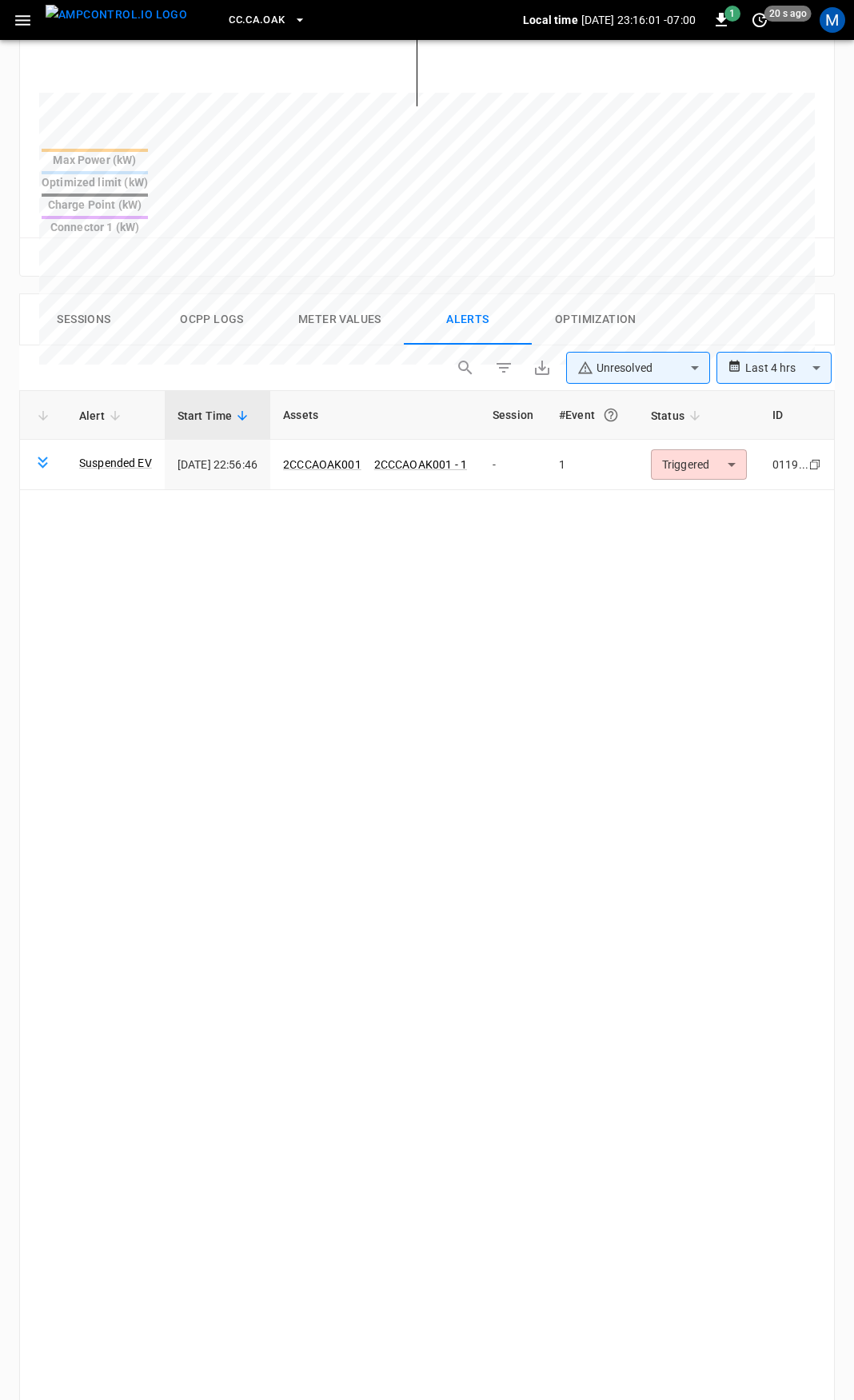
scroll to position [600, 0]
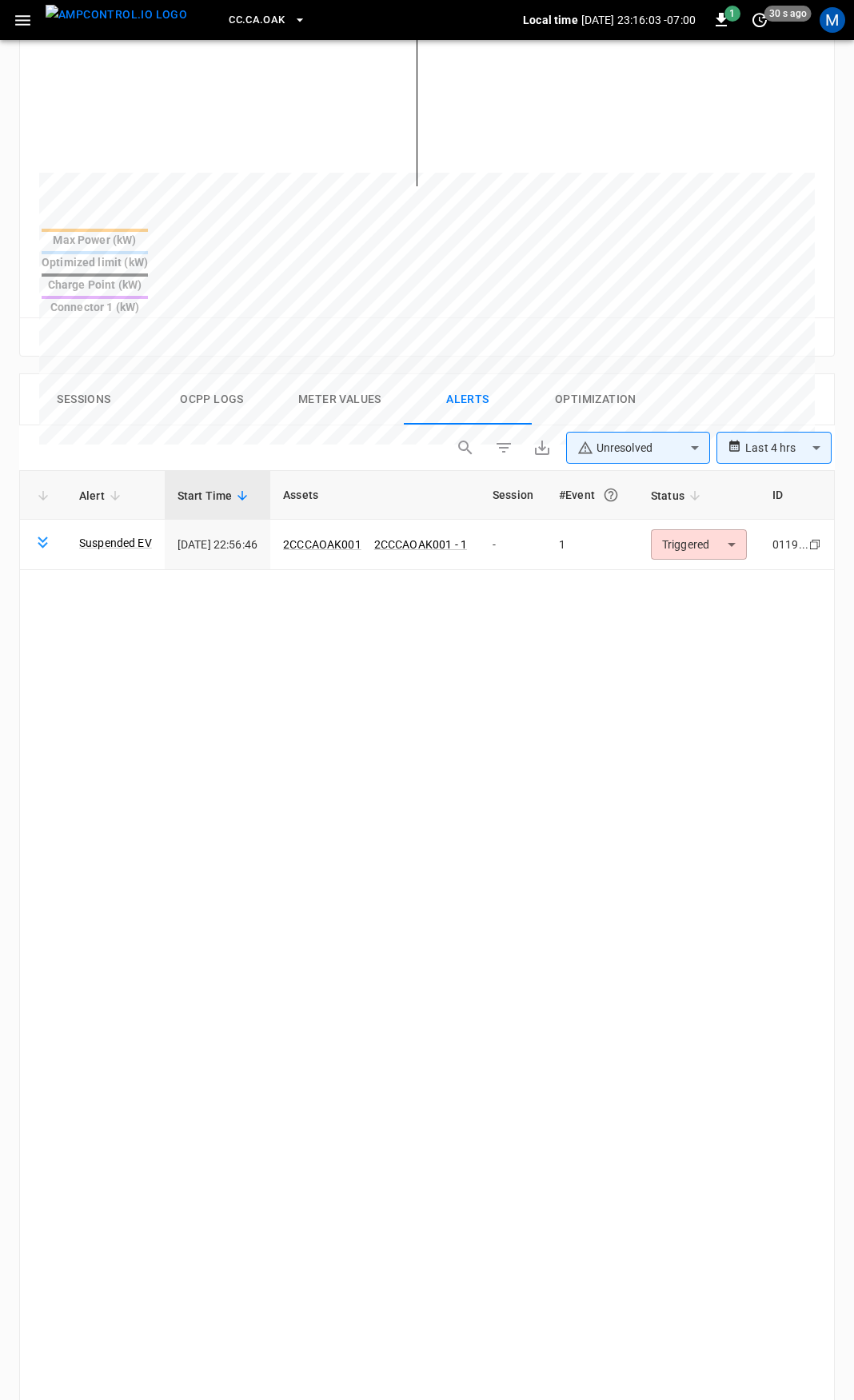
click at [55, 374] on button "Sessions" at bounding box center [83, 399] width 128 height 52
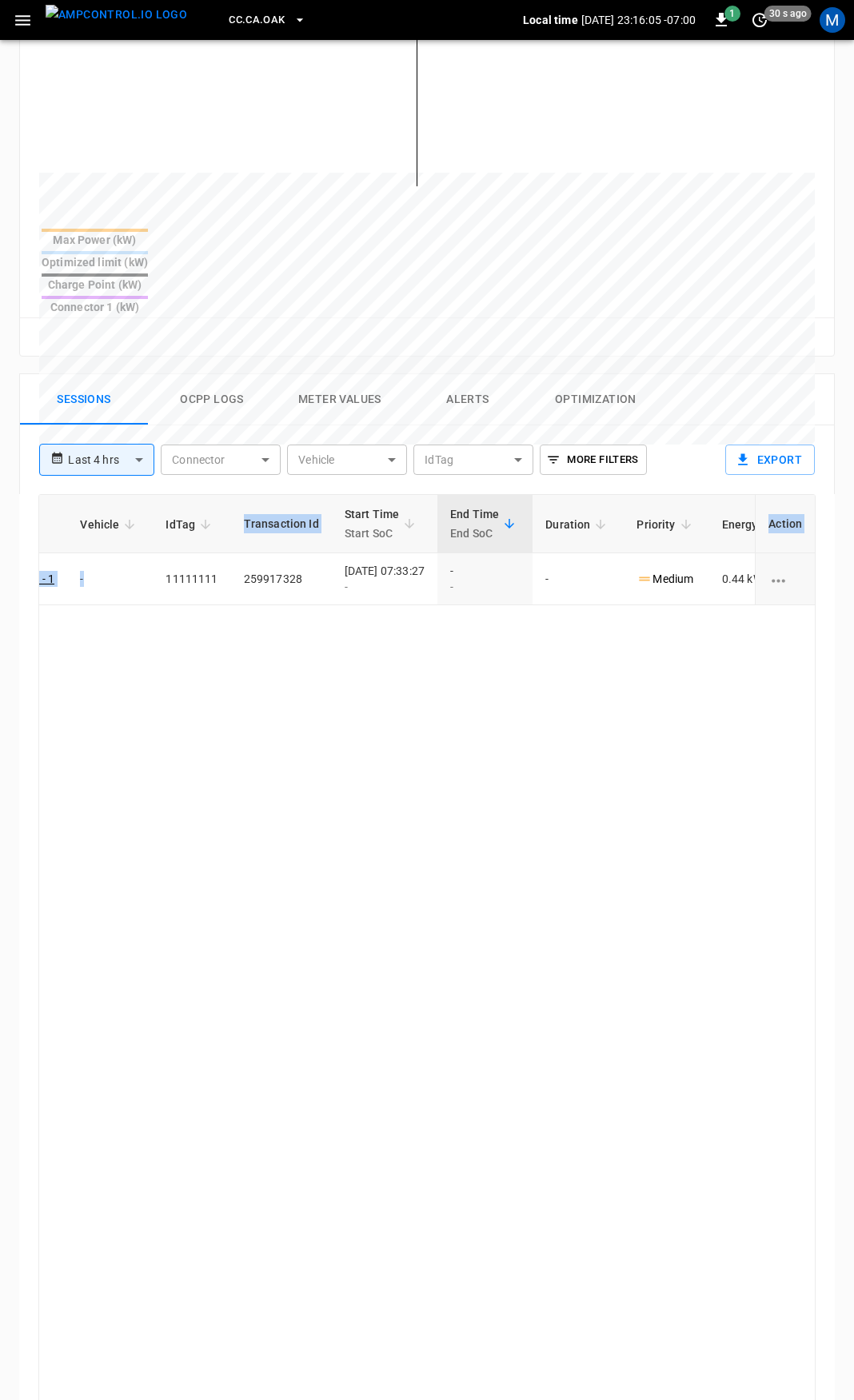
scroll to position [0, 421]
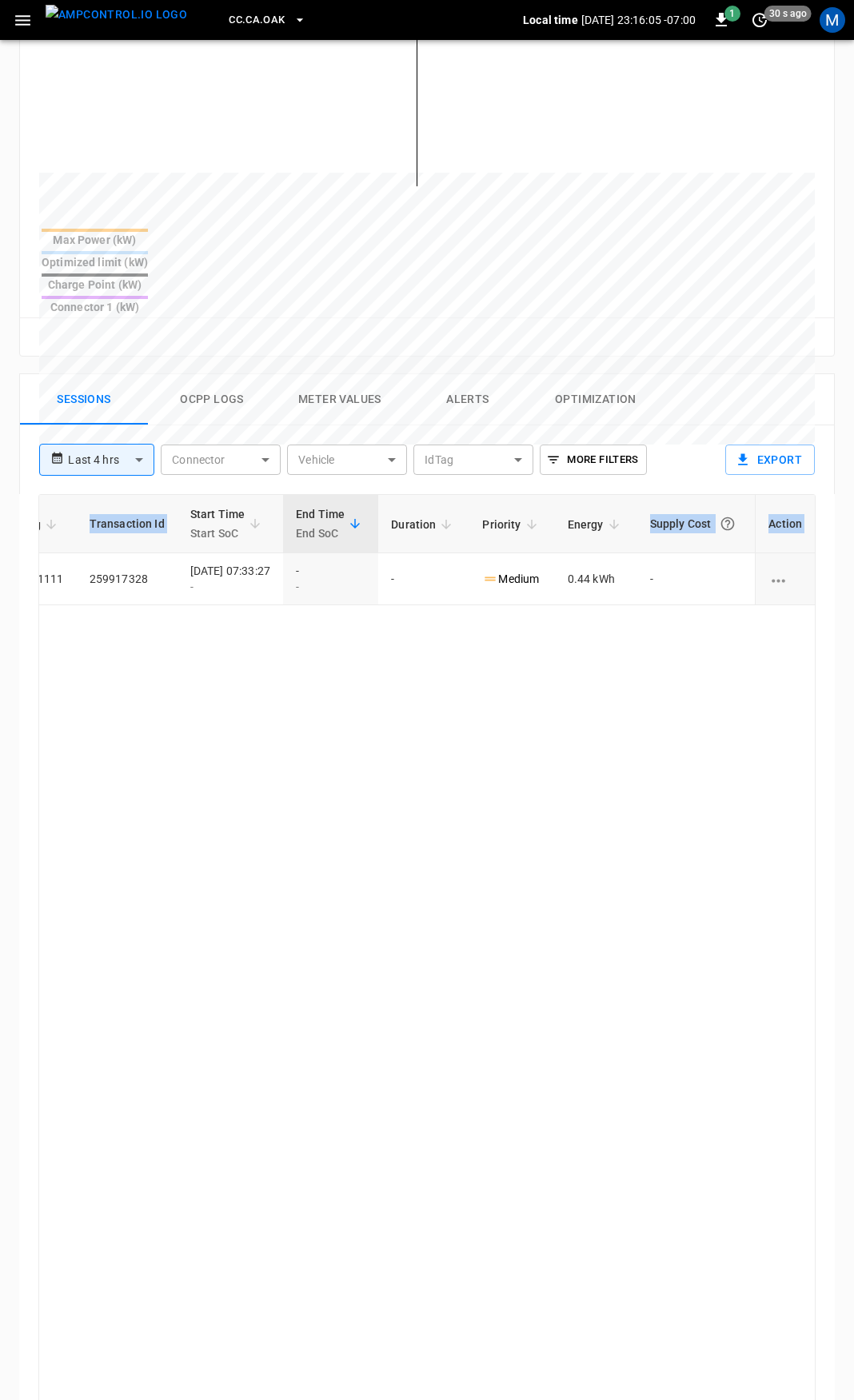
drag, startPoint x: 393, startPoint y: 527, endPoint x: 863, endPoint y: 517, distance: 470.1
click at [854, 517] on html "**********" at bounding box center [427, 469] width 854 height 2137
click at [739, 665] on div "ID Session Connector Vehicle IdTag Transaction Id Start Time Start SoC End Time…" at bounding box center [427, 984] width 777 height 980
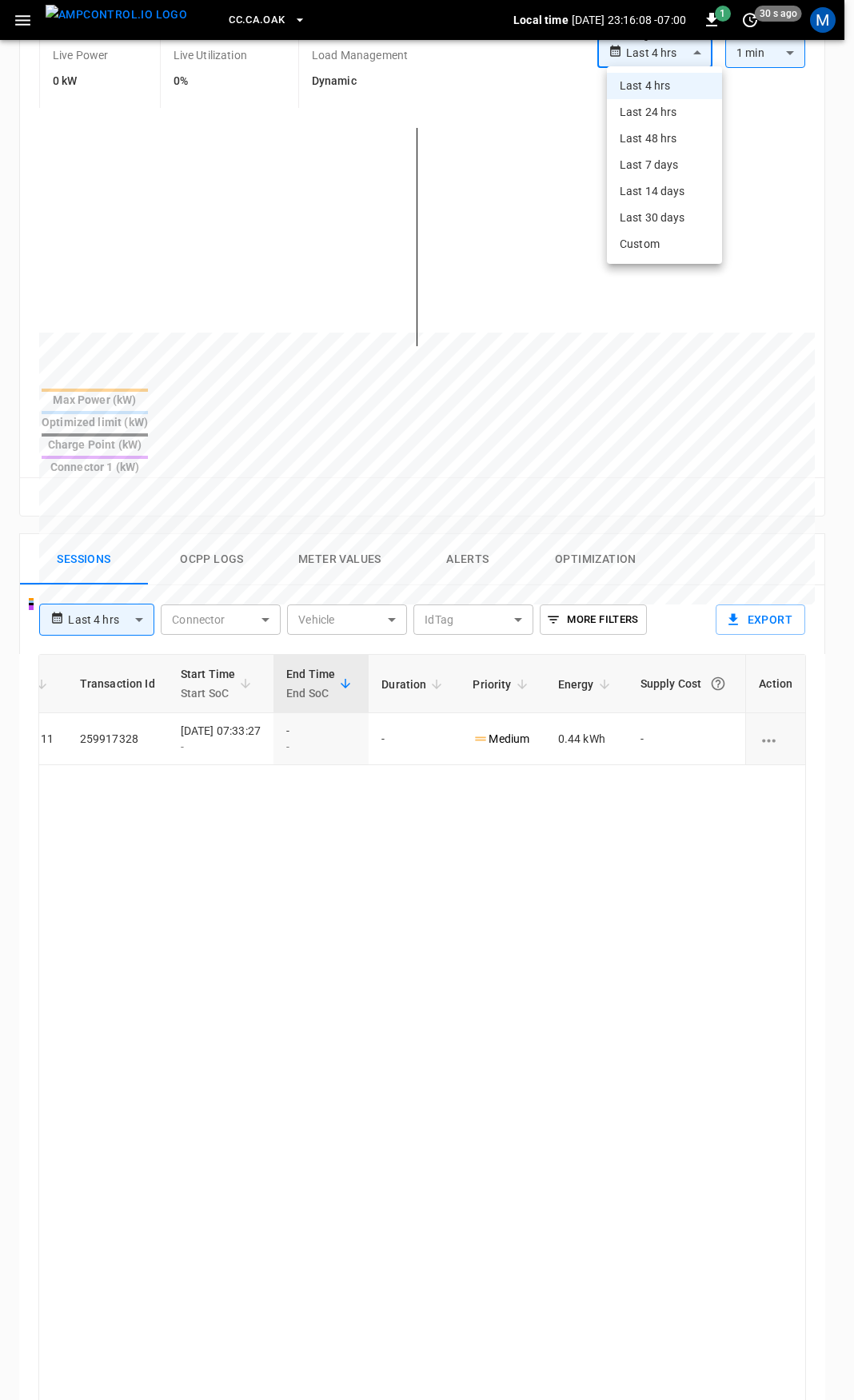
click at [683, 58] on body "**********" at bounding box center [427, 628] width 854 height 2137
click at [676, 113] on li "Last 24 hrs" at bounding box center [664, 112] width 115 height 26
type input "**********"
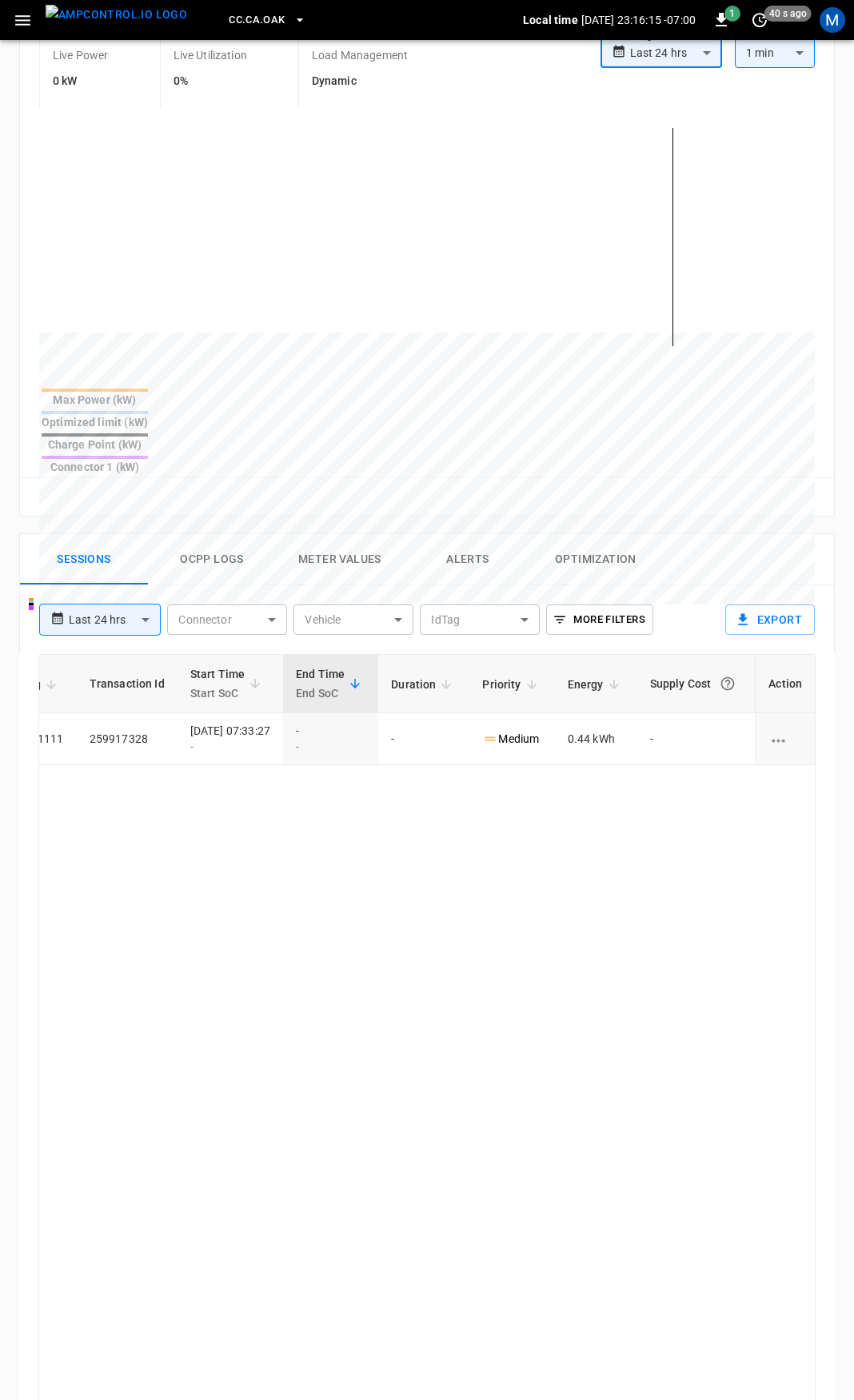
scroll to position [0, 0]
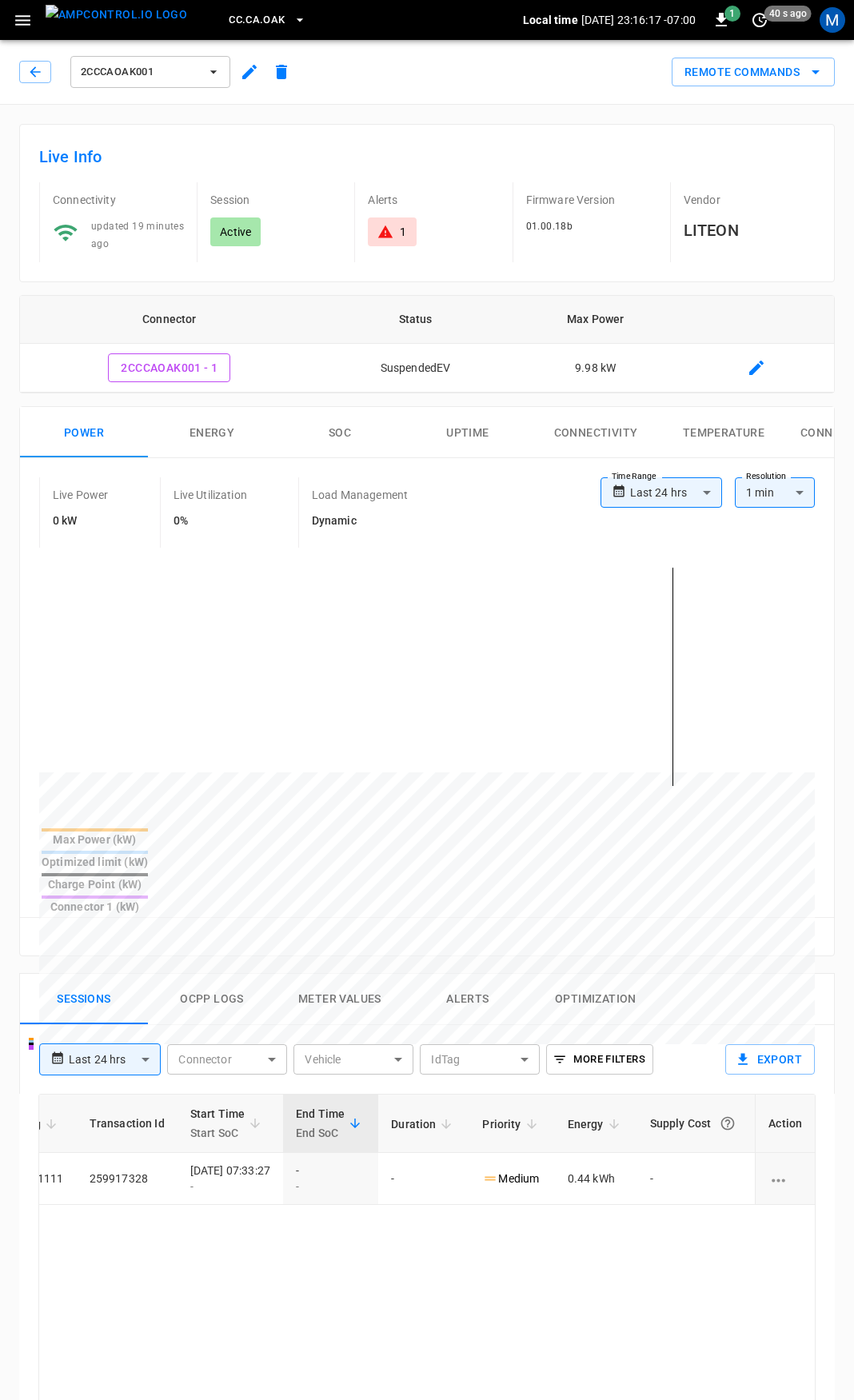
click at [398, 232] on div "1" at bounding box center [391, 232] width 29 height 16
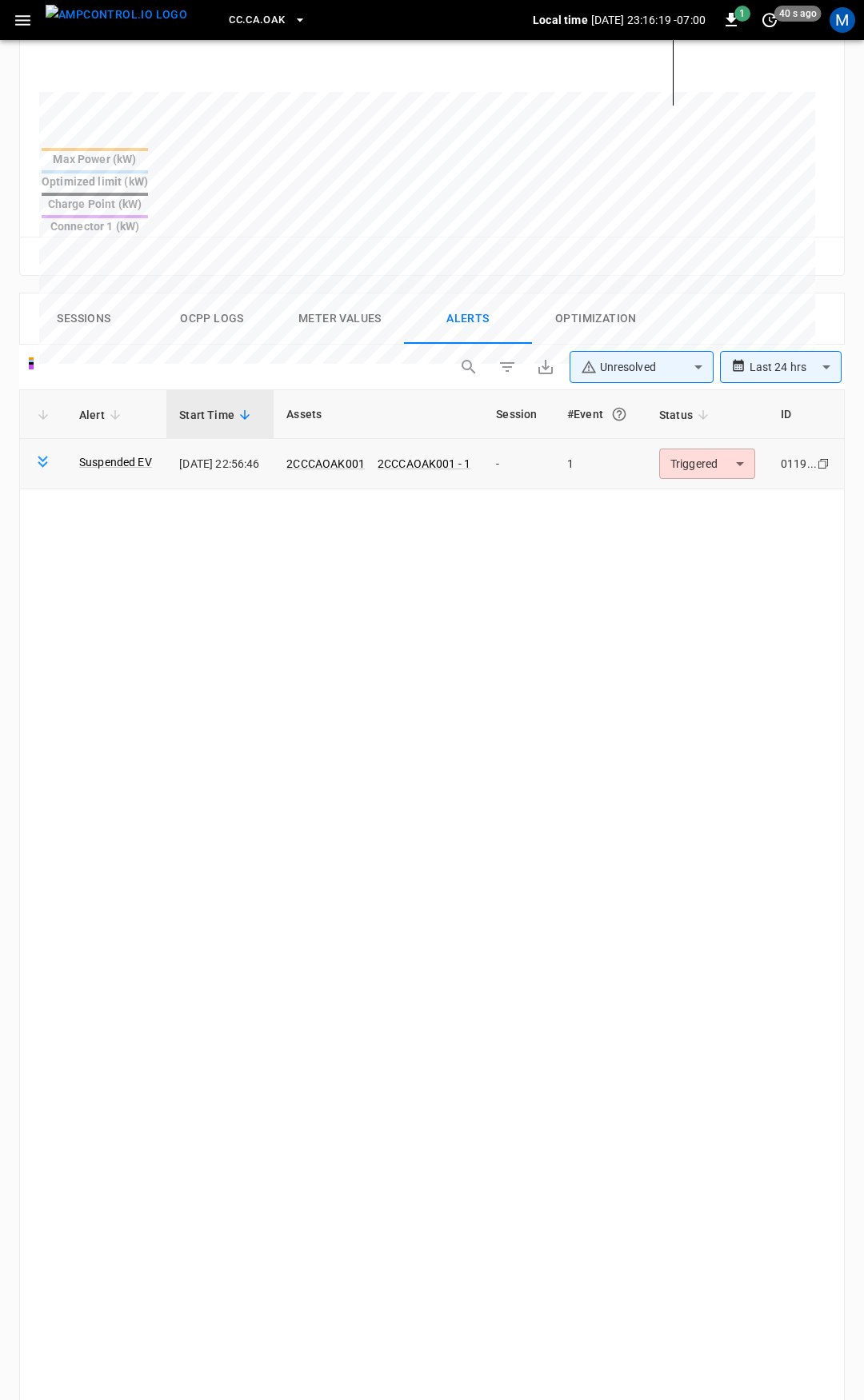
click at [722, 413] on body "**********" at bounding box center [432, 496] width 864 height 2354
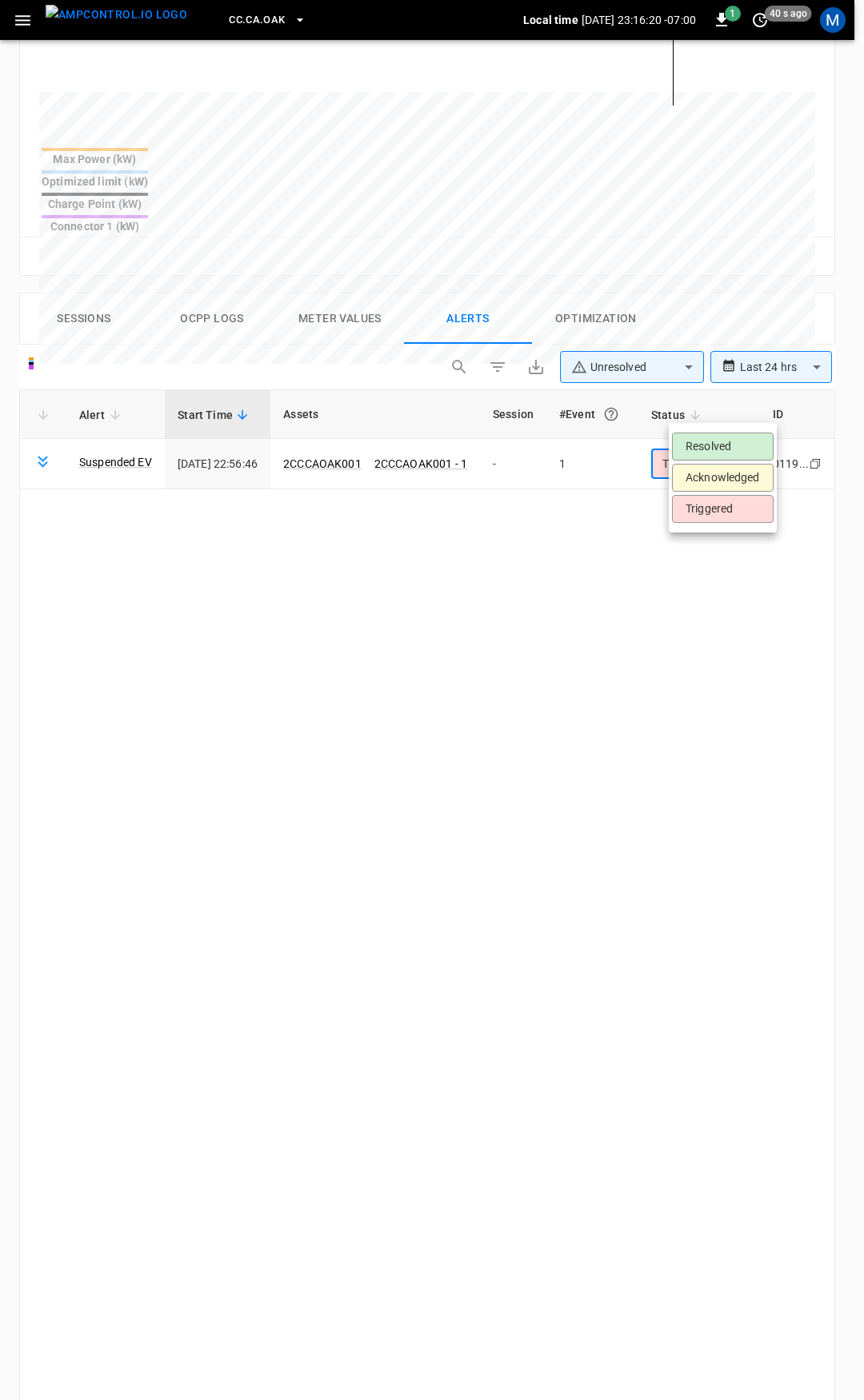
click at [723, 439] on li "Resolved" at bounding box center [722, 447] width 101 height 28
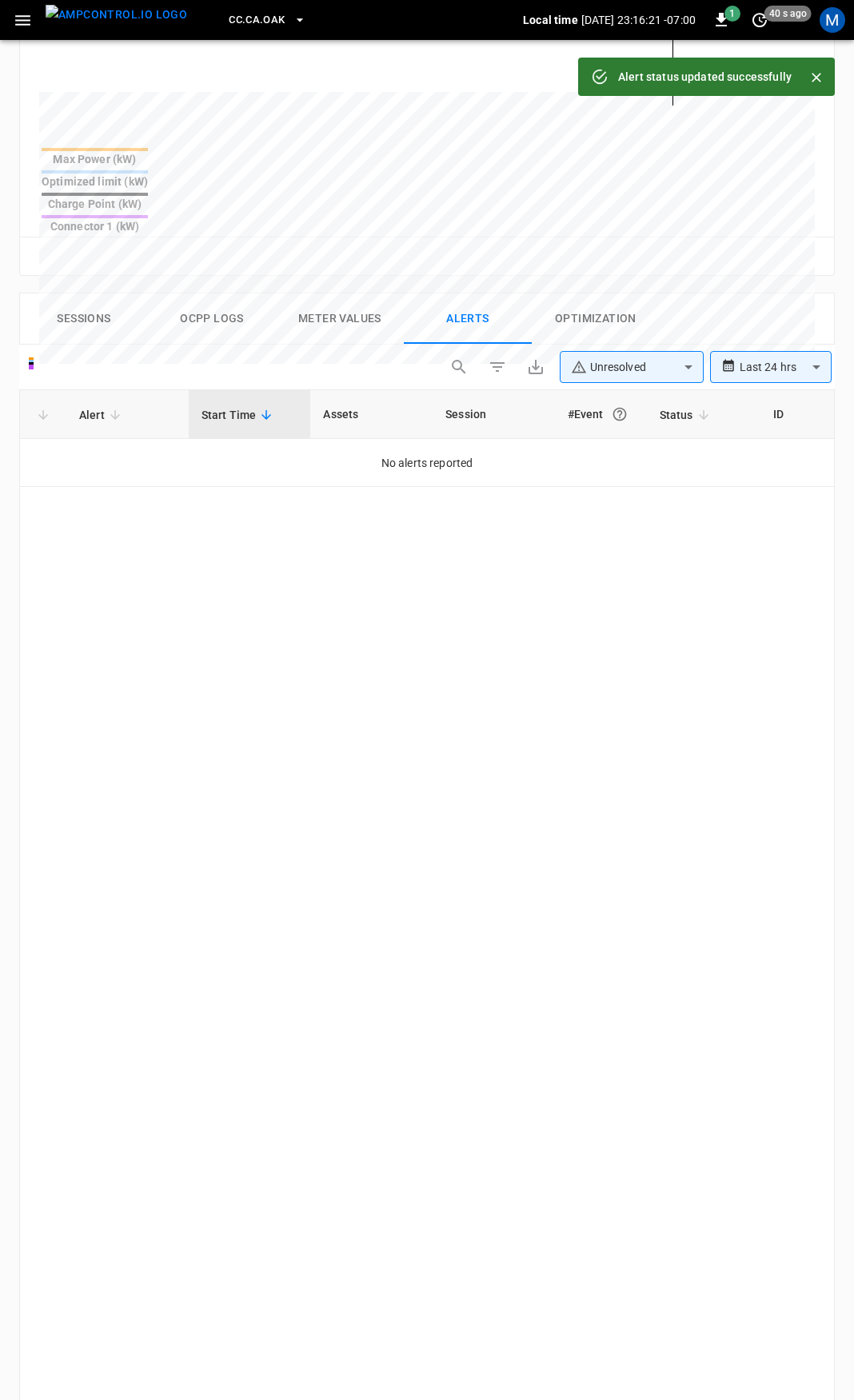
click at [16, 18] on icon "button" at bounding box center [23, 20] width 20 height 20
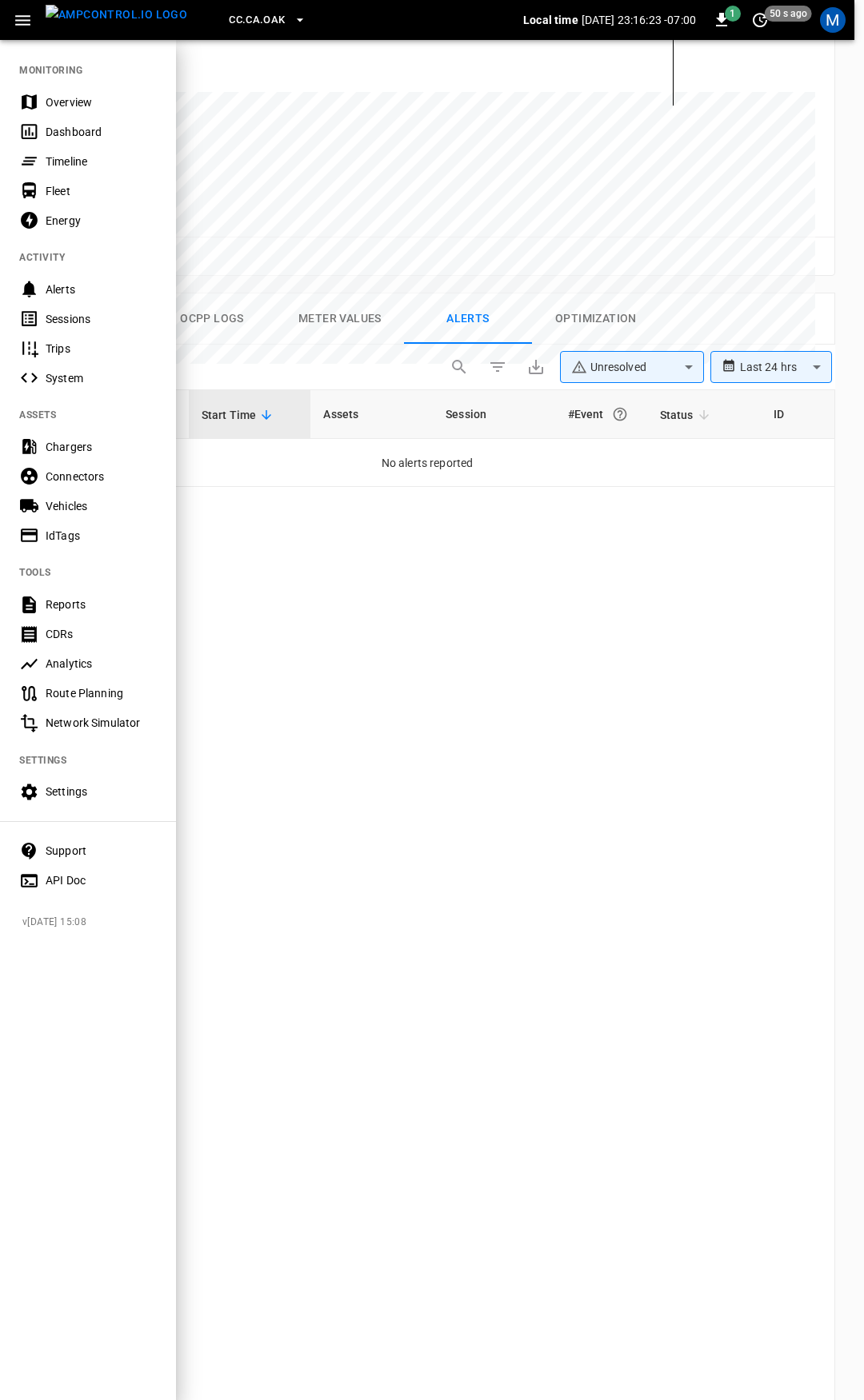
click at [85, 106] on div "Overview" at bounding box center [101, 102] width 111 height 16
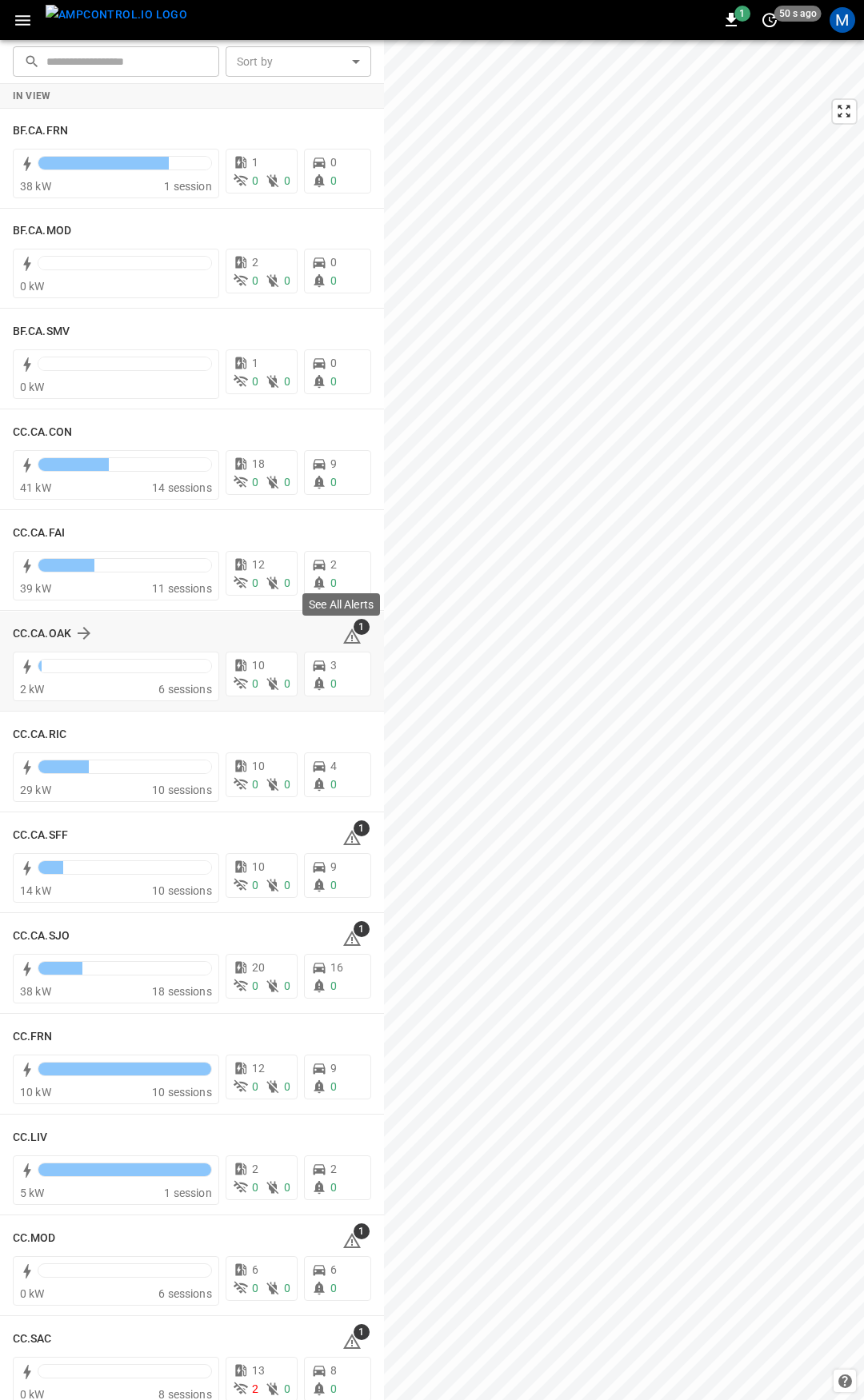
click at [343, 631] on icon at bounding box center [352, 636] width 18 height 16
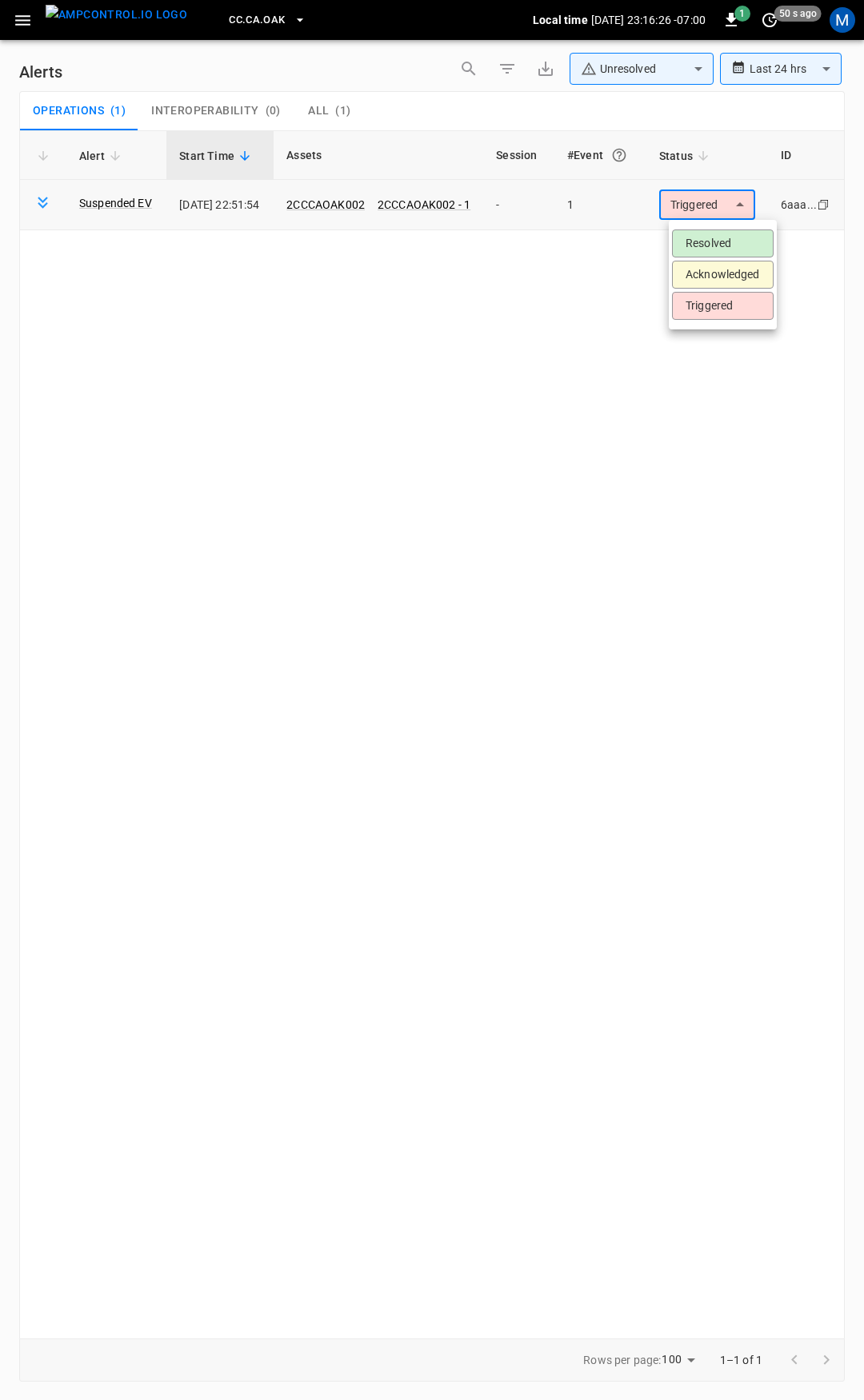
click at [729, 197] on body "**********" at bounding box center [432, 697] width 864 height 1395
click at [727, 230] on li "Resolved" at bounding box center [722, 244] width 101 height 28
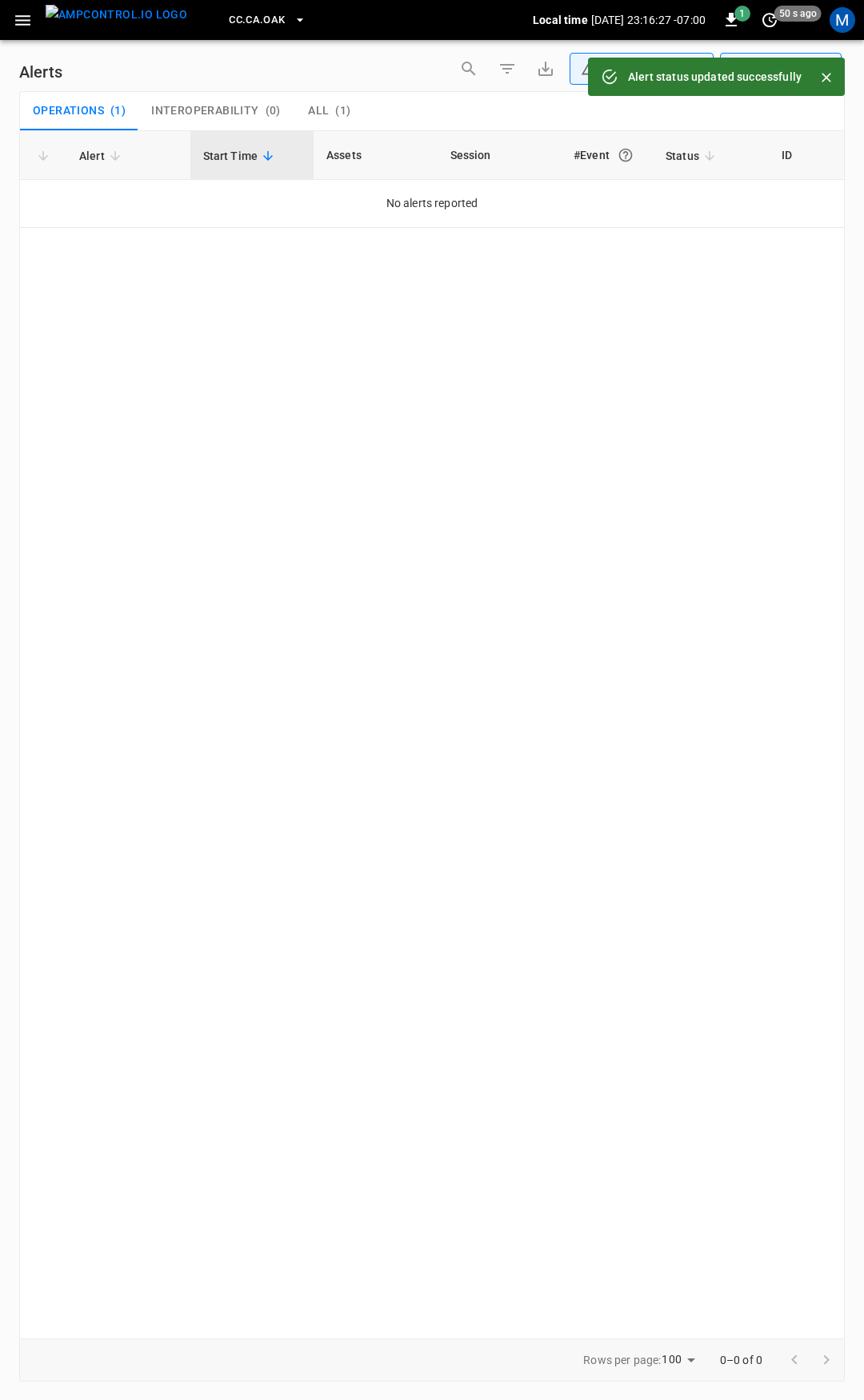
click at [17, 20] on icon "button" at bounding box center [23, 20] width 16 height 11
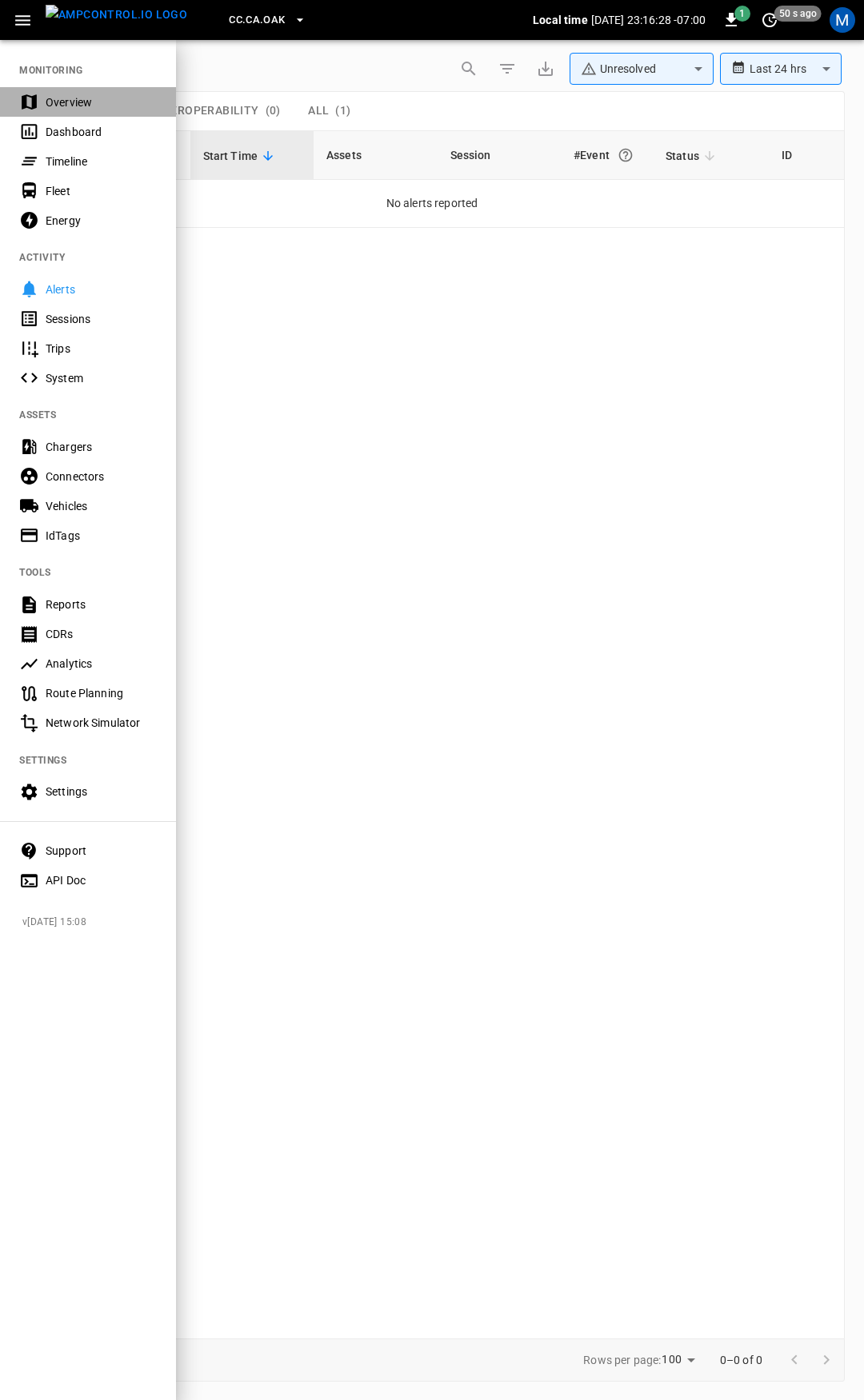
click at [80, 97] on div "Overview" at bounding box center [101, 102] width 111 height 16
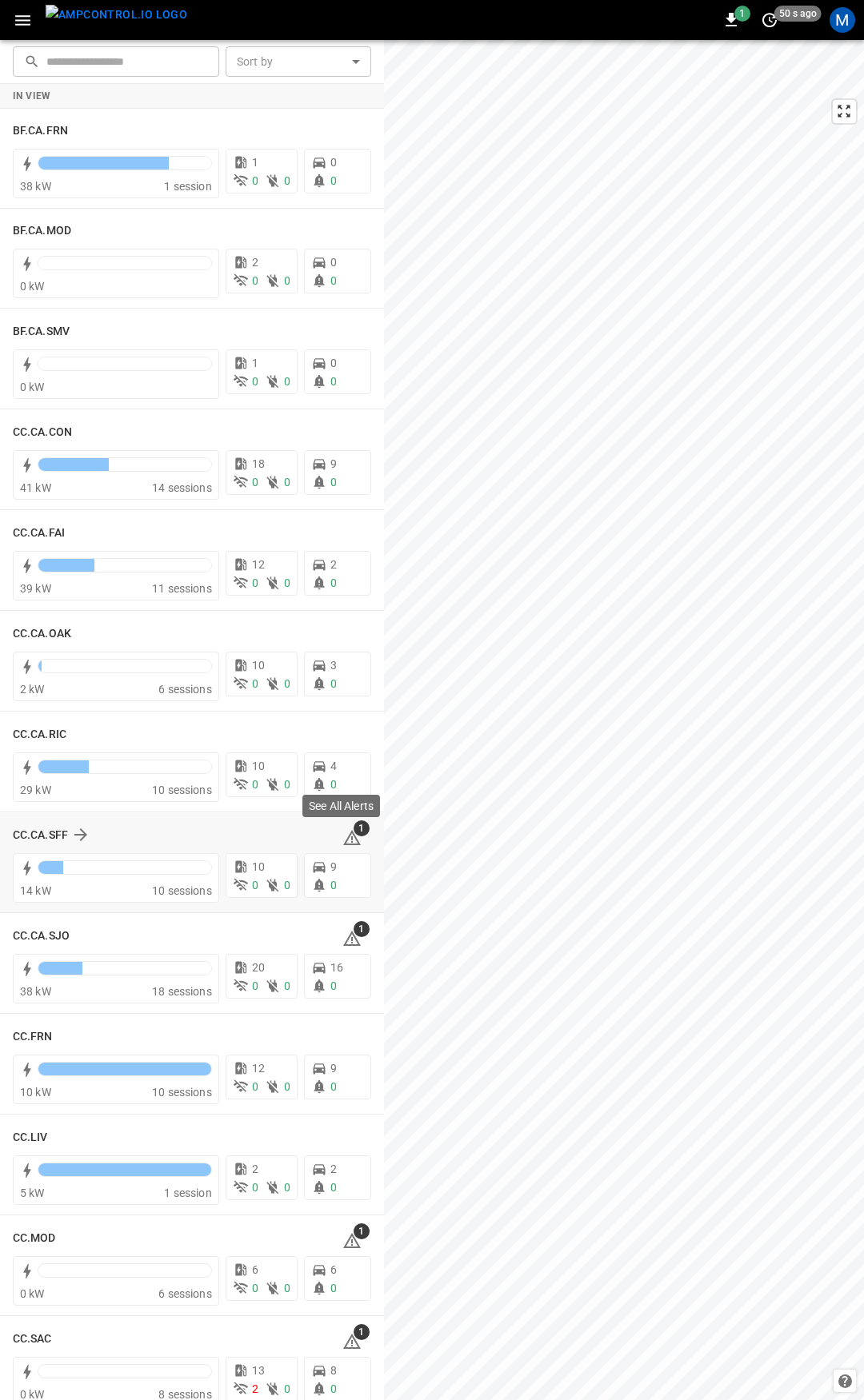
click at [344, 846] on icon at bounding box center [351, 838] width 19 height 19
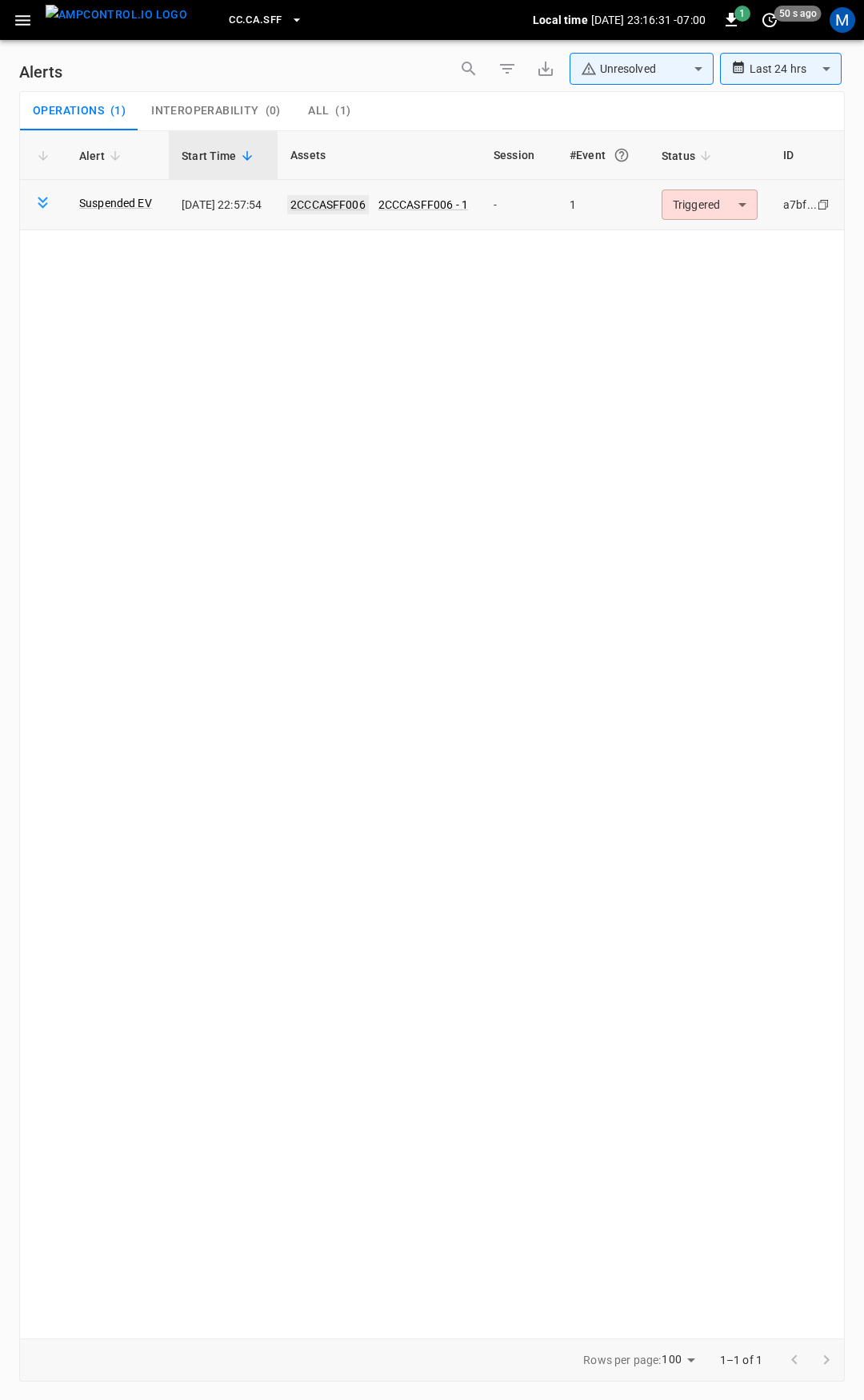
click at [344, 202] on link "2CCCASFF006" at bounding box center [328, 204] width 82 height 19
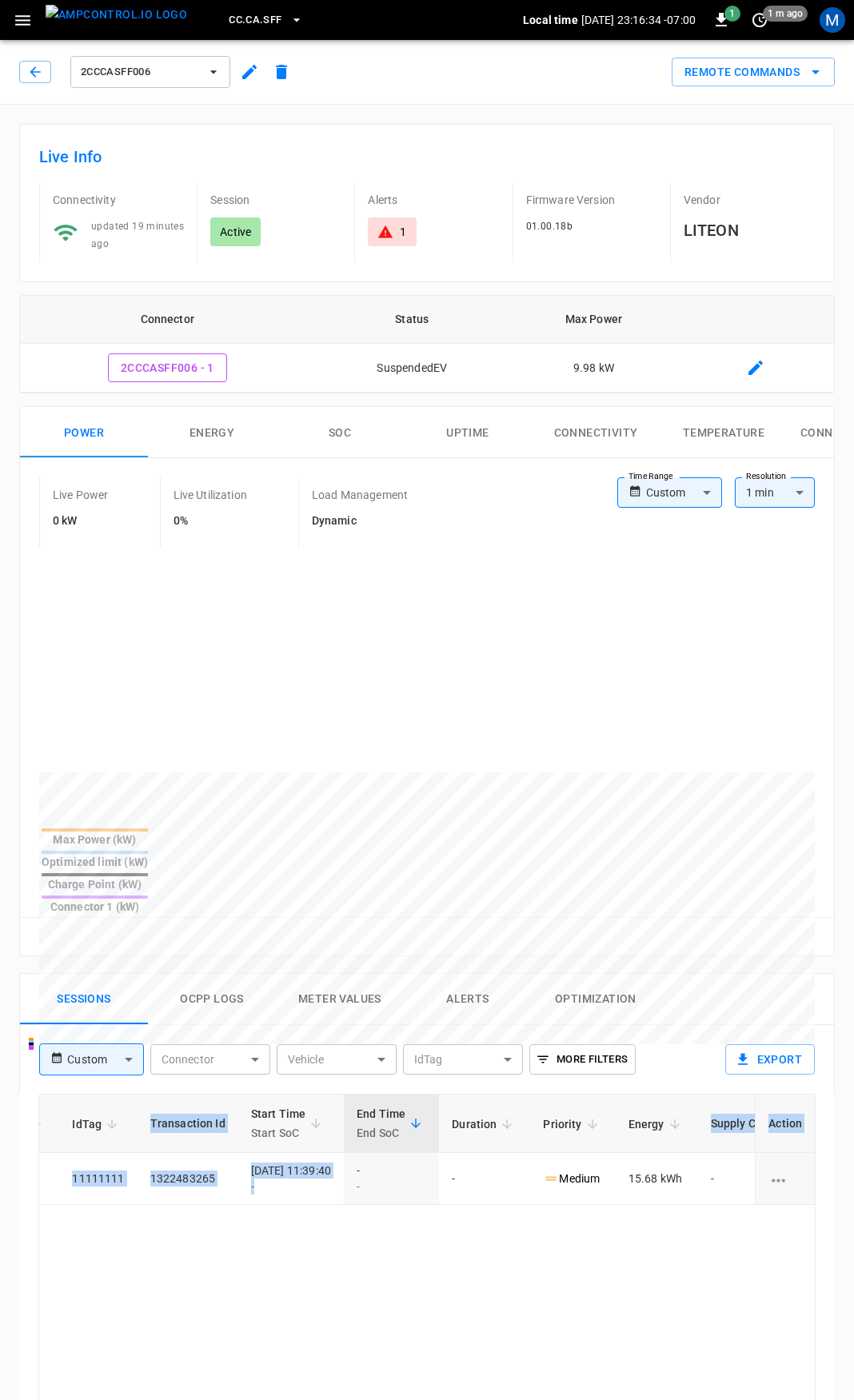
scroll to position [0, 418]
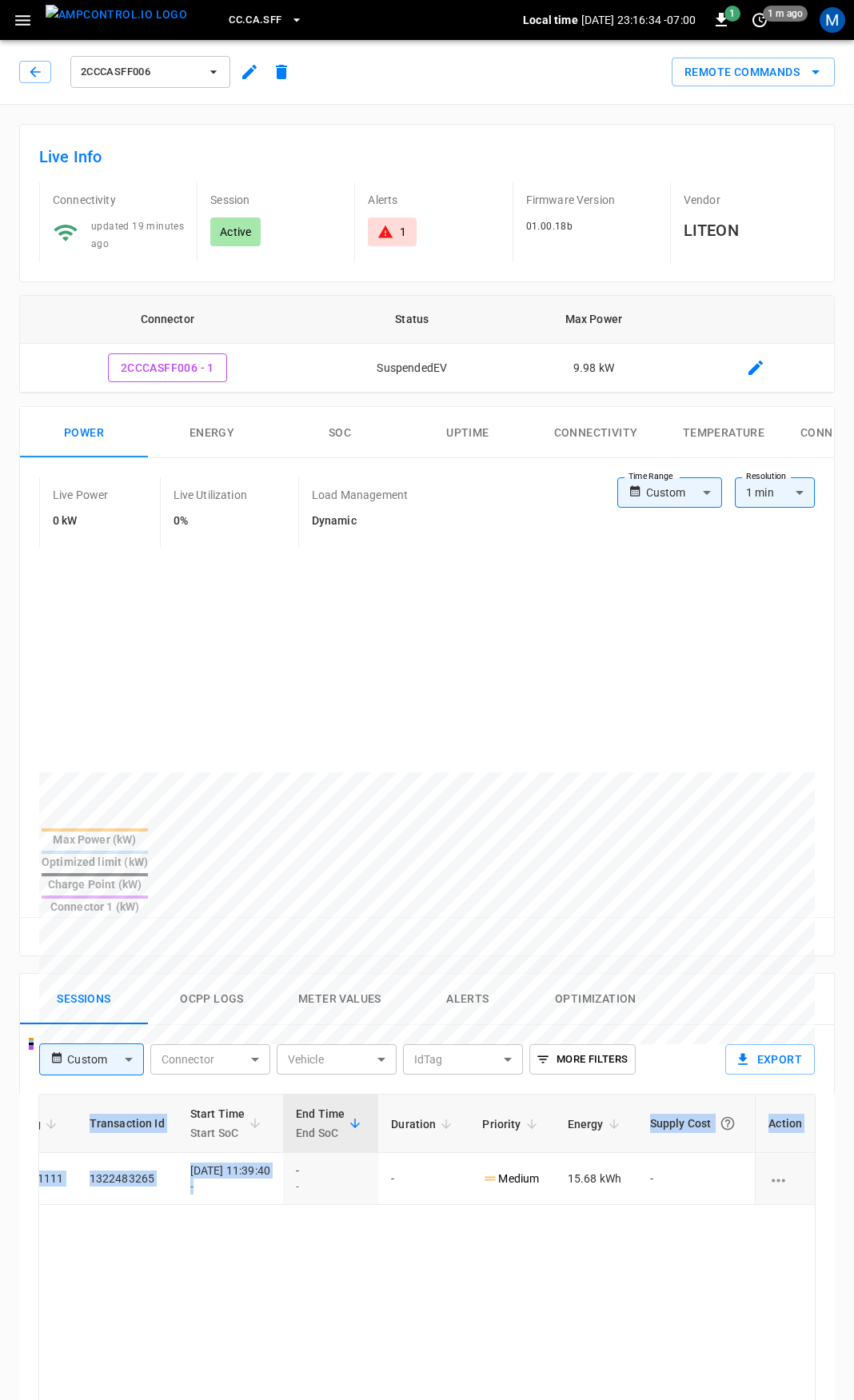
drag, startPoint x: 641, startPoint y: 1129, endPoint x: 863, endPoint y: 1140, distance: 222.3
click at [854, 1140] on html "CC.CA.SFF Local time [DATE] 23:16:34 -07:00 1 1 m ago M 2CCCASFF006 Remote Comm…" at bounding box center [427, 1069] width 854 height 2137
click at [380, 227] on icon at bounding box center [385, 232] width 16 height 16
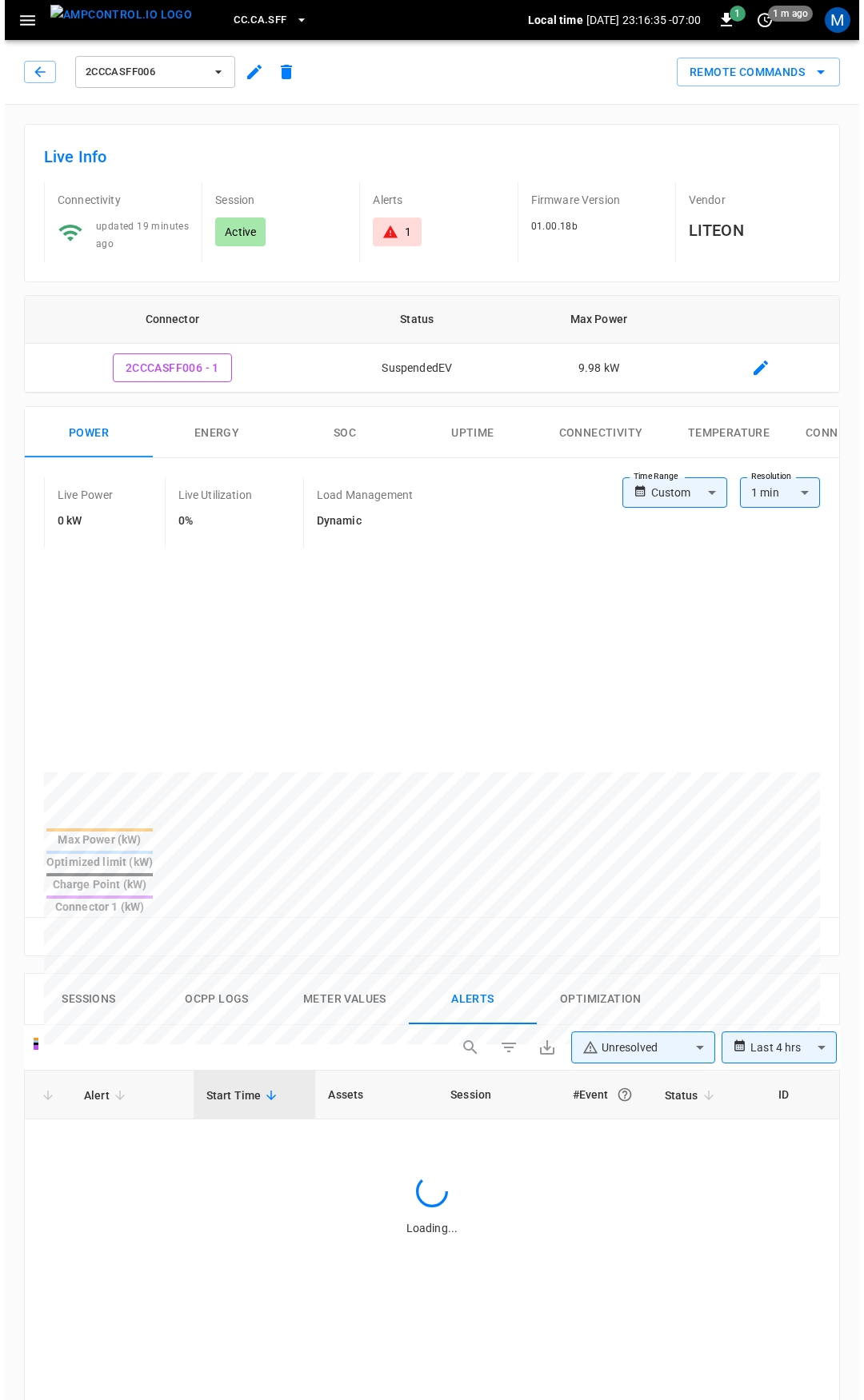
scroll to position [681, 0]
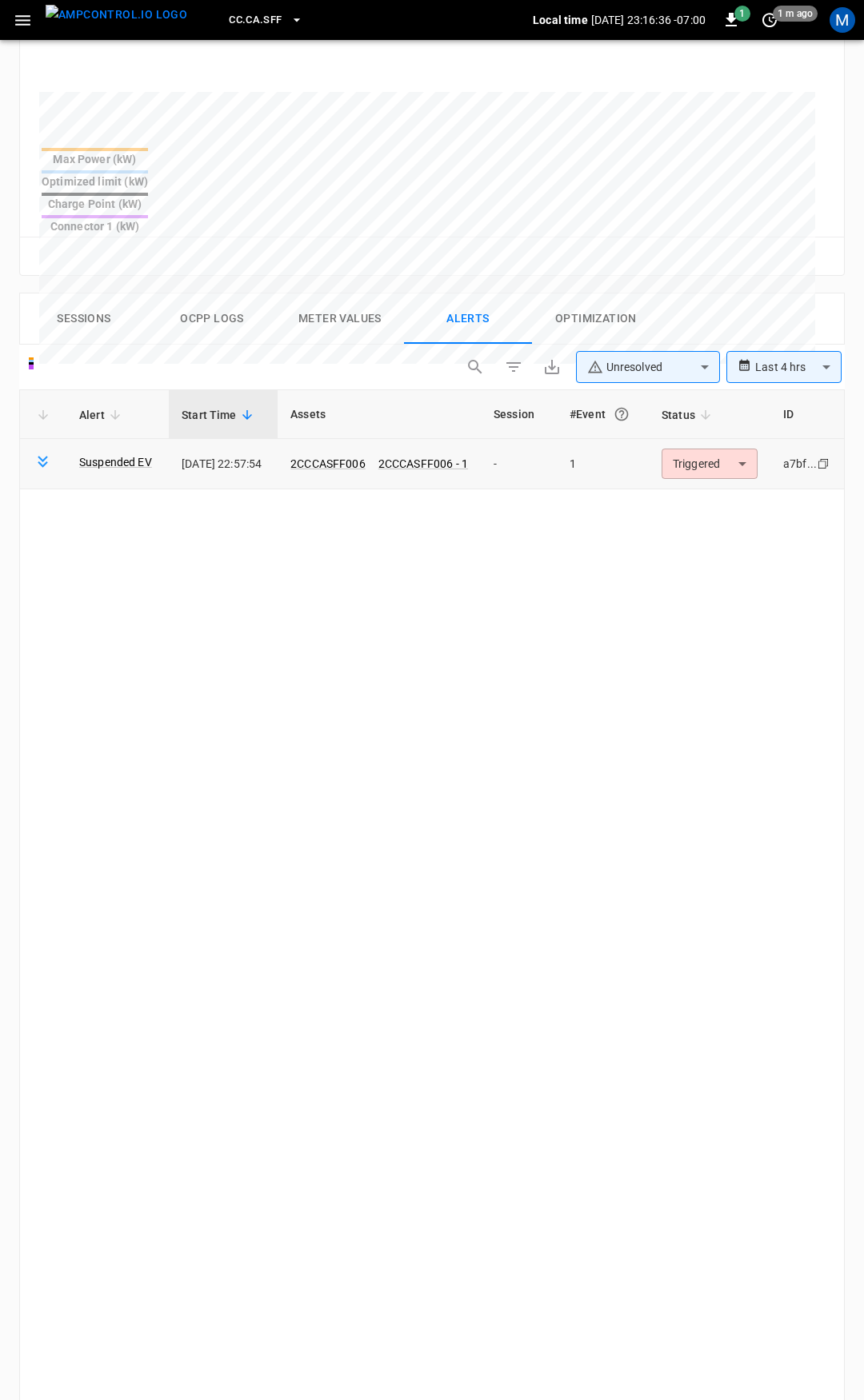
click at [713, 413] on body "**********" at bounding box center [432, 496] width 864 height 2354
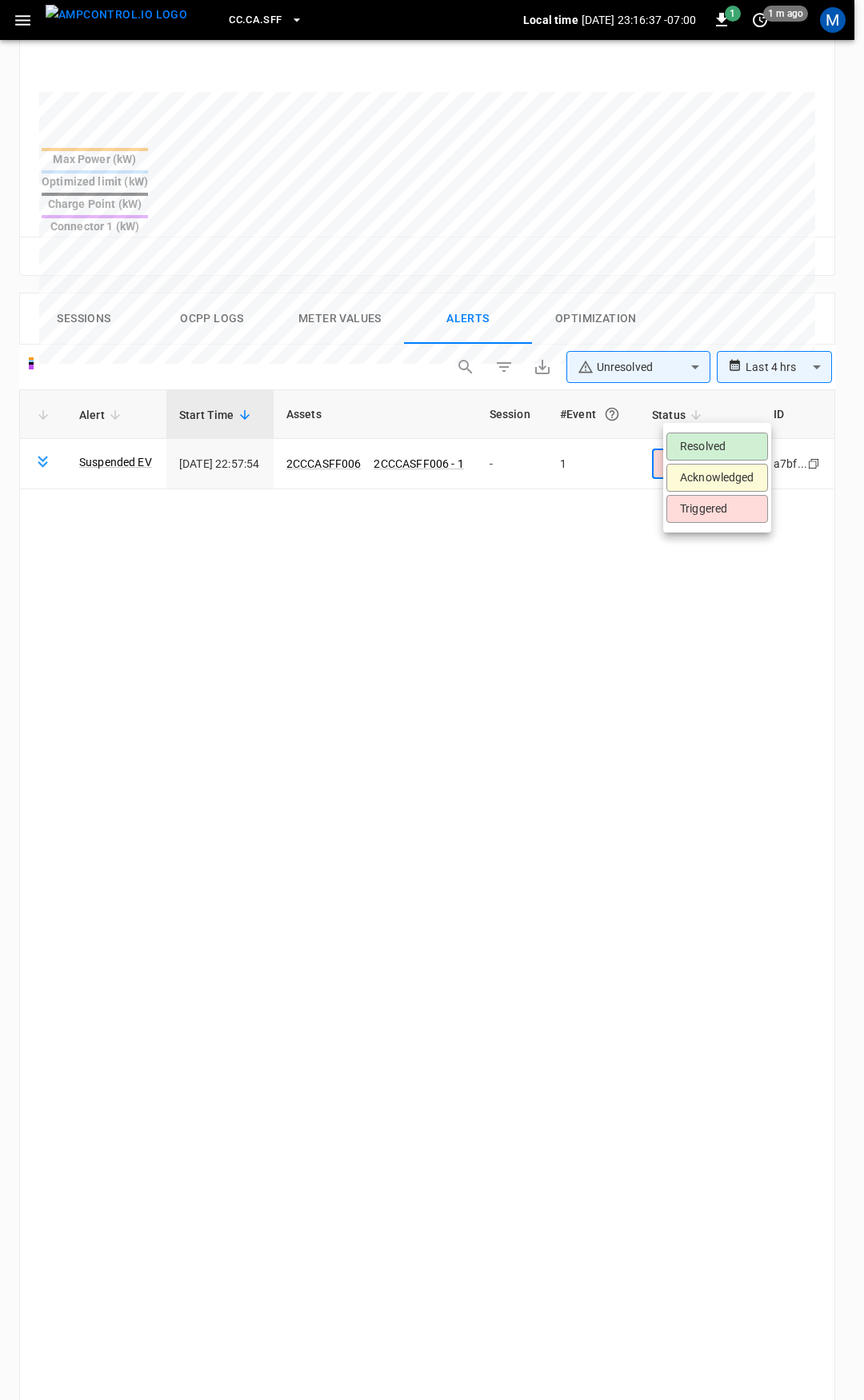
click at [703, 443] on li "Resolved" at bounding box center [717, 447] width 101 height 28
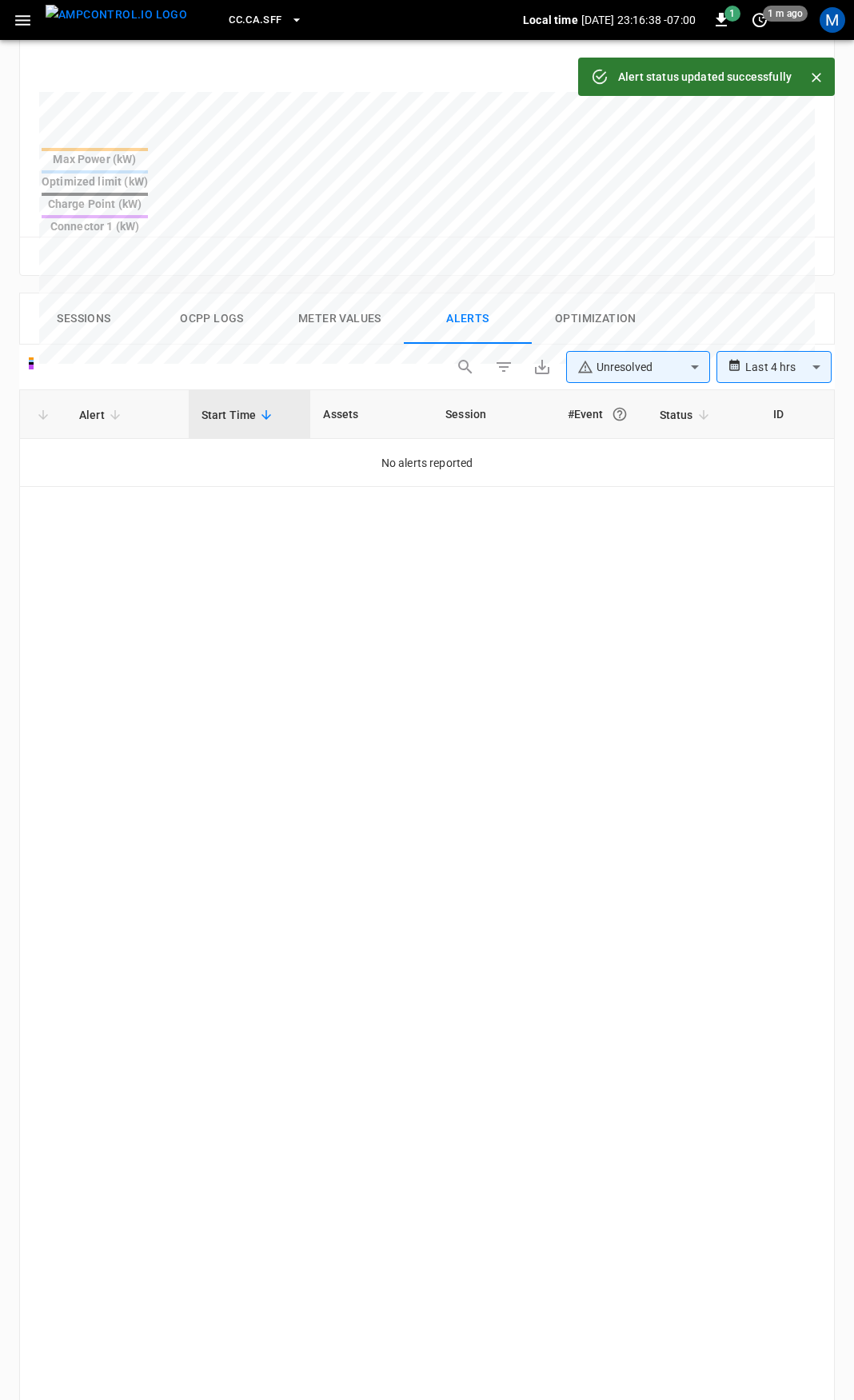
click at [18, 18] on icon "button" at bounding box center [23, 20] width 20 height 20
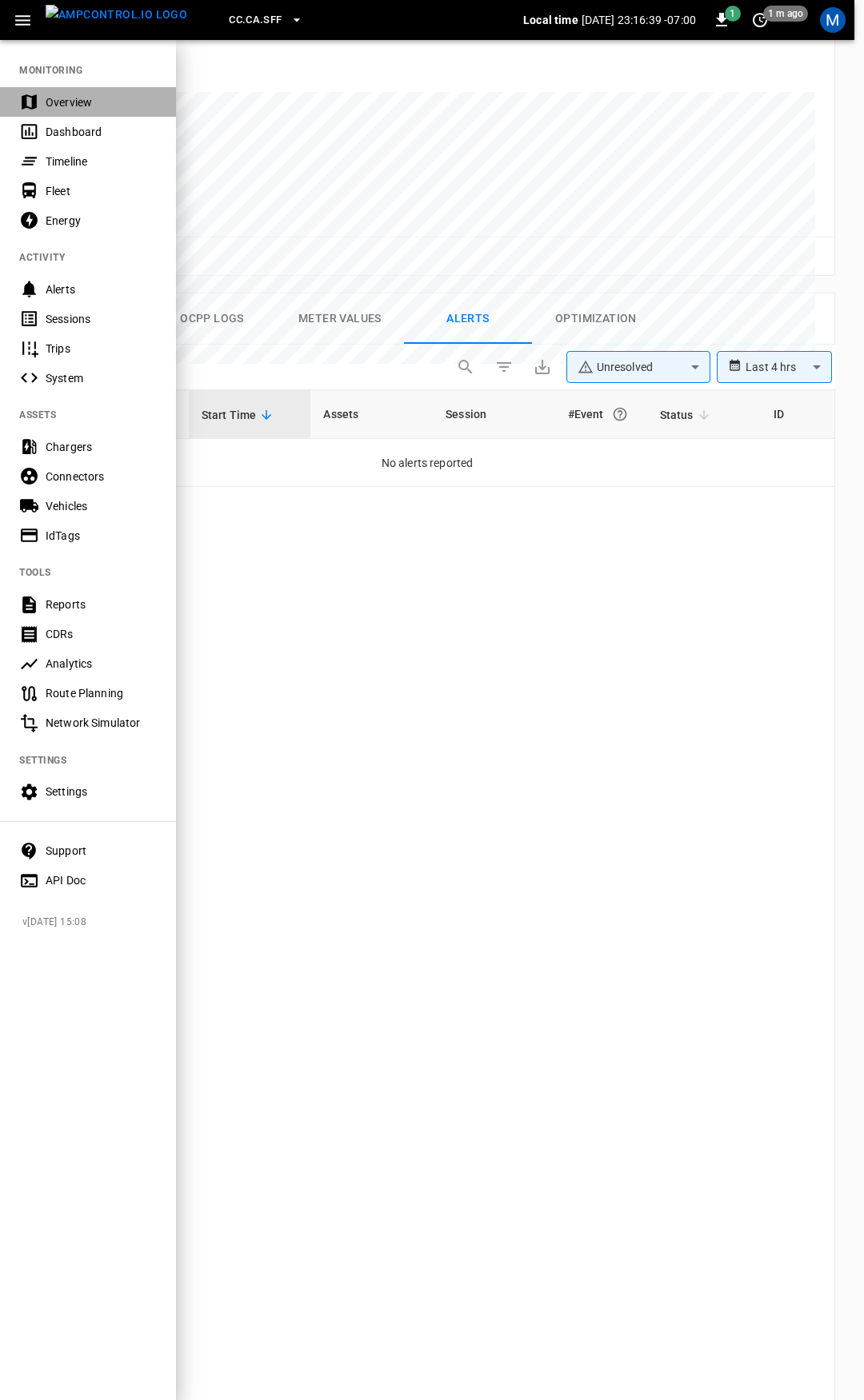
click at [85, 99] on div "Overview" at bounding box center [101, 102] width 111 height 16
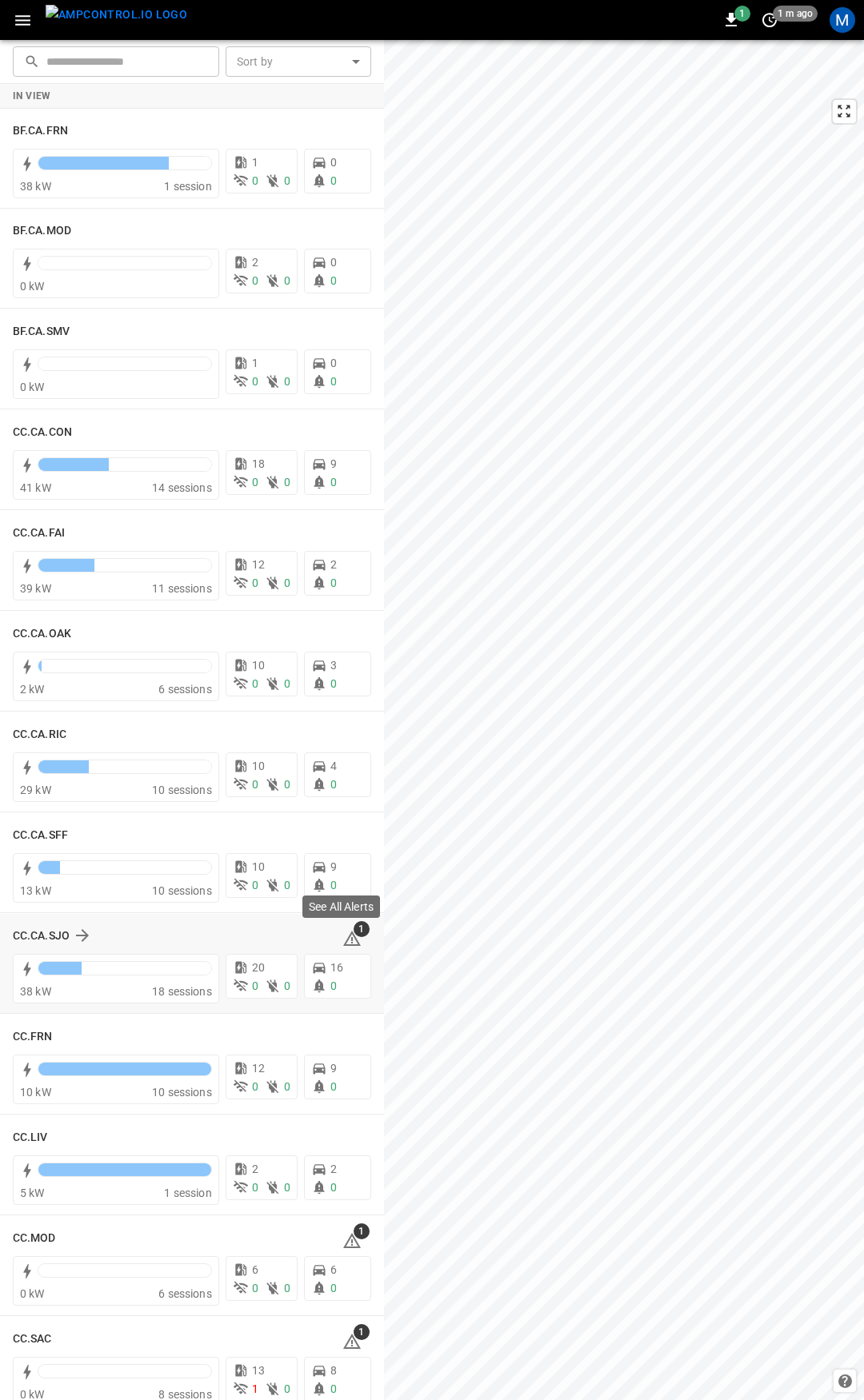
click at [344, 939] on icon at bounding box center [352, 939] width 18 height 16
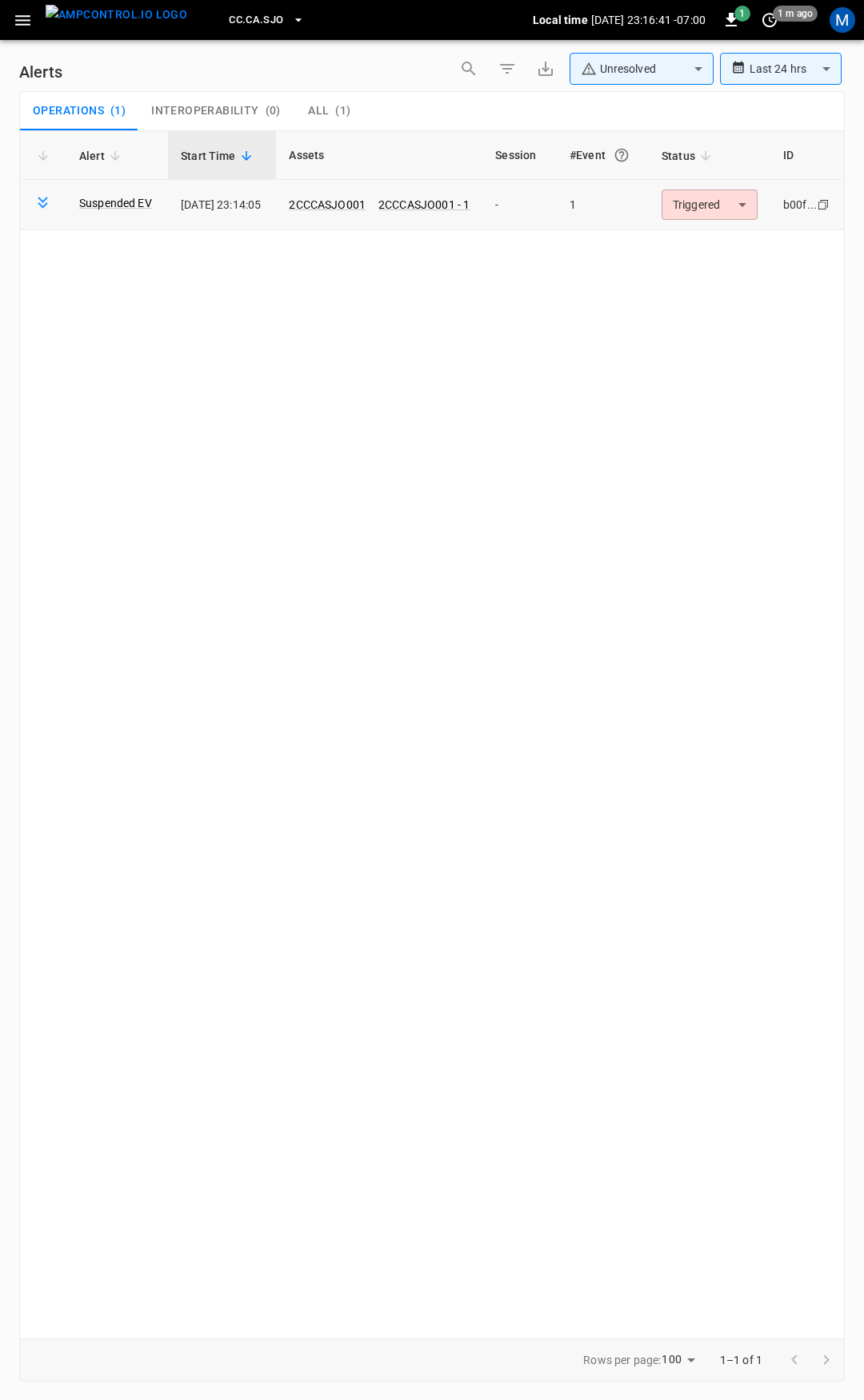
click at [713, 208] on body "**********" at bounding box center [432, 697] width 864 height 1395
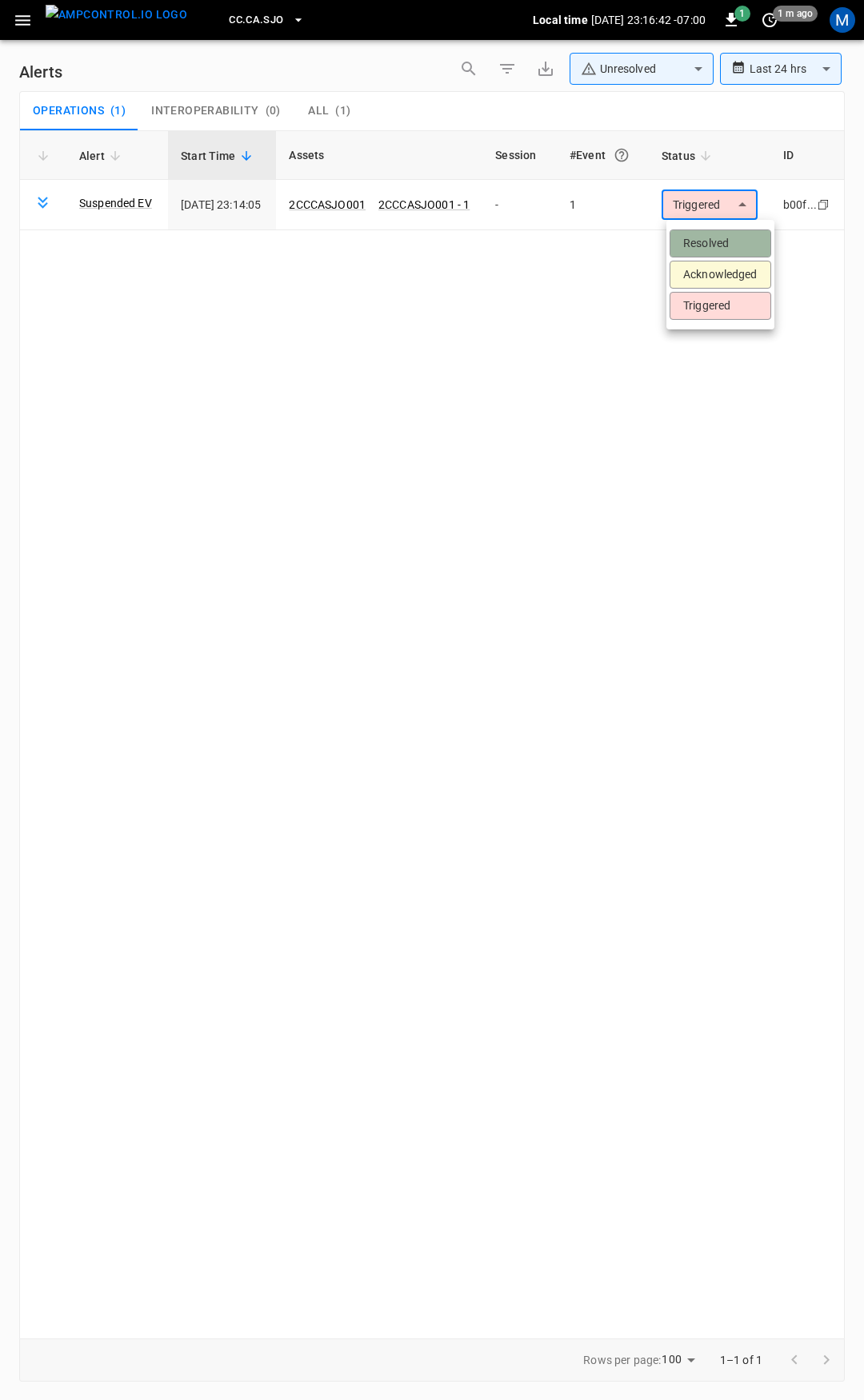
click at [709, 241] on li "Resolved" at bounding box center [720, 244] width 101 height 28
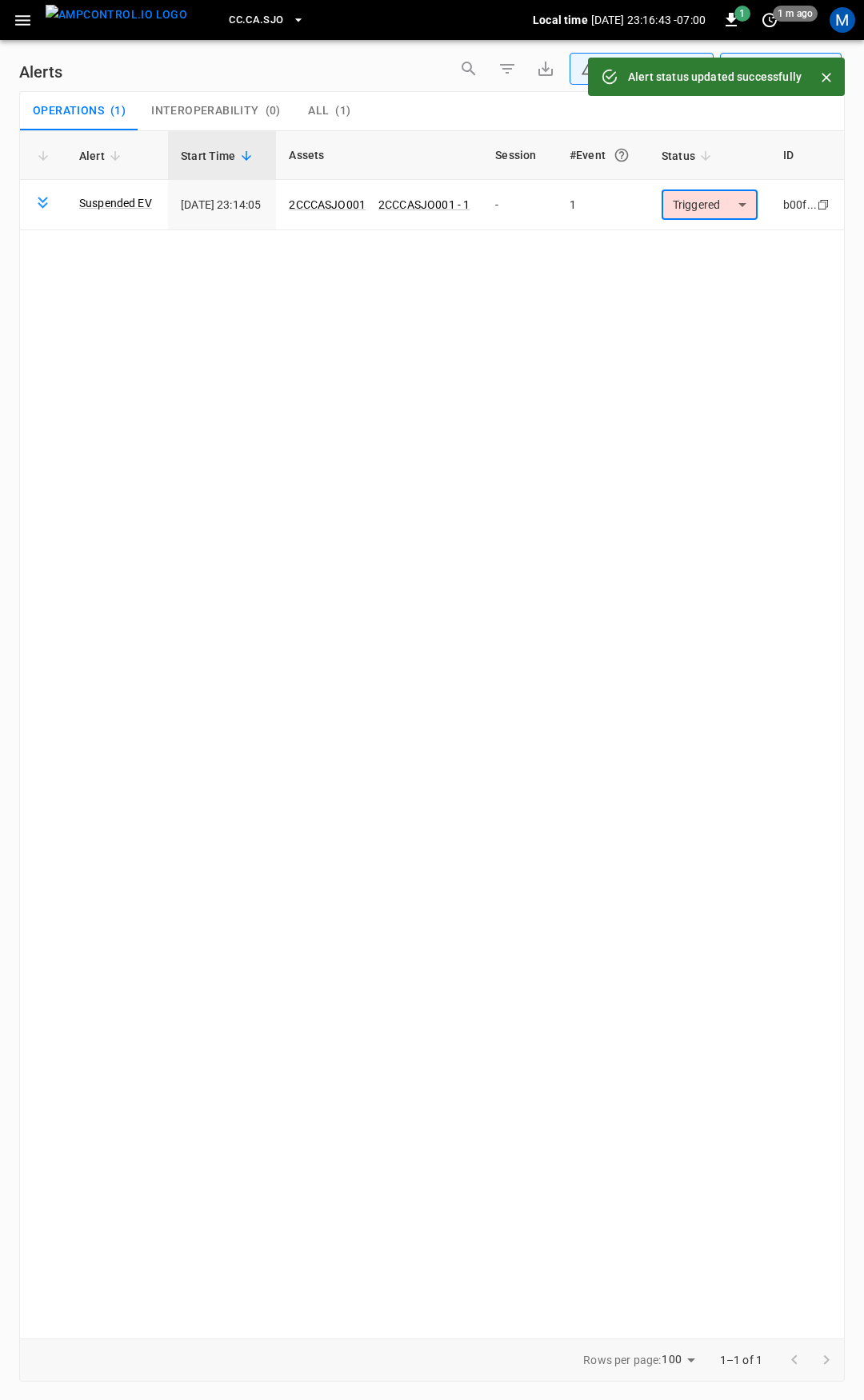
click at [25, 20] on icon "button" at bounding box center [23, 20] width 20 height 20
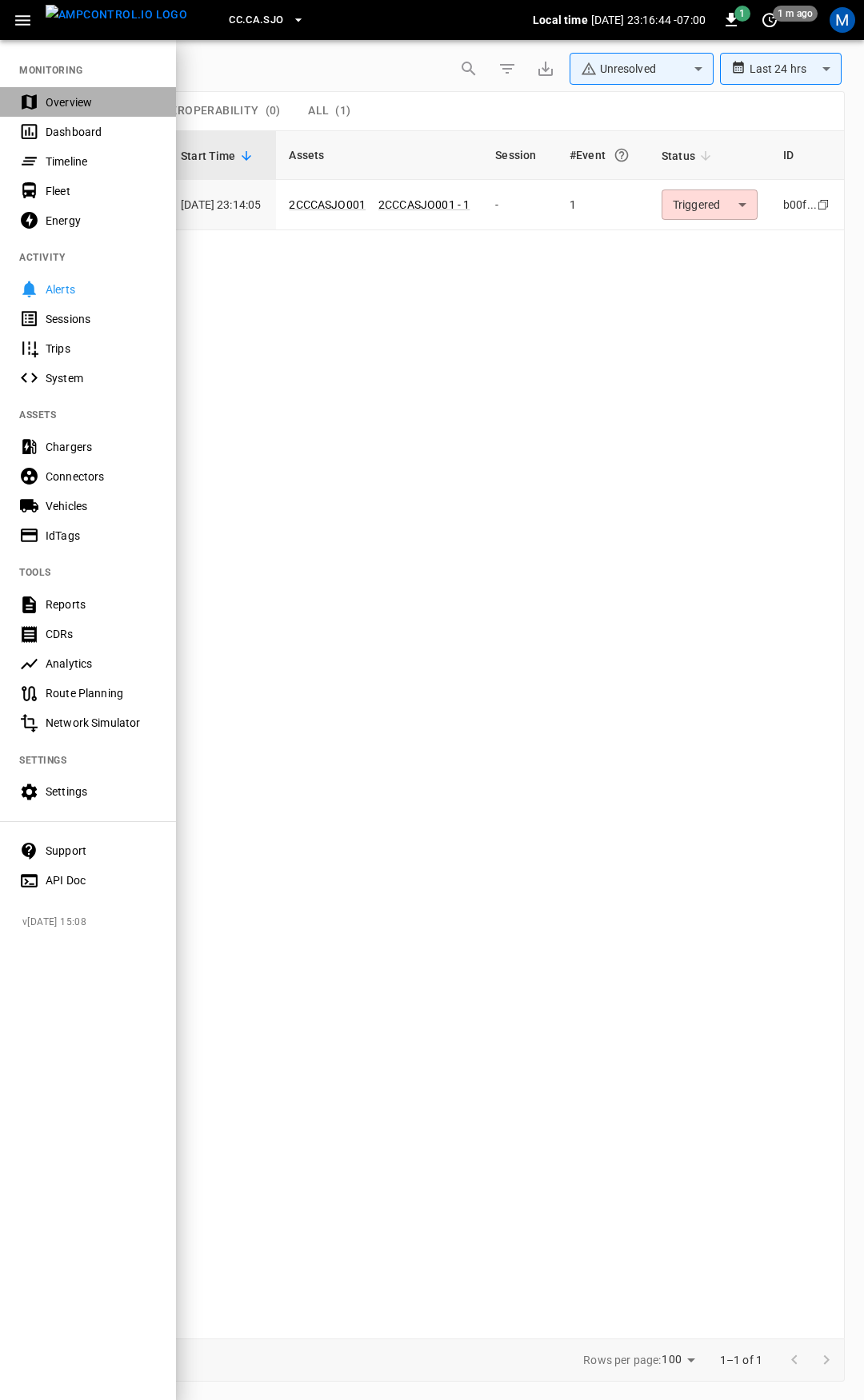
click at [122, 110] on div "Overview" at bounding box center [101, 102] width 111 height 16
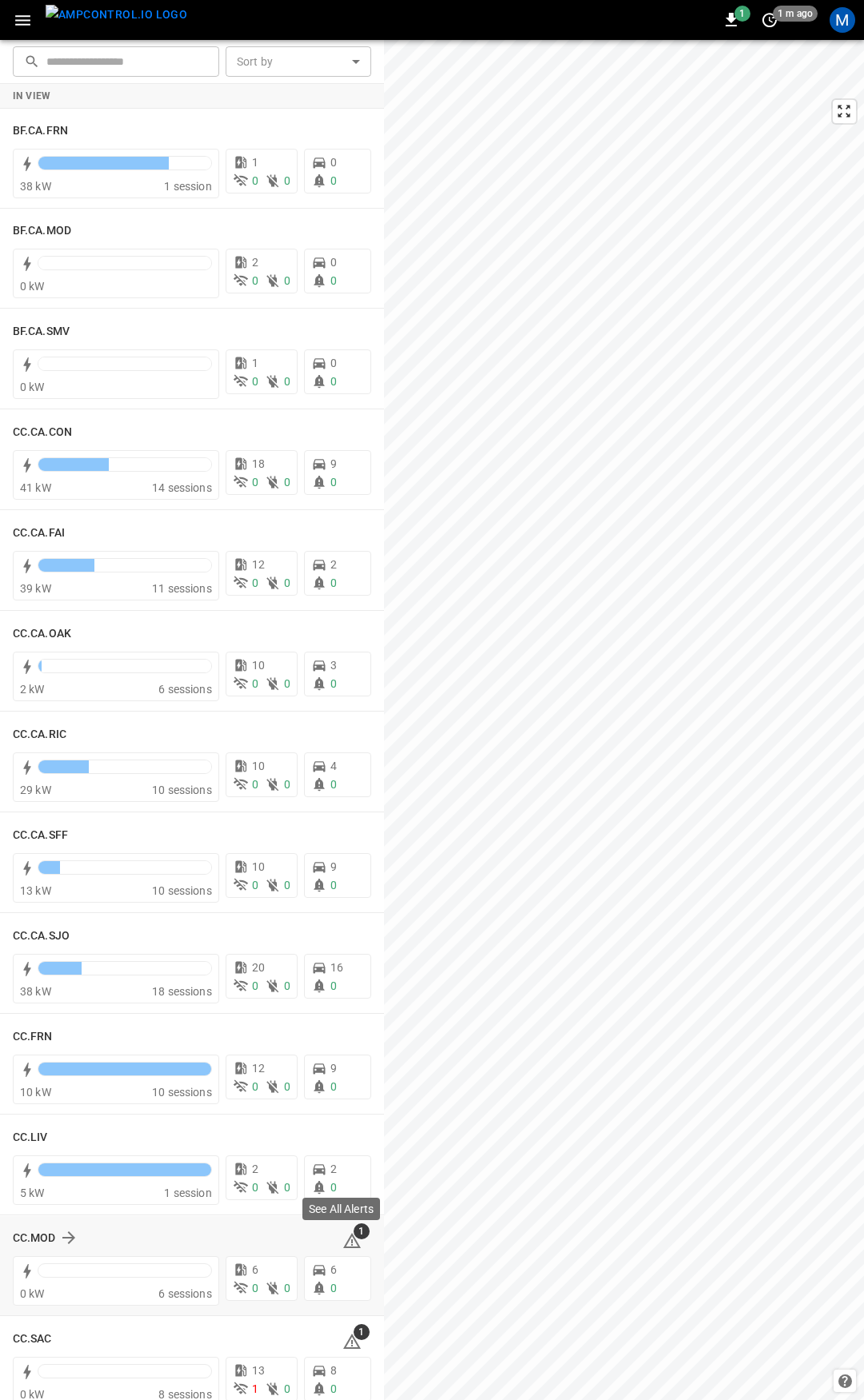
click at [343, 1238] on icon at bounding box center [352, 1240] width 18 height 16
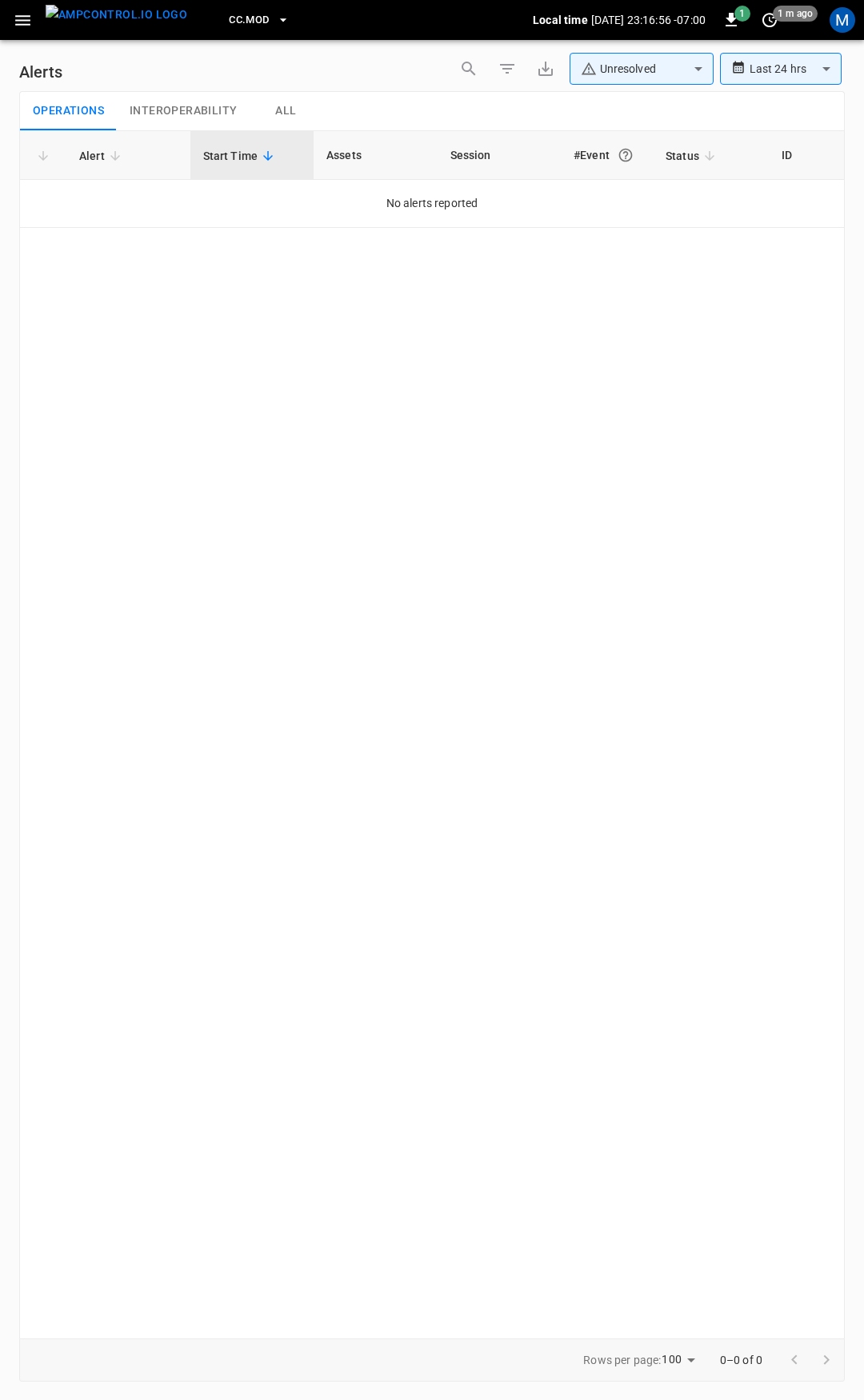
click at [25, 11] on icon "button" at bounding box center [23, 20] width 20 height 20
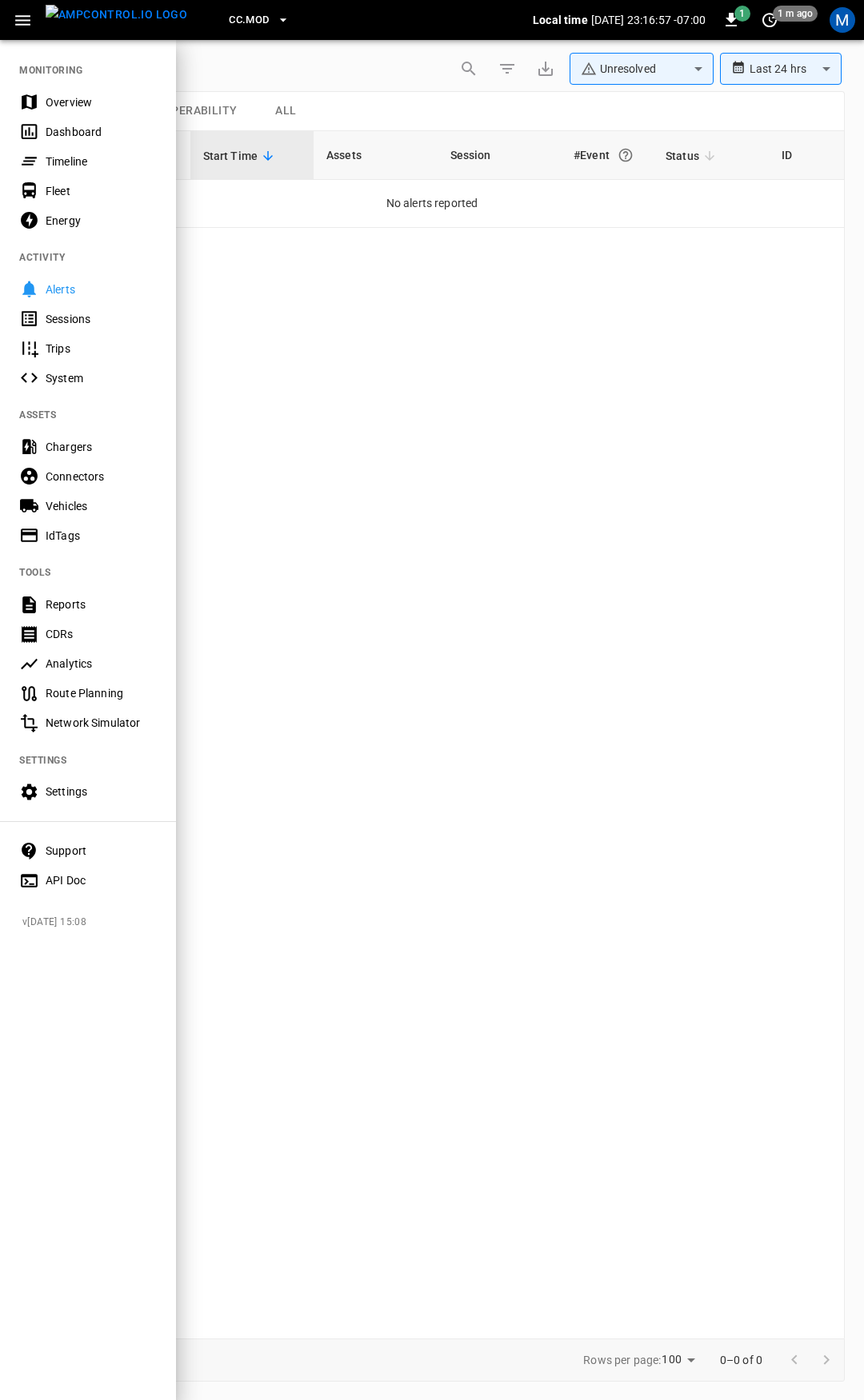
click at [88, 99] on div "Overview" at bounding box center [101, 102] width 111 height 16
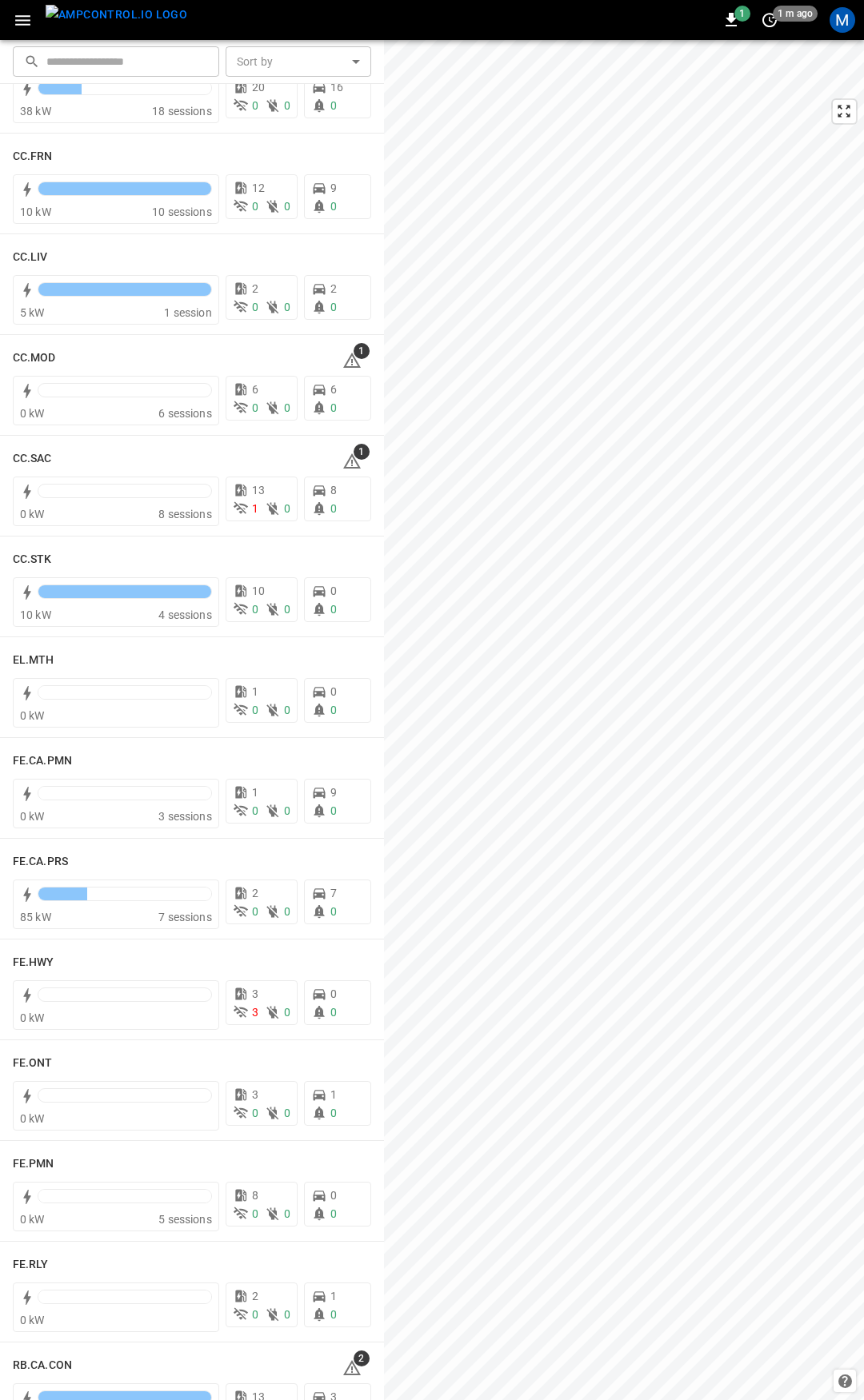
scroll to position [882, 0]
click at [34, 551] on h6 "CC.STK" at bounding box center [33, 558] width 39 height 18
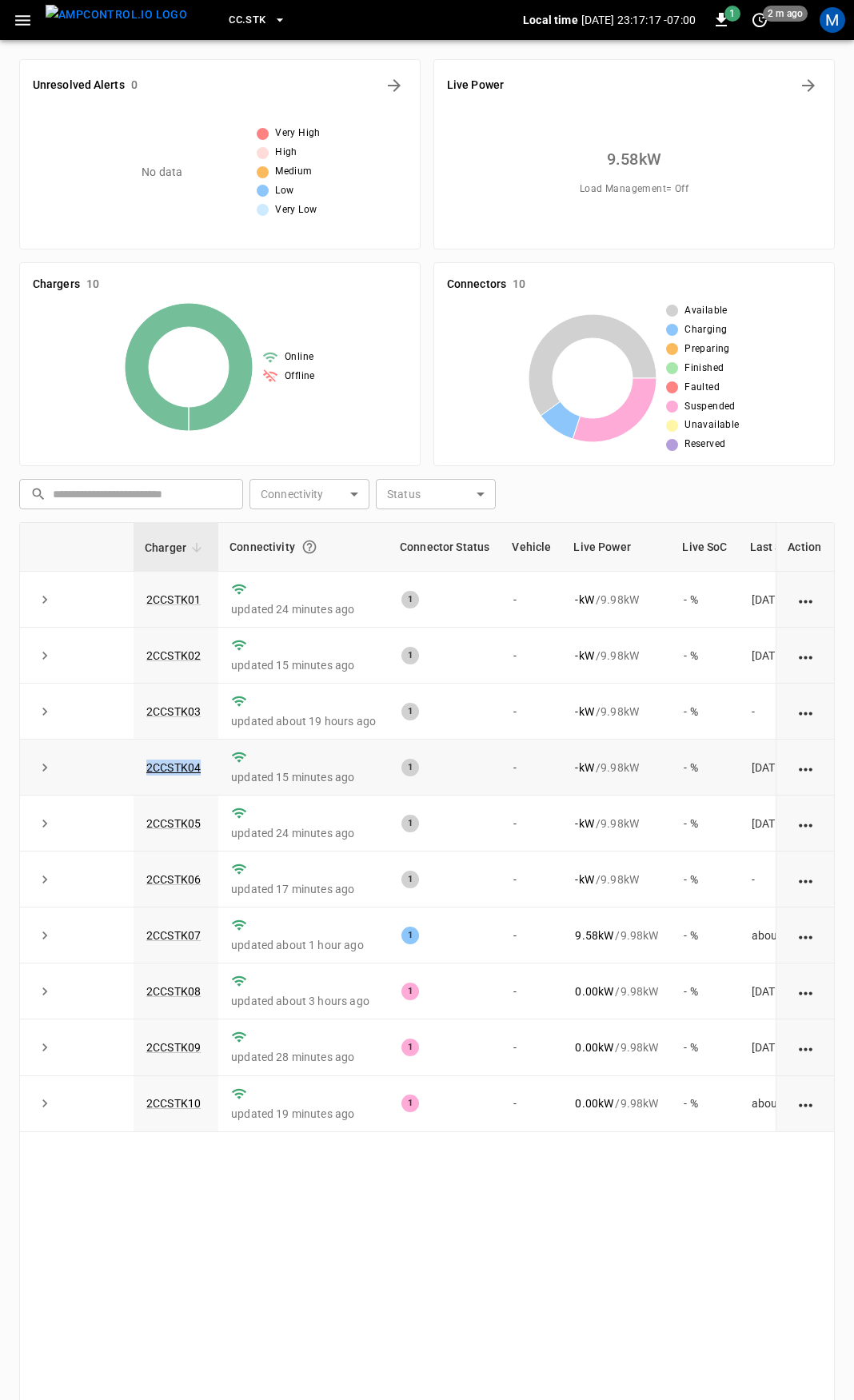
drag, startPoint x: 209, startPoint y: 768, endPoint x: 107, endPoint y: 777, distance: 102.4
click at [107, 777] on tr "2CCSTK04 updated 15 minutes ago 1 - - kW / 9.98 kW - % [DATE]" at bounding box center [467, 768] width 896 height 56
copy tr "2CCSTK04"
click at [191, 776] on link "2CCSTK04" at bounding box center [173, 768] width 61 height 19
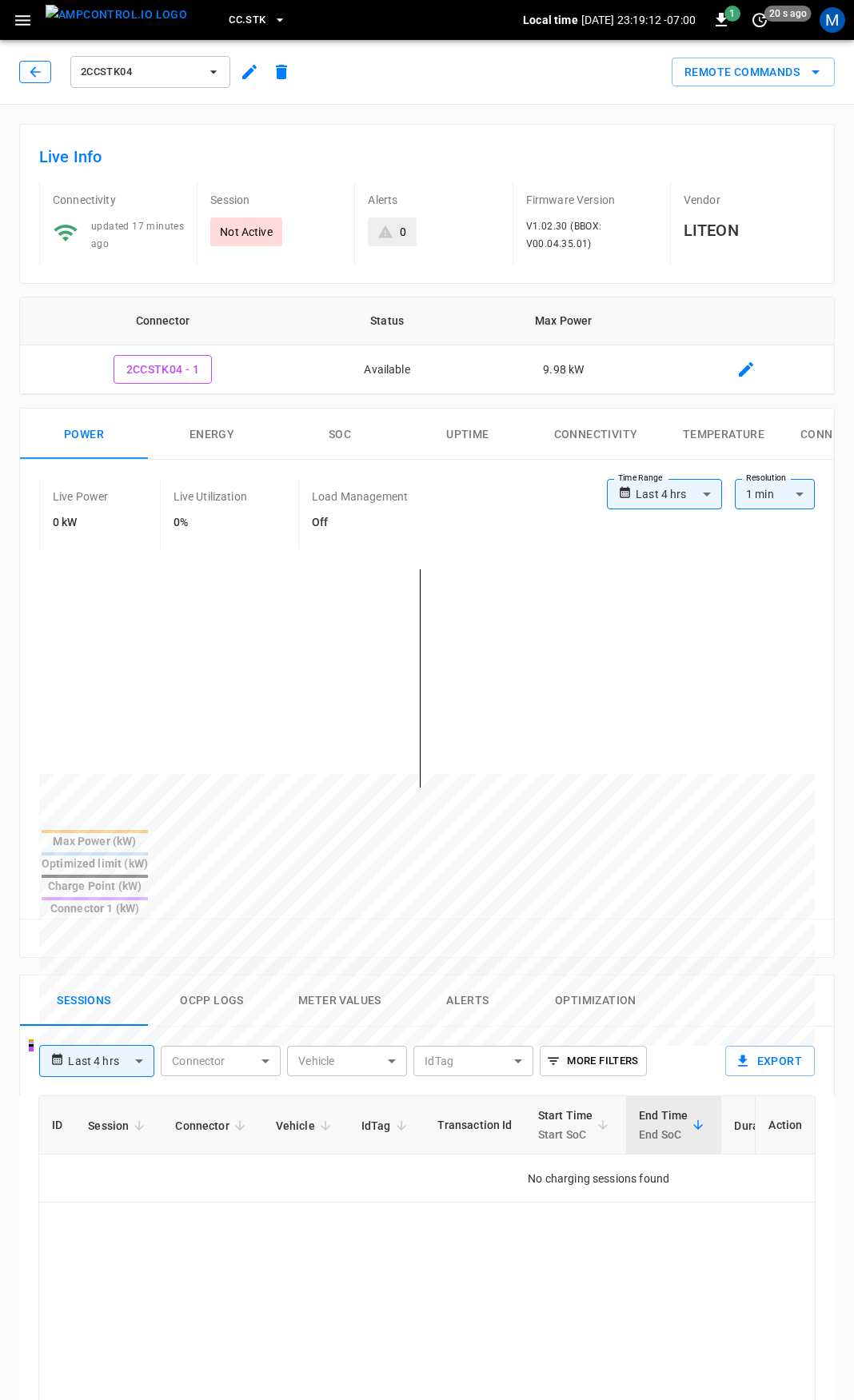
click at [39, 72] on icon "button" at bounding box center [34, 71] width 11 height 11
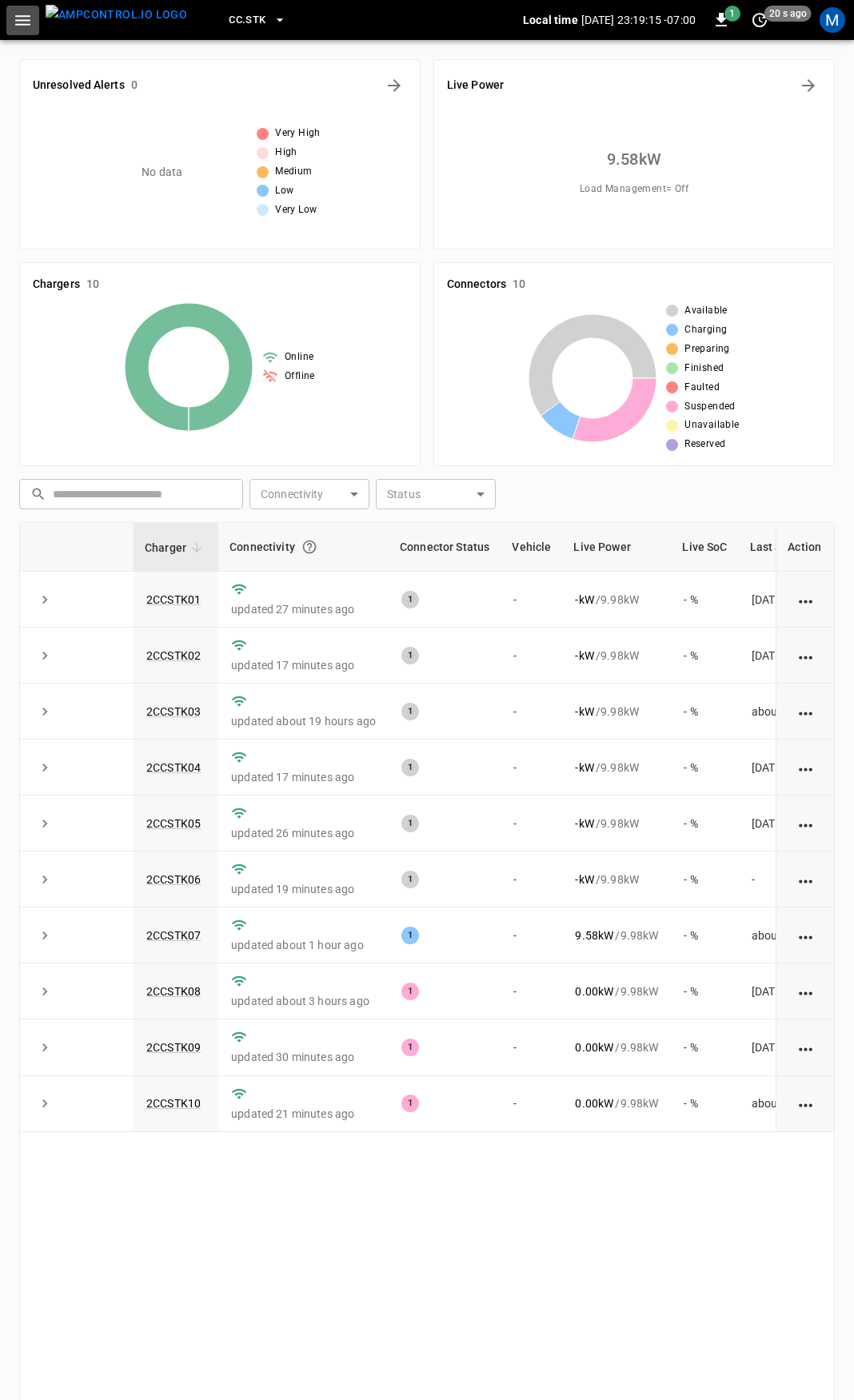
click at [25, 20] on icon "button" at bounding box center [23, 20] width 16 height 11
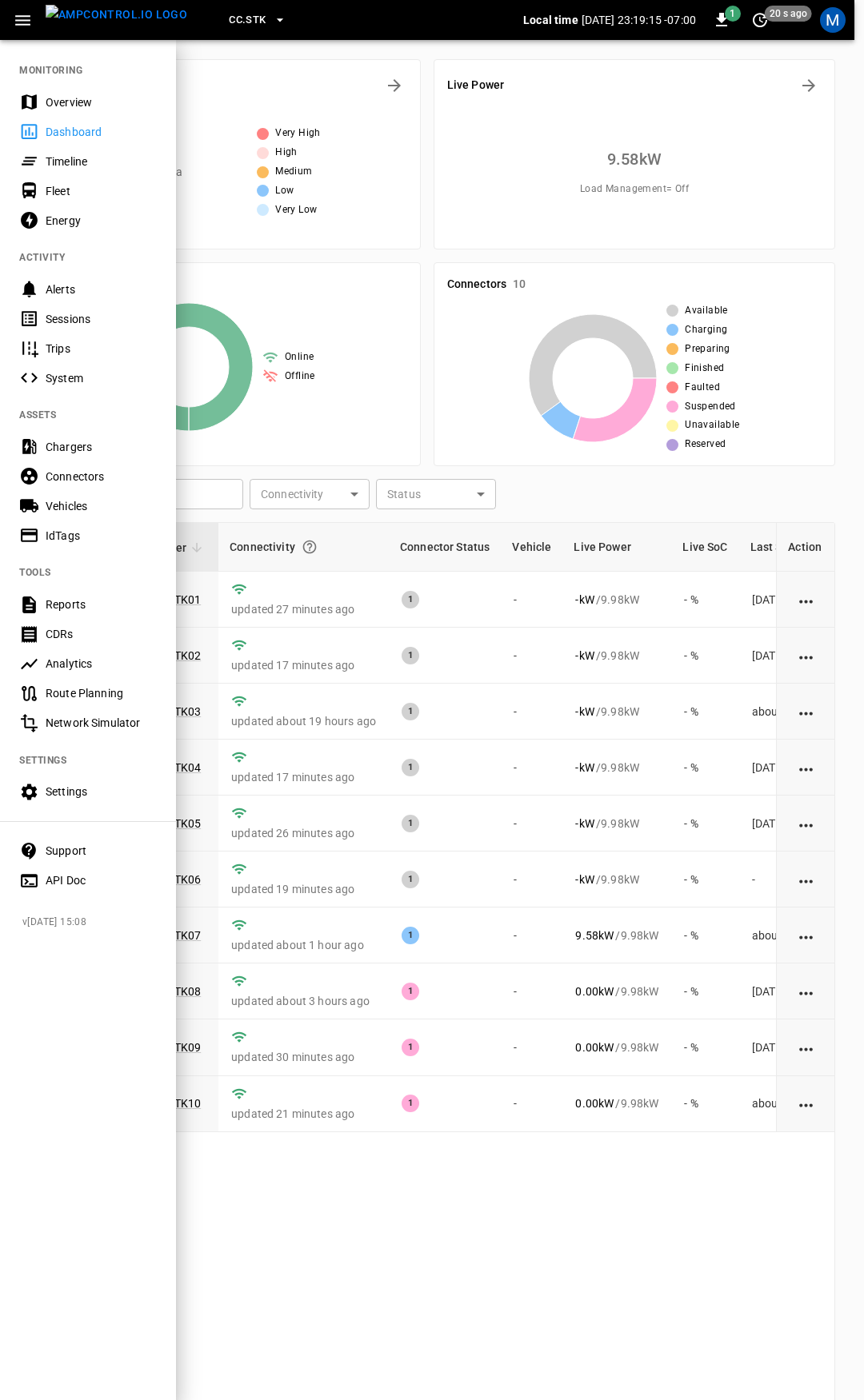
click at [76, 112] on div "Overview" at bounding box center [88, 102] width 176 height 29
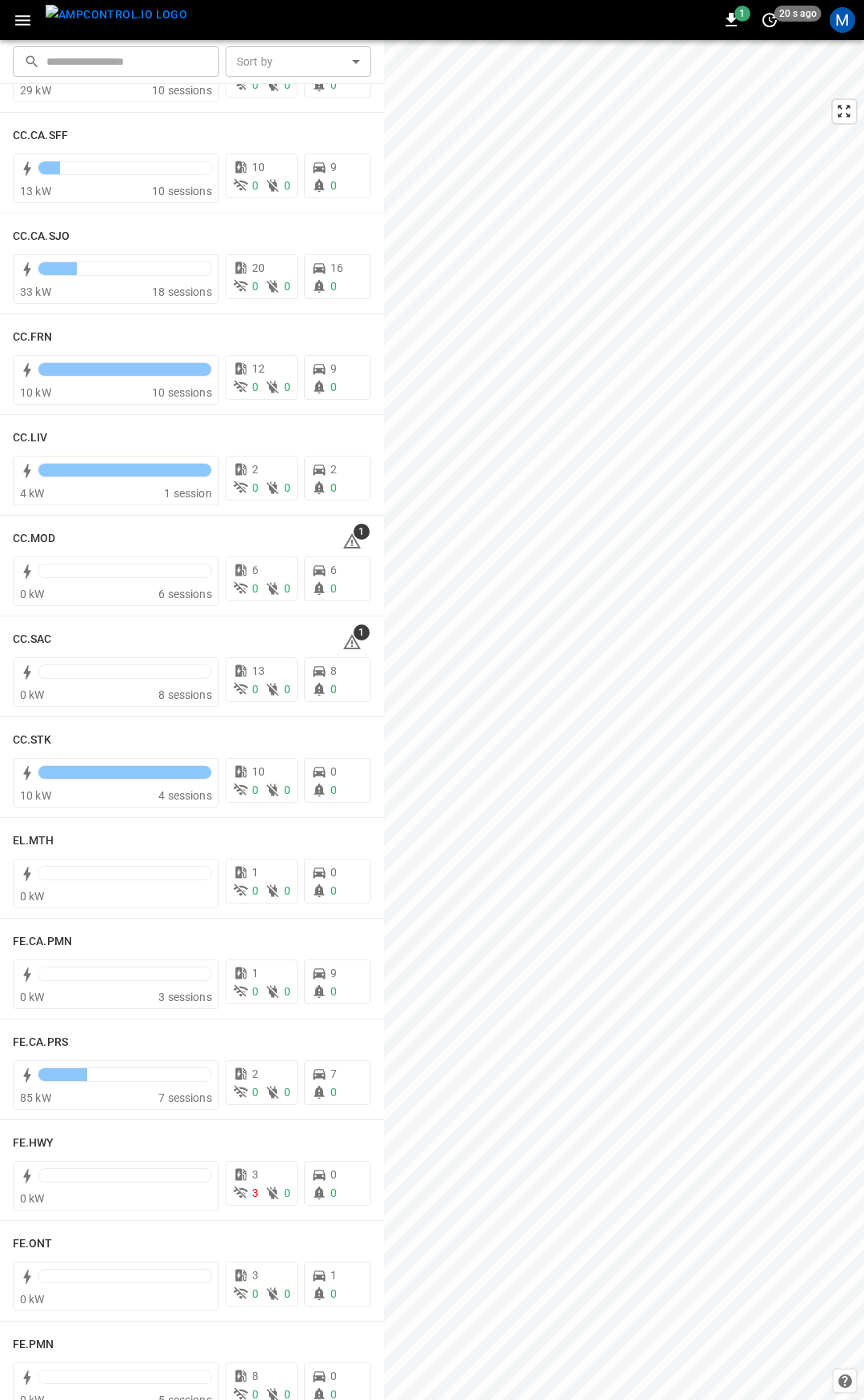
scroll to position [718, 0]
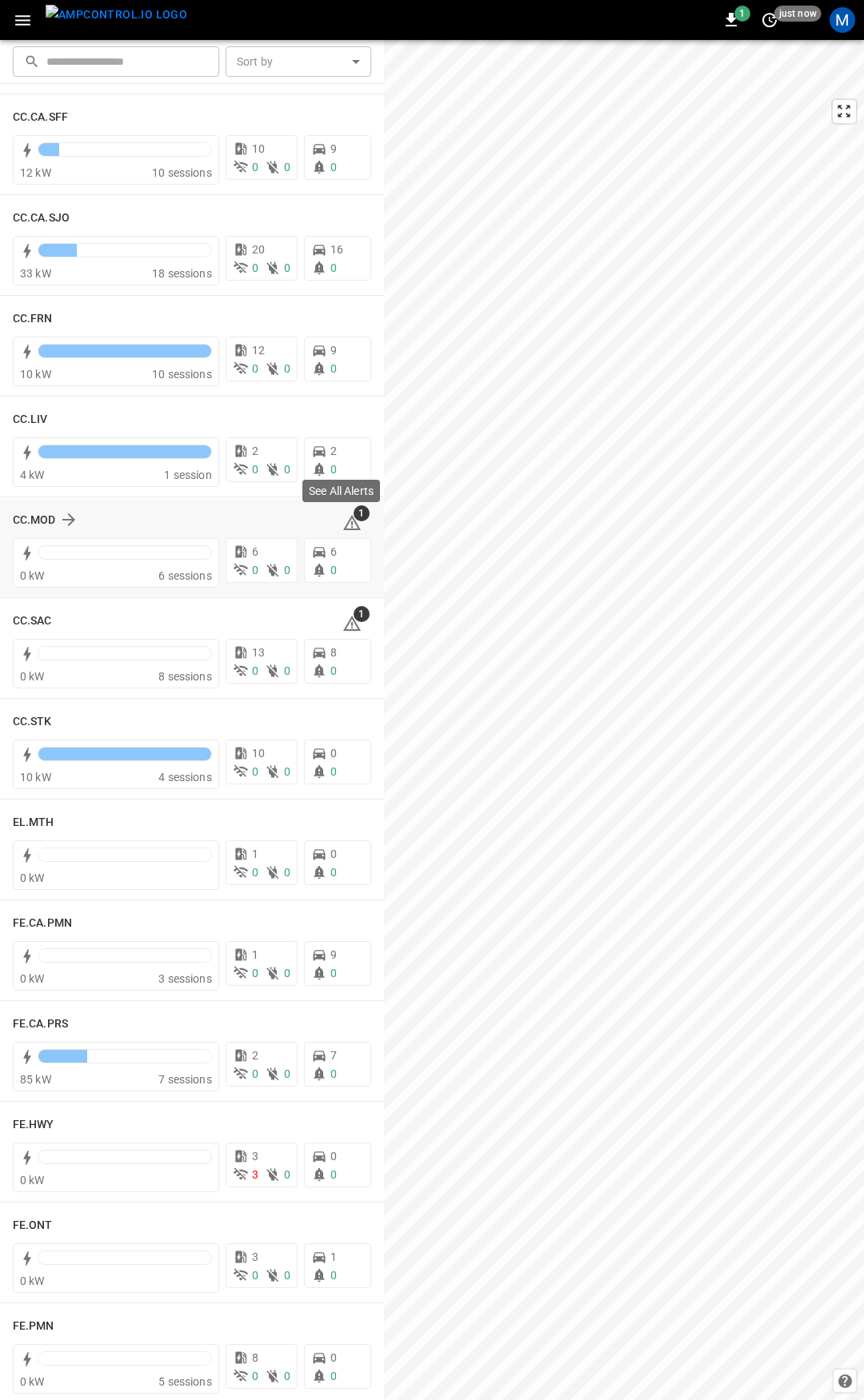
click at [351, 525] on icon at bounding box center [352, 524] width 2 height 7
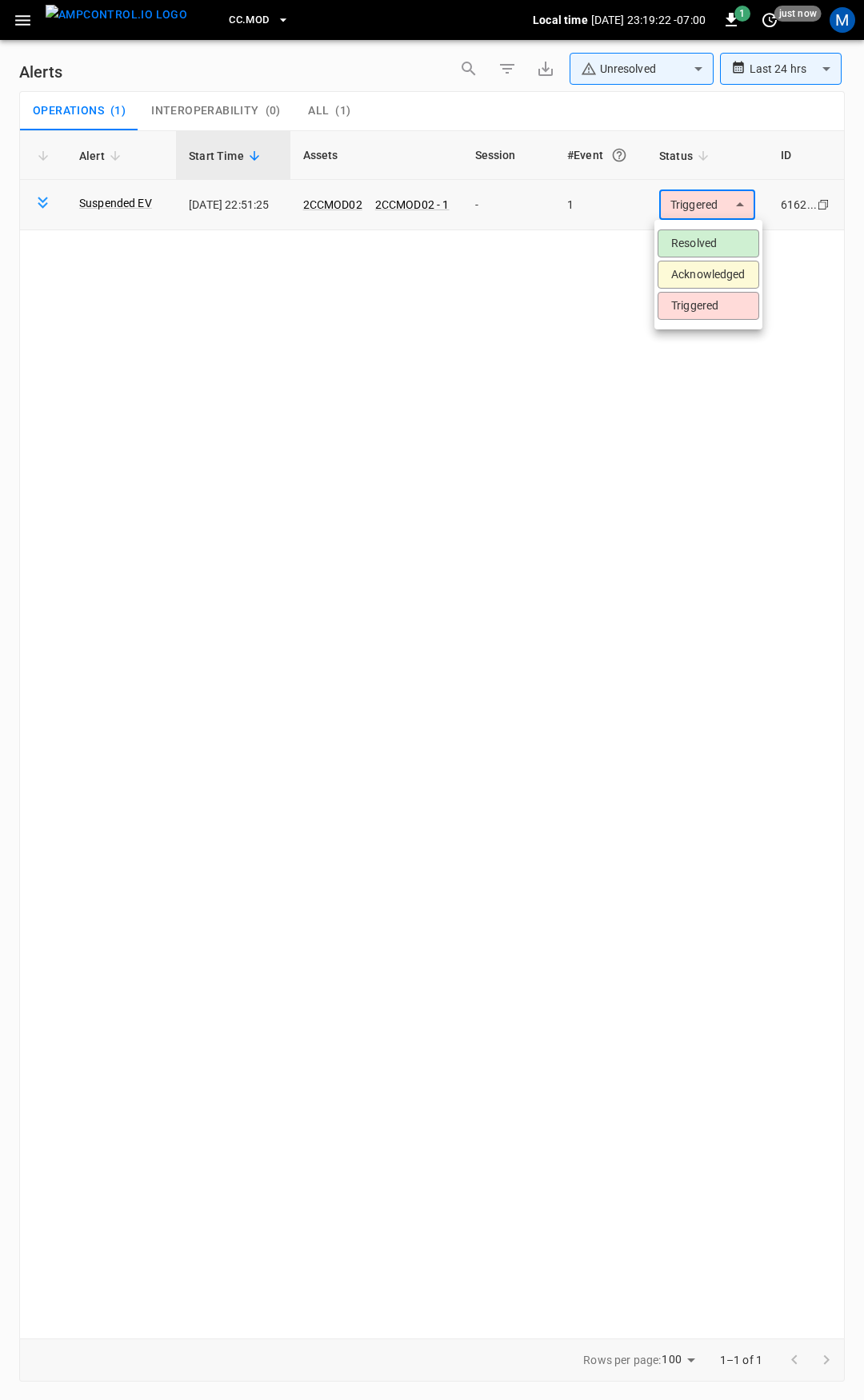
click at [679, 217] on body "**********" at bounding box center [432, 697] width 864 height 1395
click at [684, 238] on li "Resolved" at bounding box center [708, 244] width 101 height 28
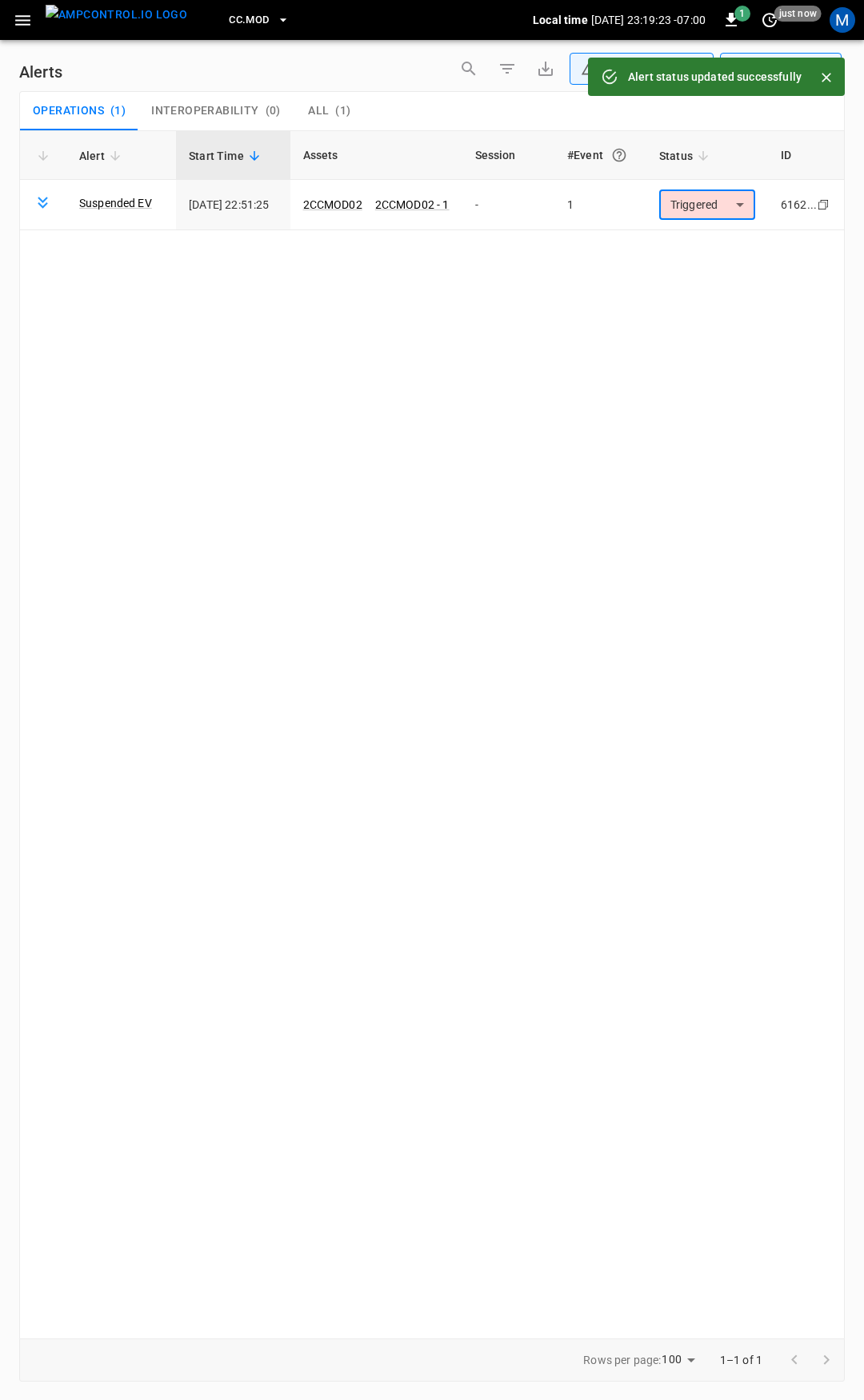
click at [26, 23] on icon "button" at bounding box center [23, 20] width 20 height 20
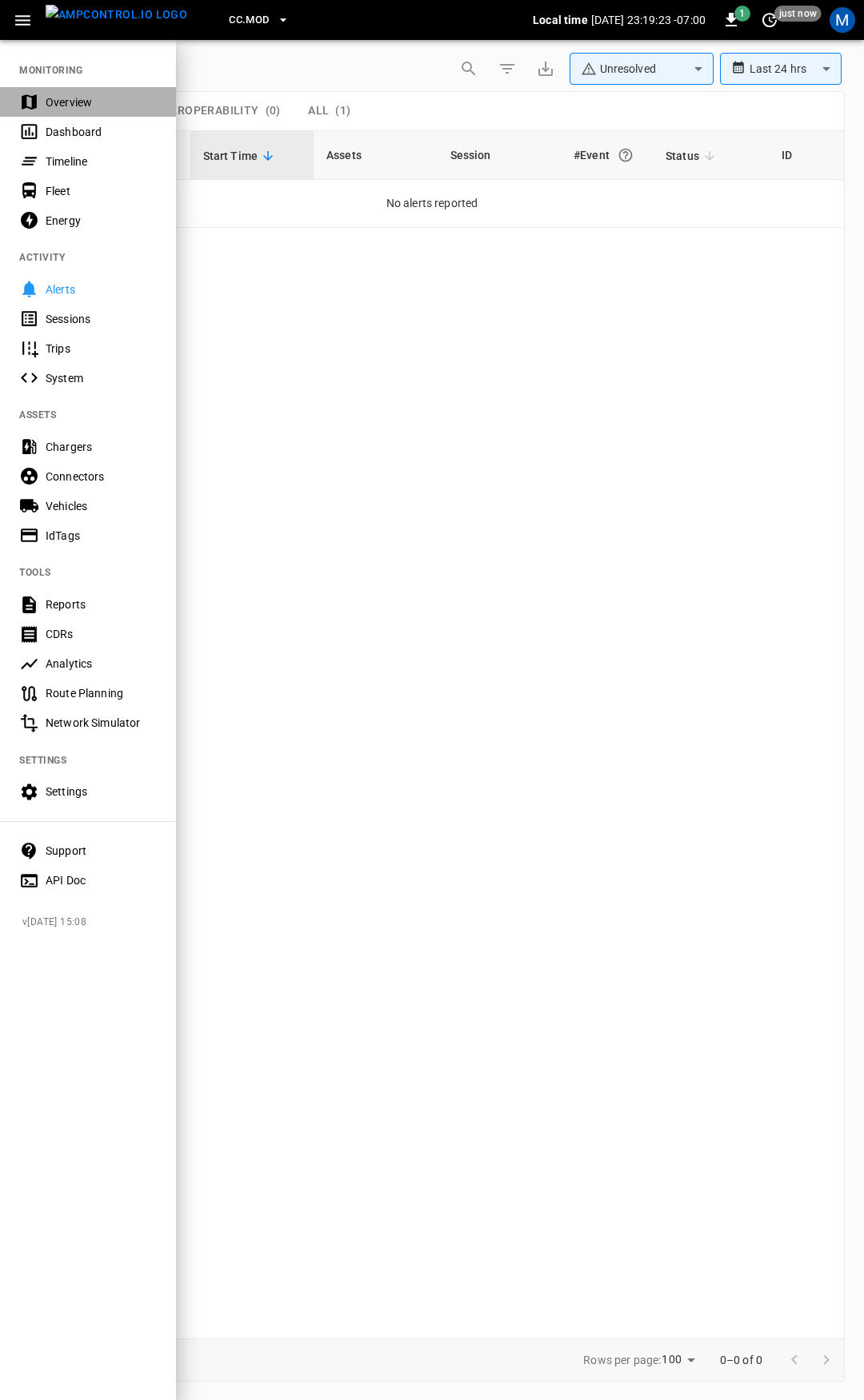
click at [63, 102] on div "Overview" at bounding box center [101, 102] width 111 height 16
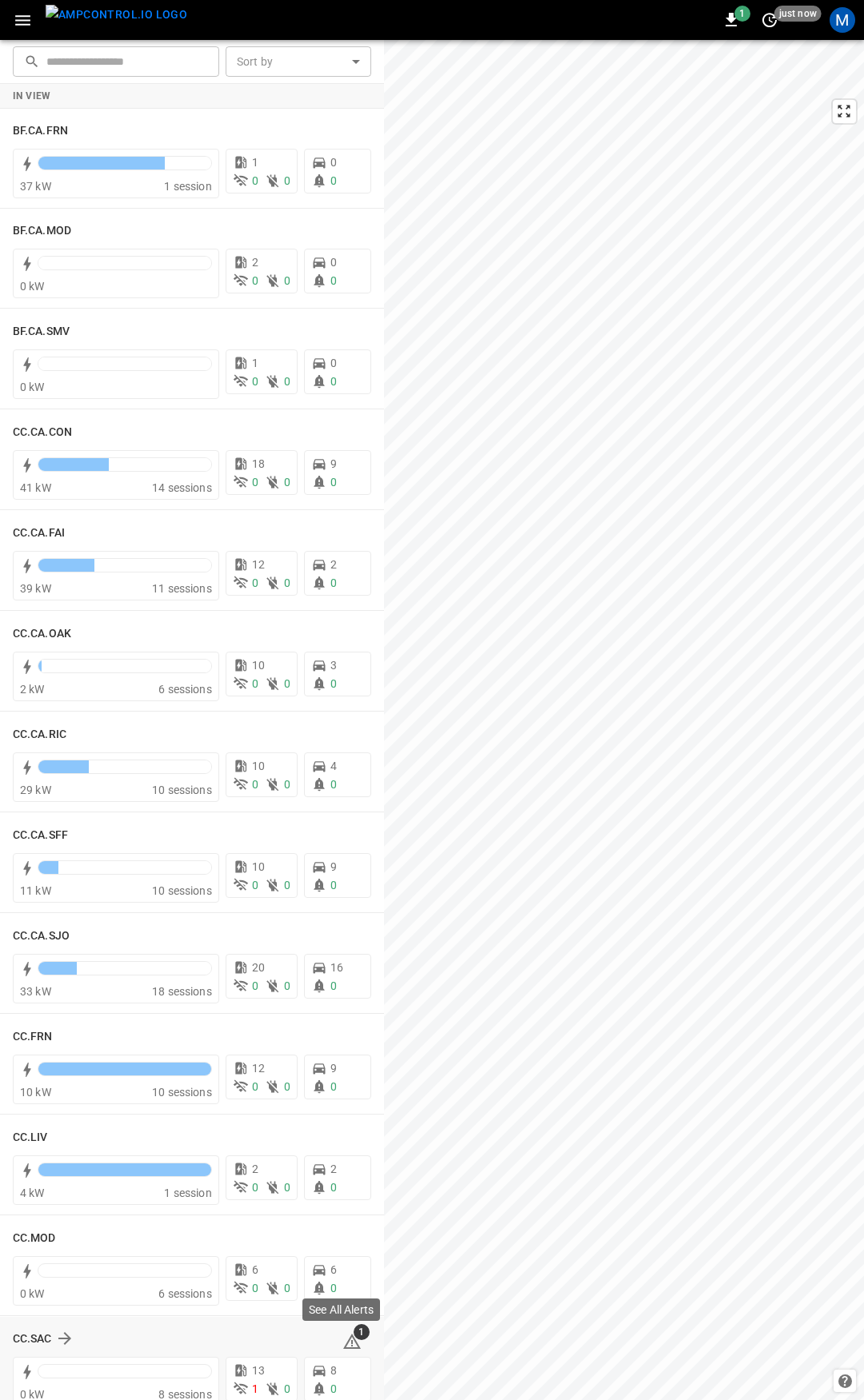
click at [349, 1344] on icon at bounding box center [351, 1341] width 19 height 19
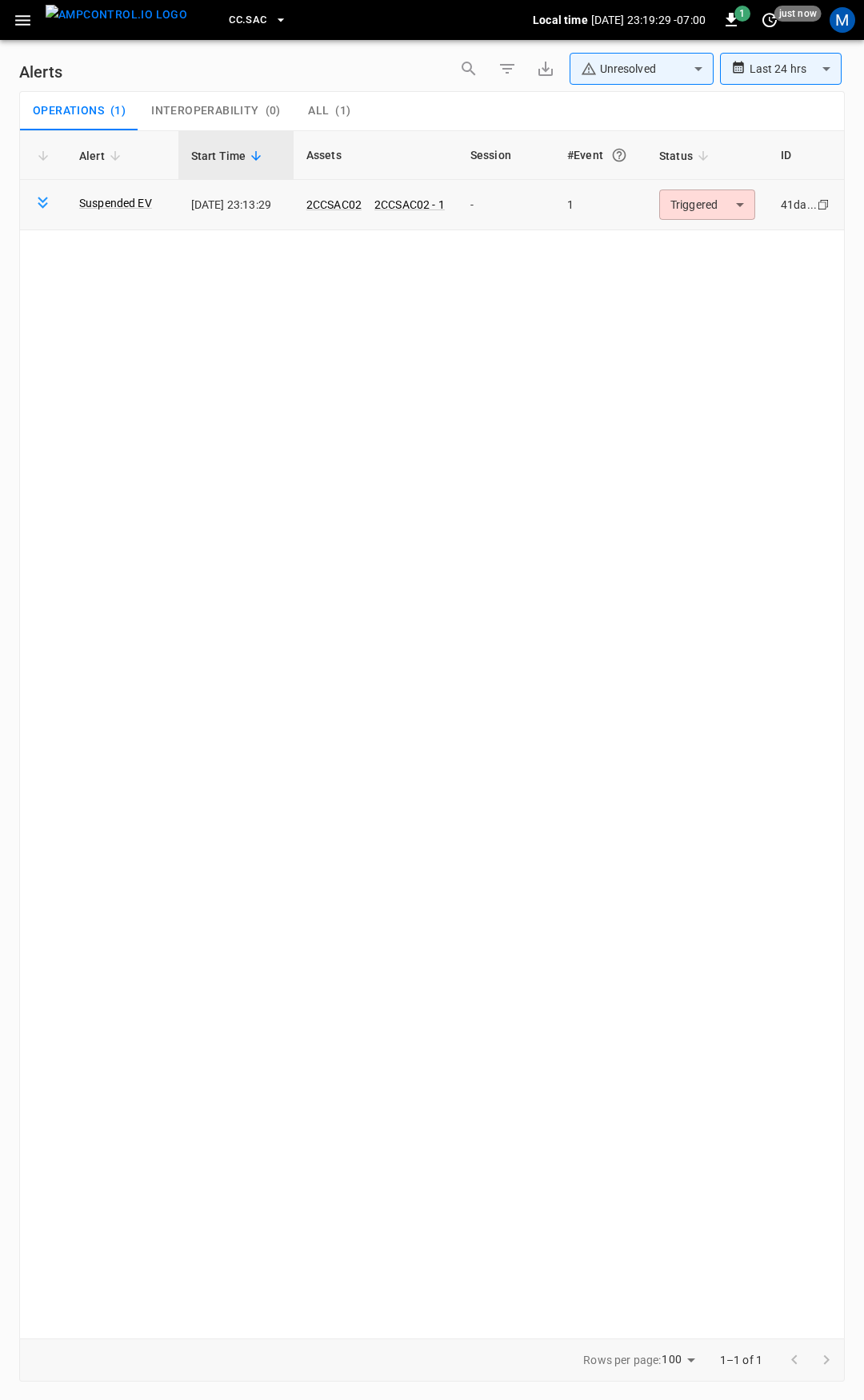
click at [709, 195] on body "**********" at bounding box center [432, 697] width 864 height 1395
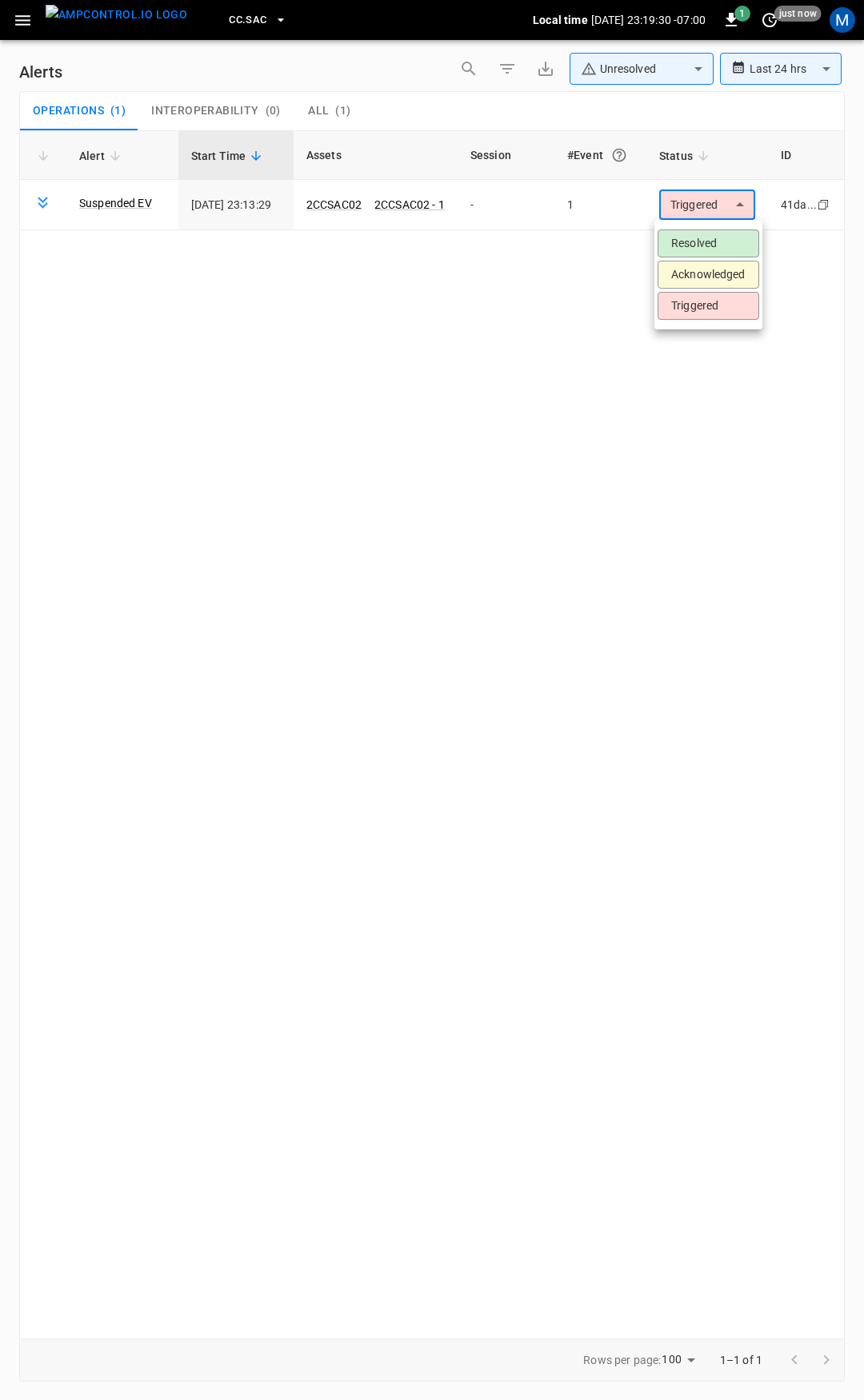
click at [713, 243] on li "Resolved" at bounding box center [708, 244] width 101 height 28
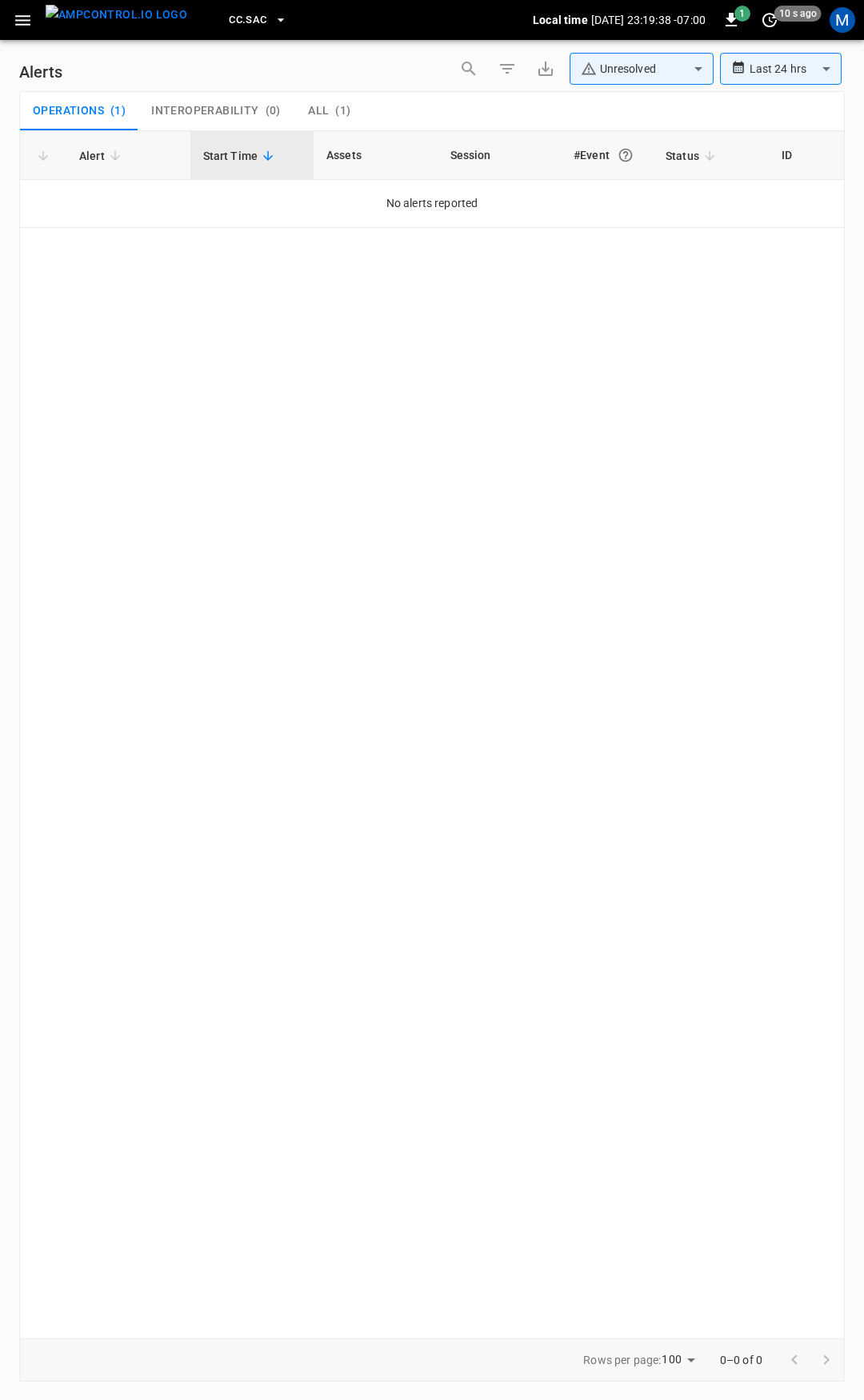
click at [30, 26] on icon "button" at bounding box center [23, 20] width 20 height 20
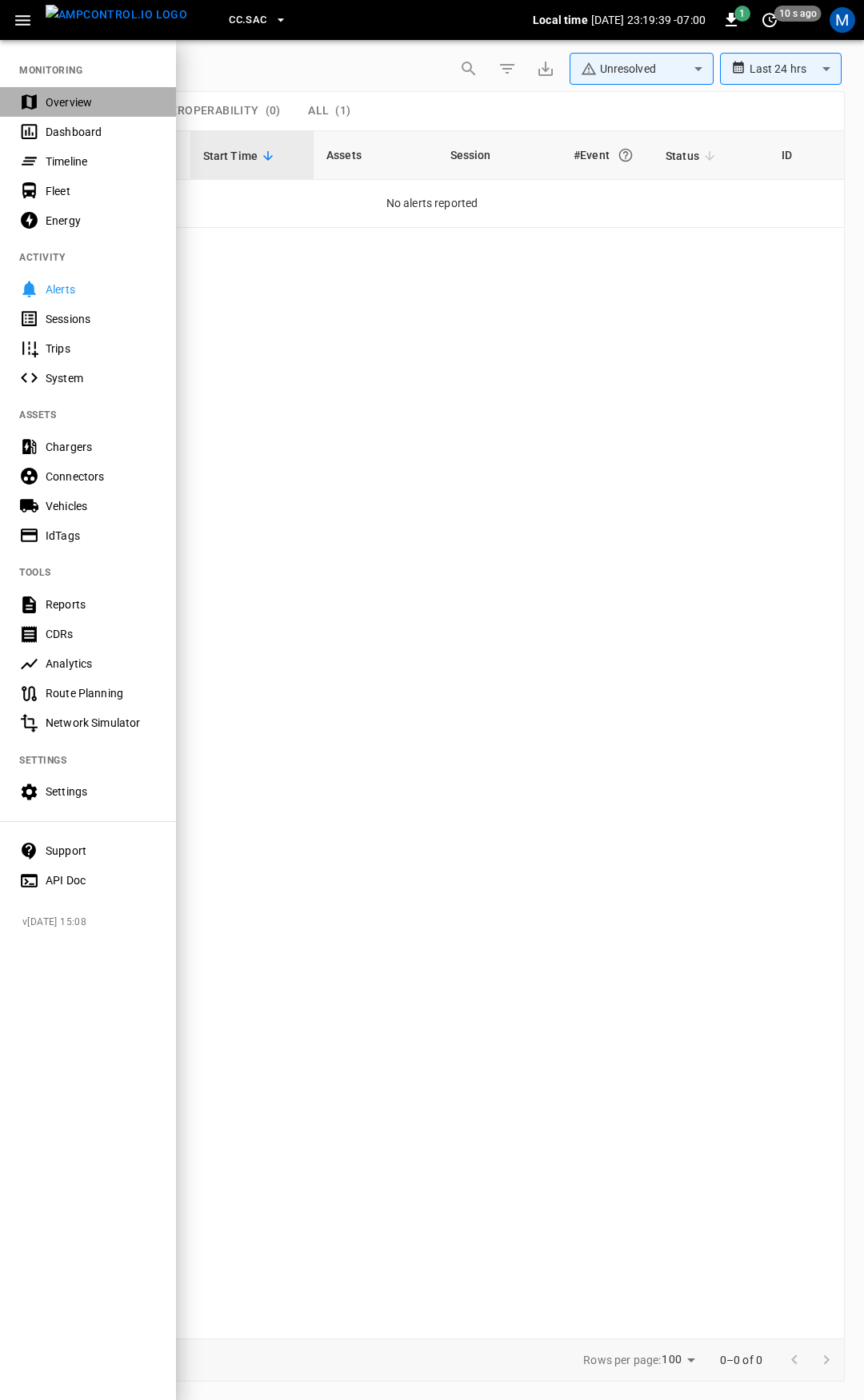
click at [65, 95] on div "Overview" at bounding box center [101, 102] width 111 height 16
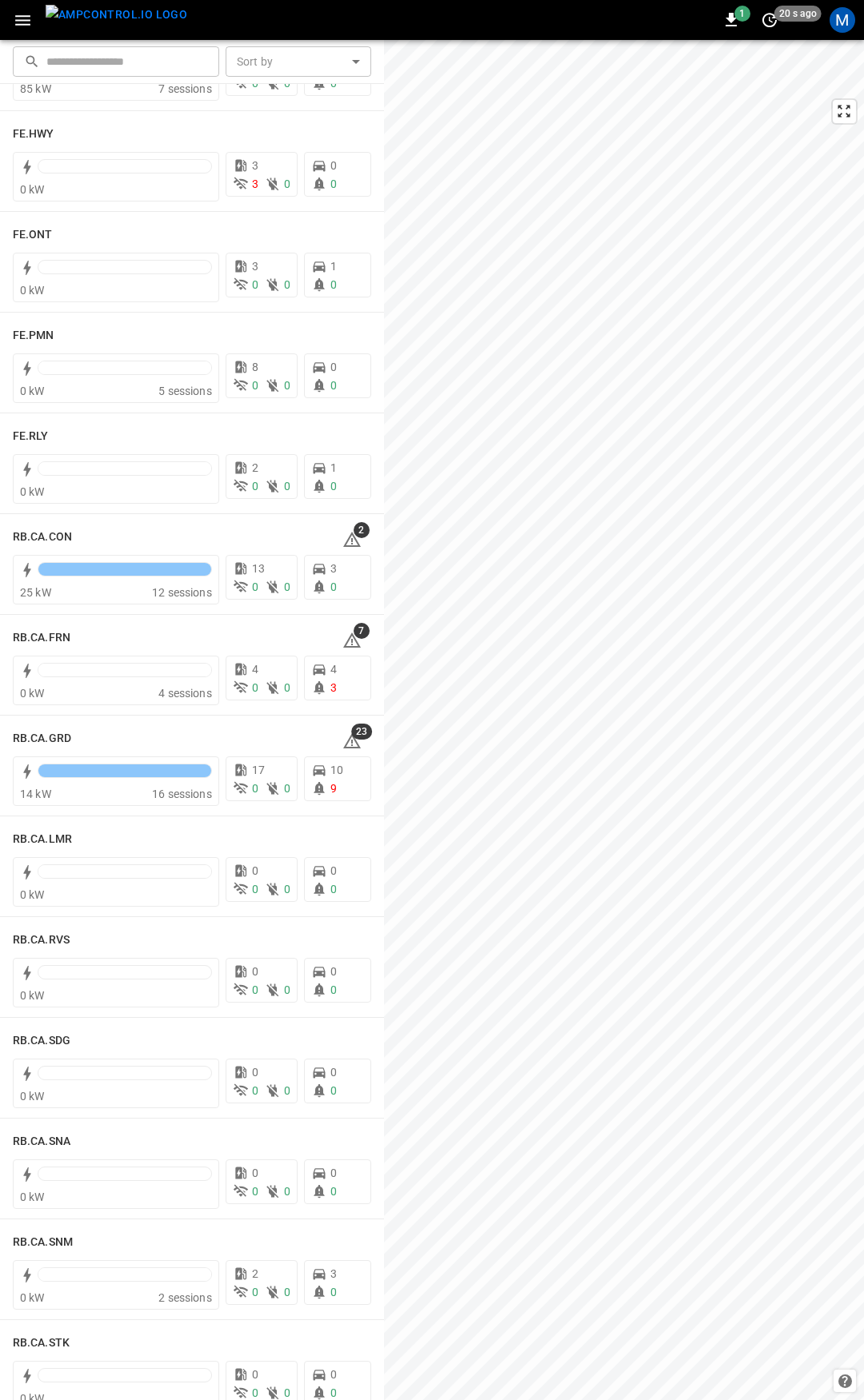
scroll to position [1713, 0]
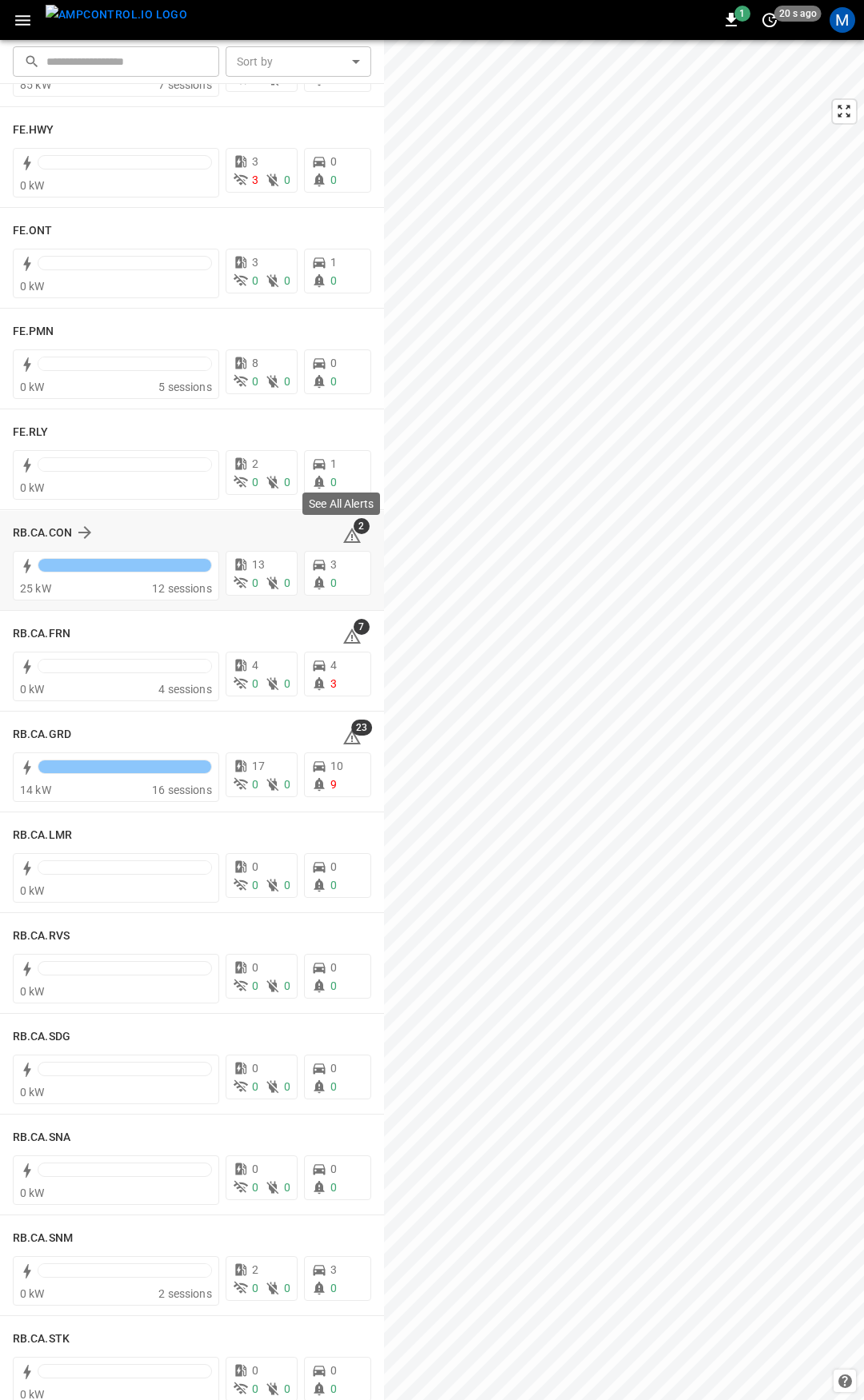
click at [344, 536] on icon at bounding box center [351, 535] width 19 height 19
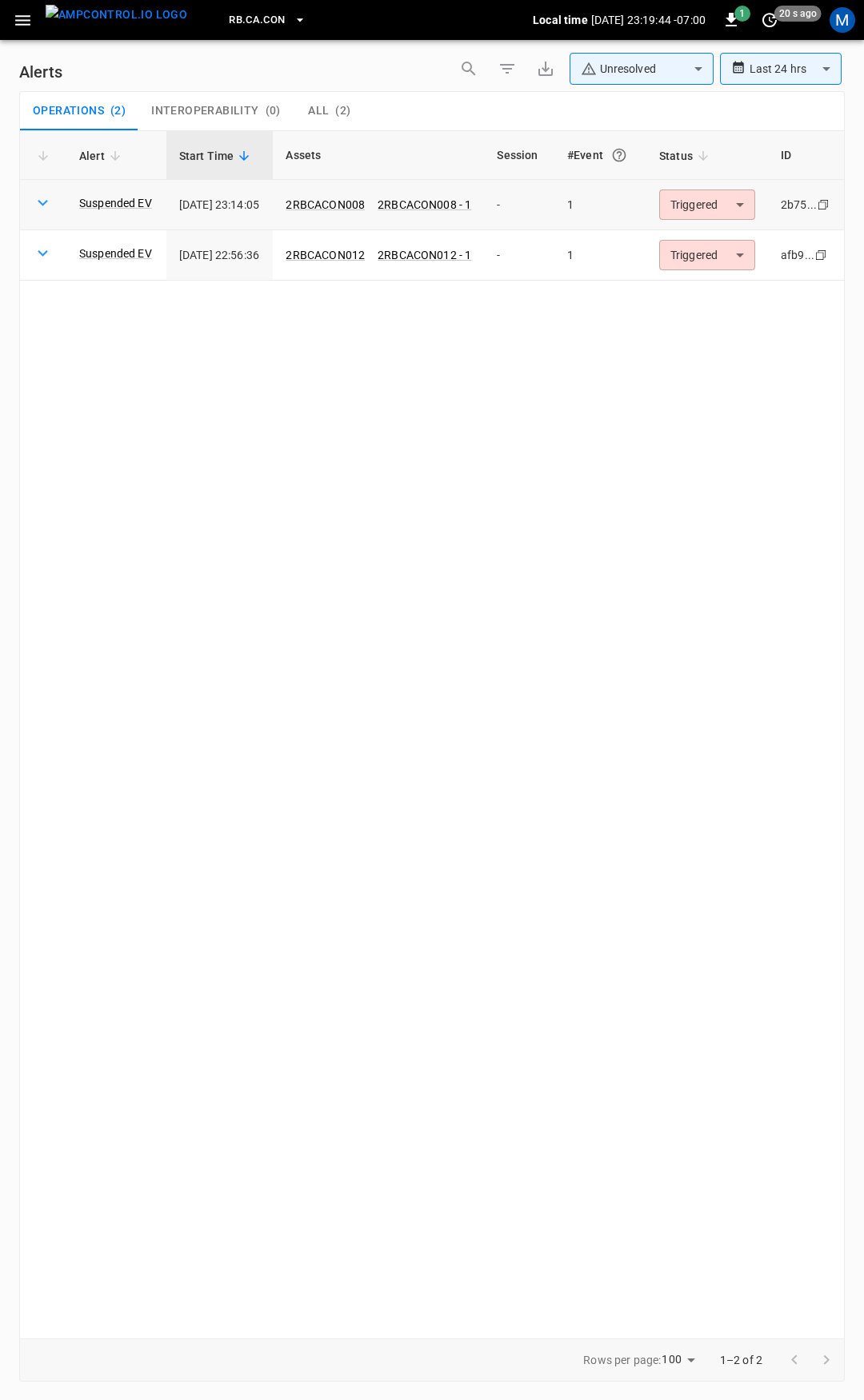
click at [733, 219] on body "**********" at bounding box center [432, 697] width 864 height 1395
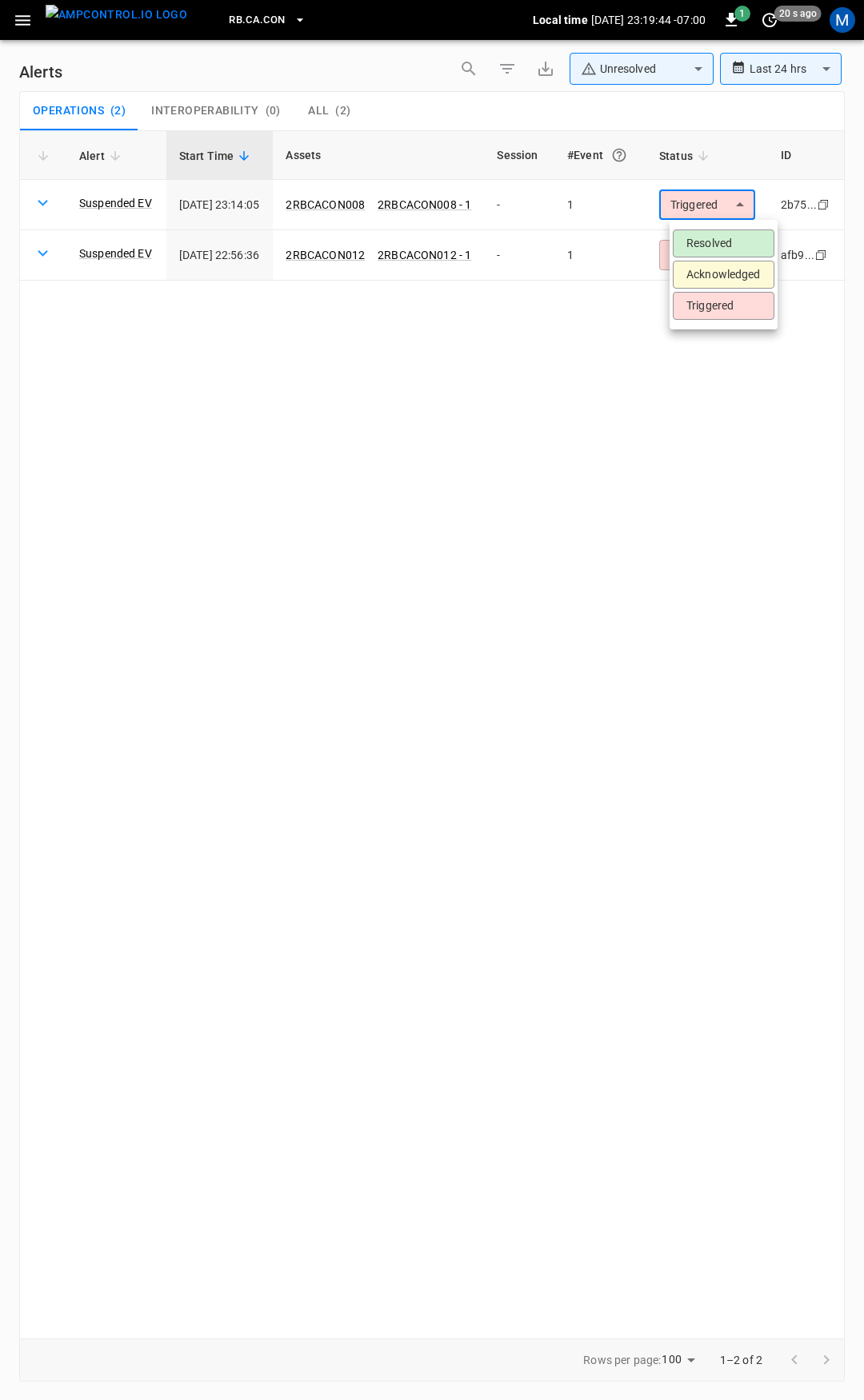
click at [731, 245] on li "Resolved" at bounding box center [723, 244] width 101 height 28
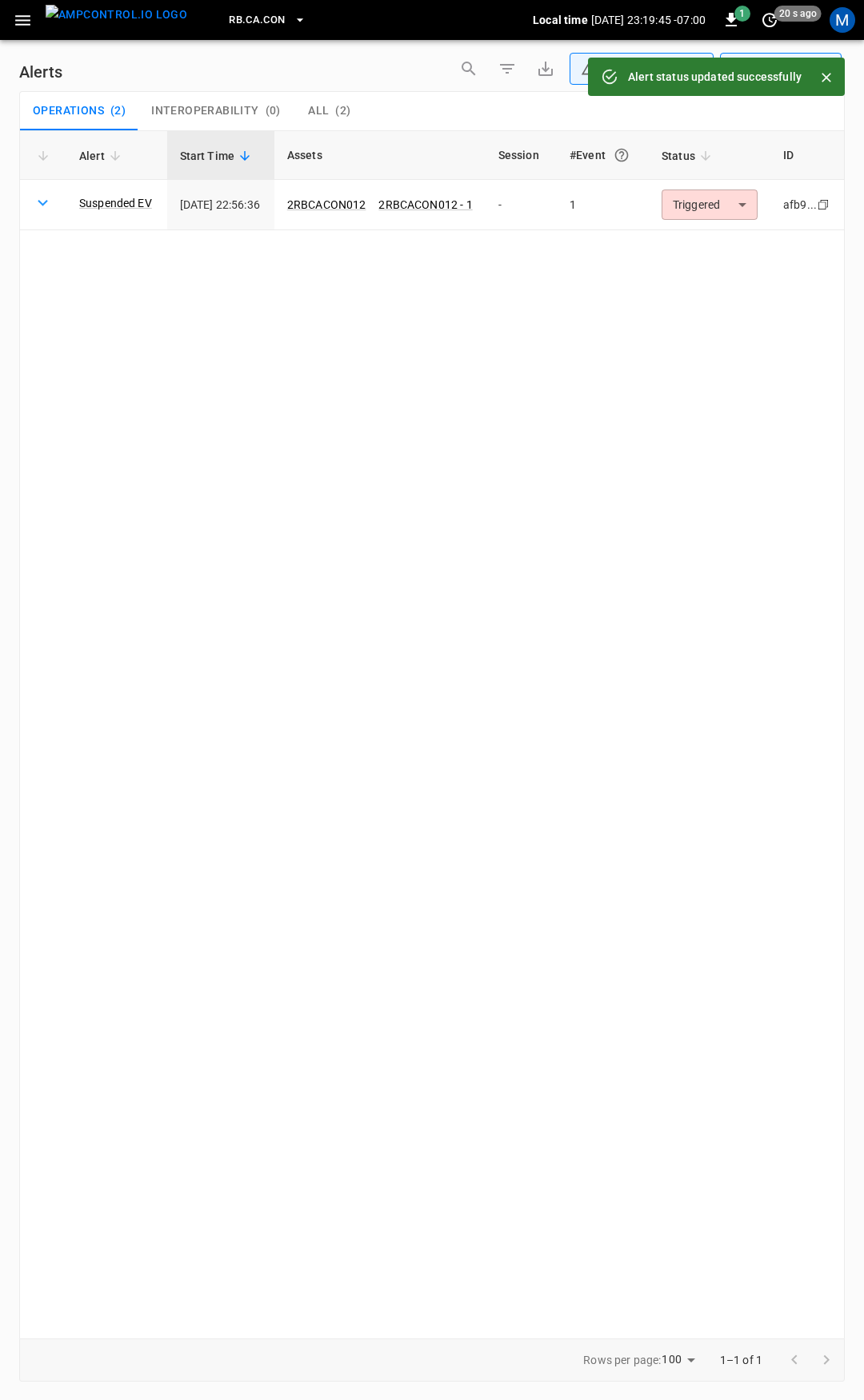
click at [736, 212] on body "**********" at bounding box center [432, 697] width 864 height 1395
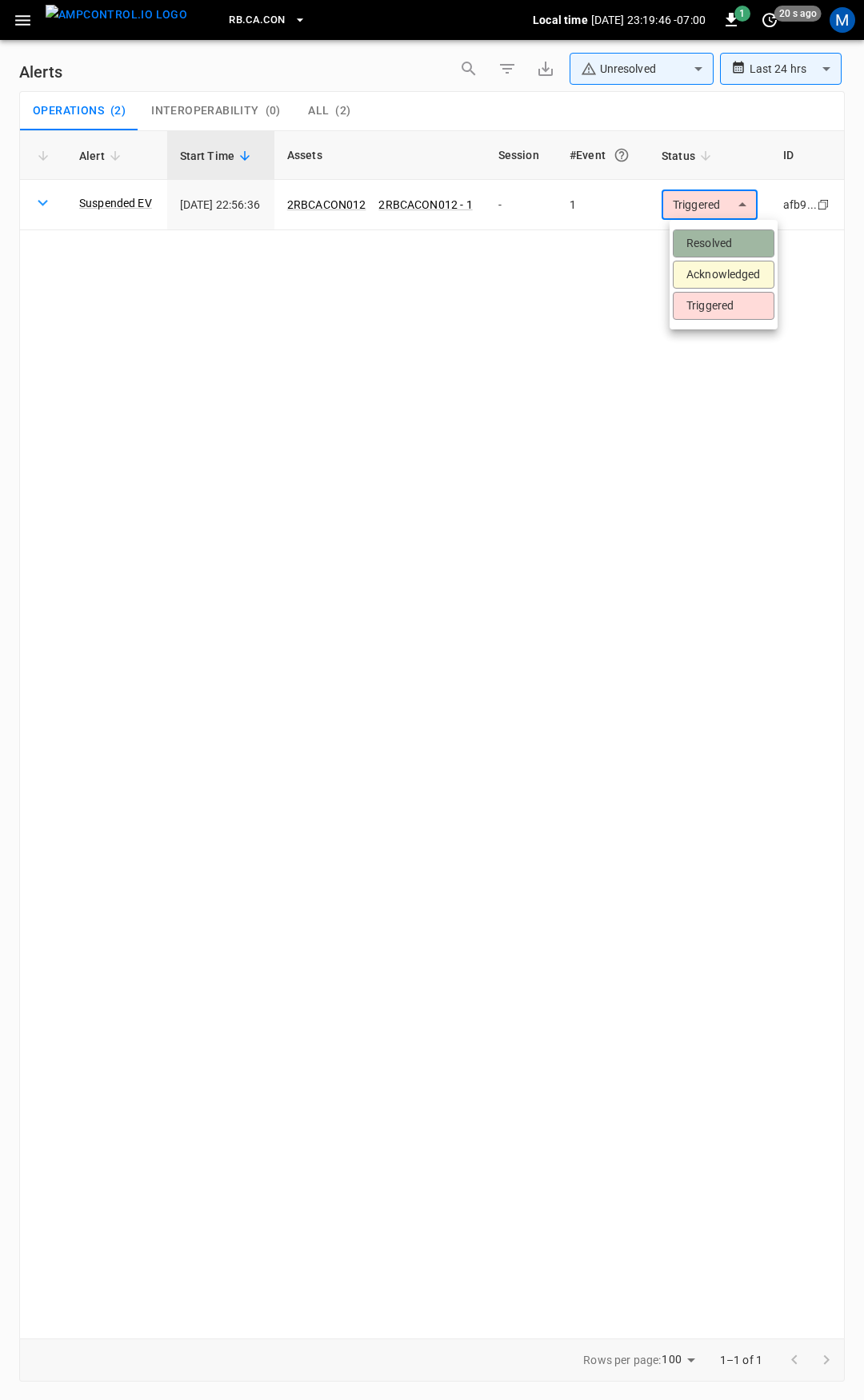
drag, startPoint x: 732, startPoint y: 240, endPoint x: 503, endPoint y: 186, distance: 235.3
click at [733, 240] on li "Resolved" at bounding box center [723, 244] width 101 height 28
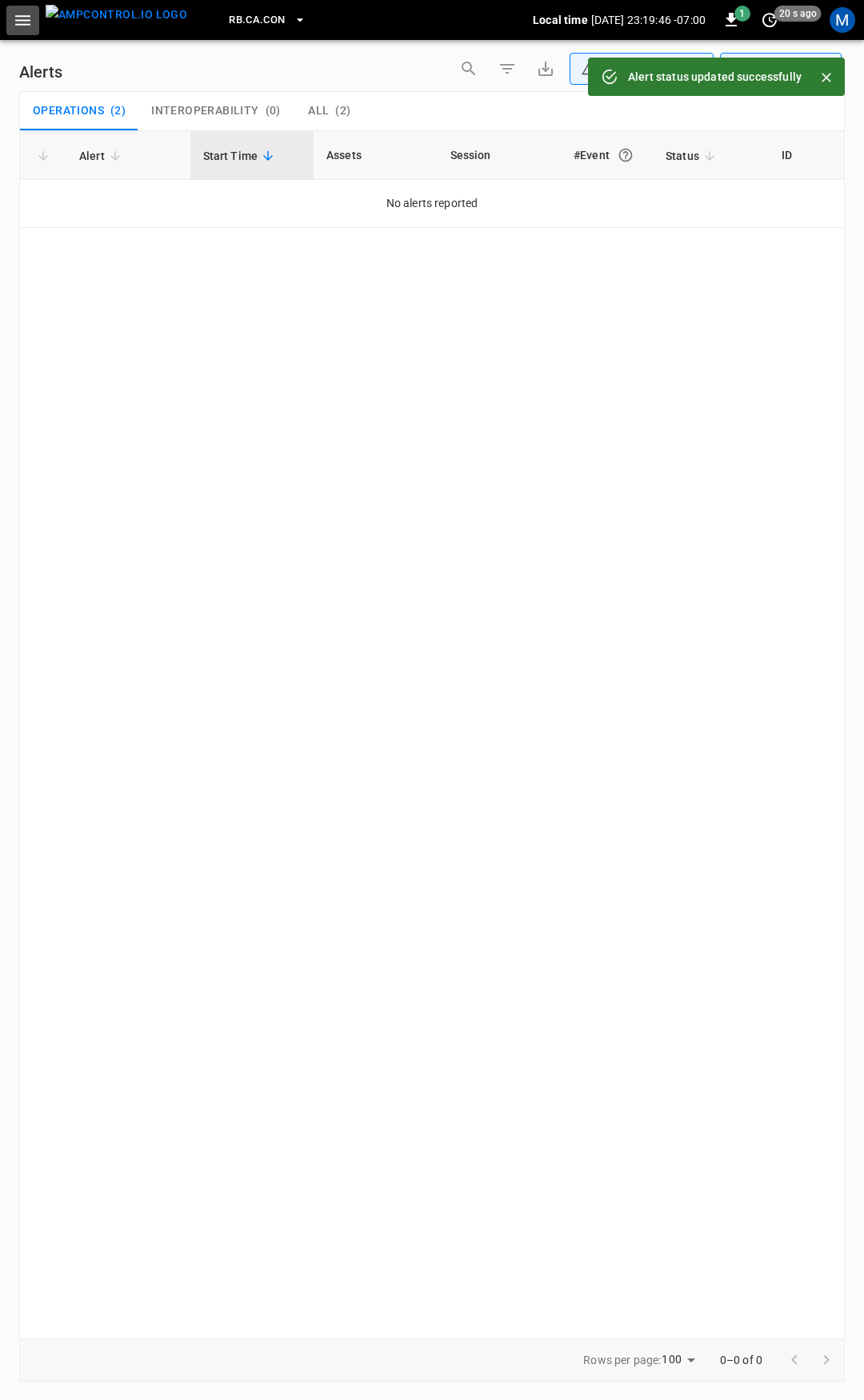
click at [23, 20] on icon "button" at bounding box center [23, 20] width 16 height 11
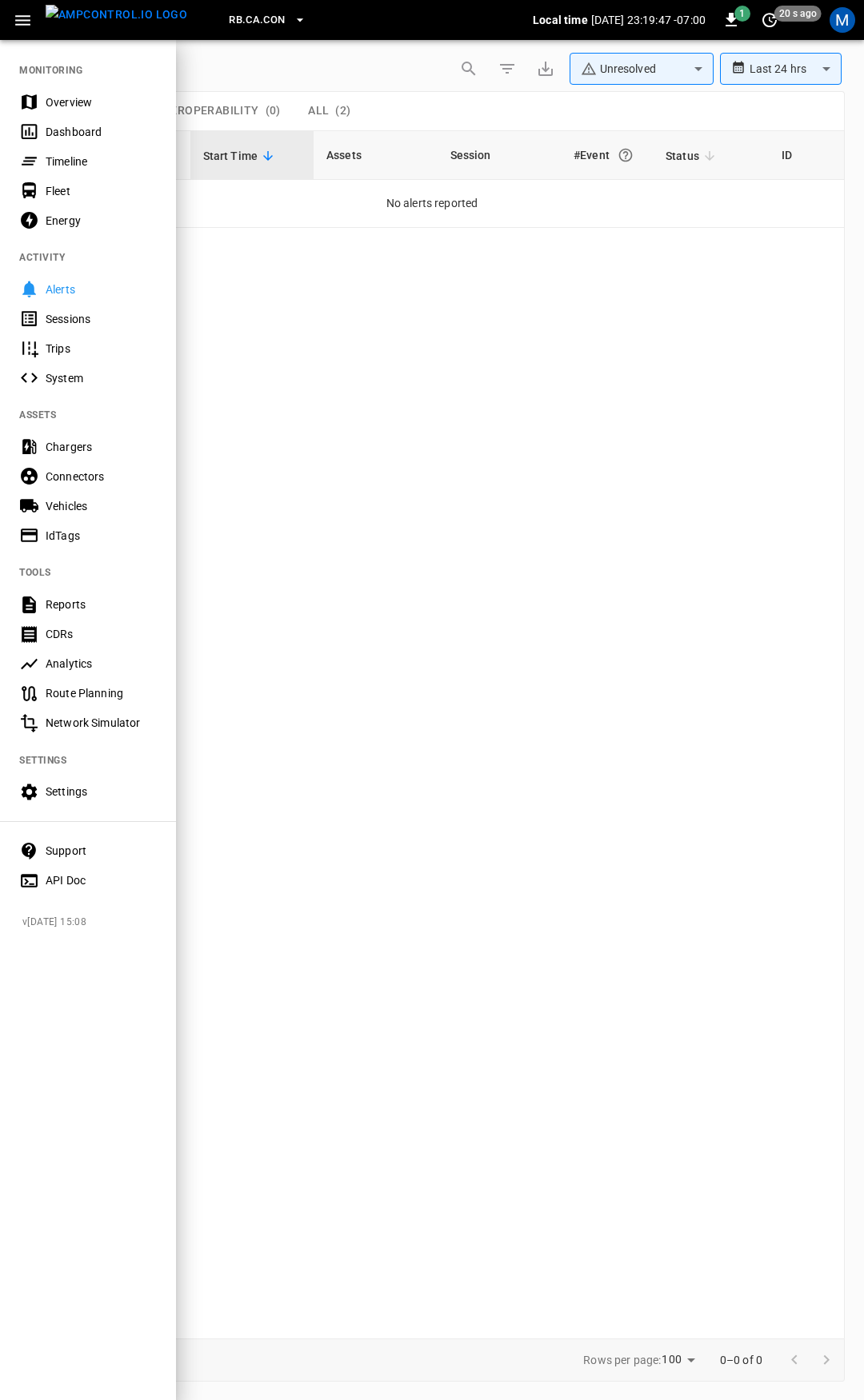
click at [88, 105] on div "Overview" at bounding box center [101, 102] width 111 height 16
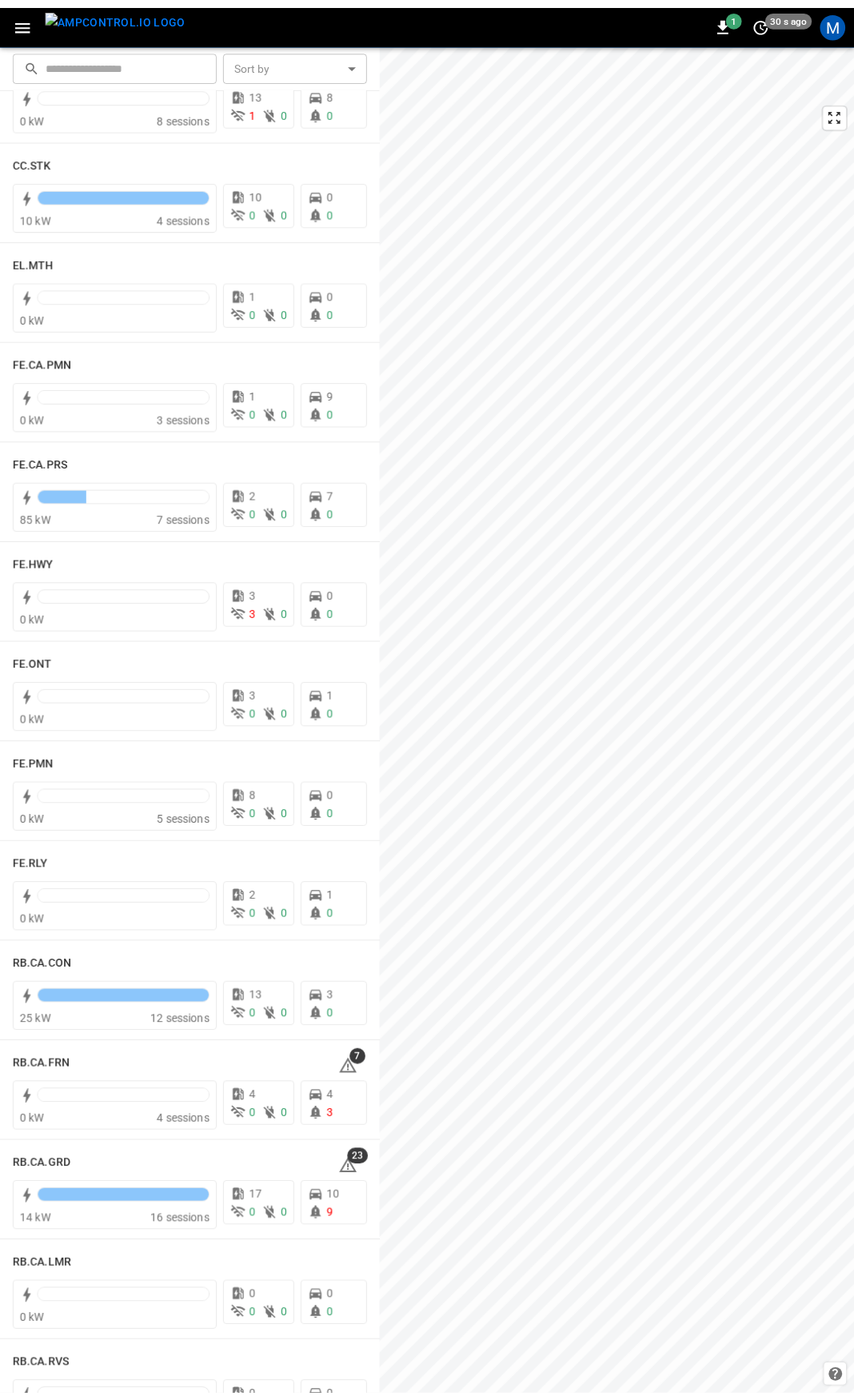
scroll to position [1289, 0]
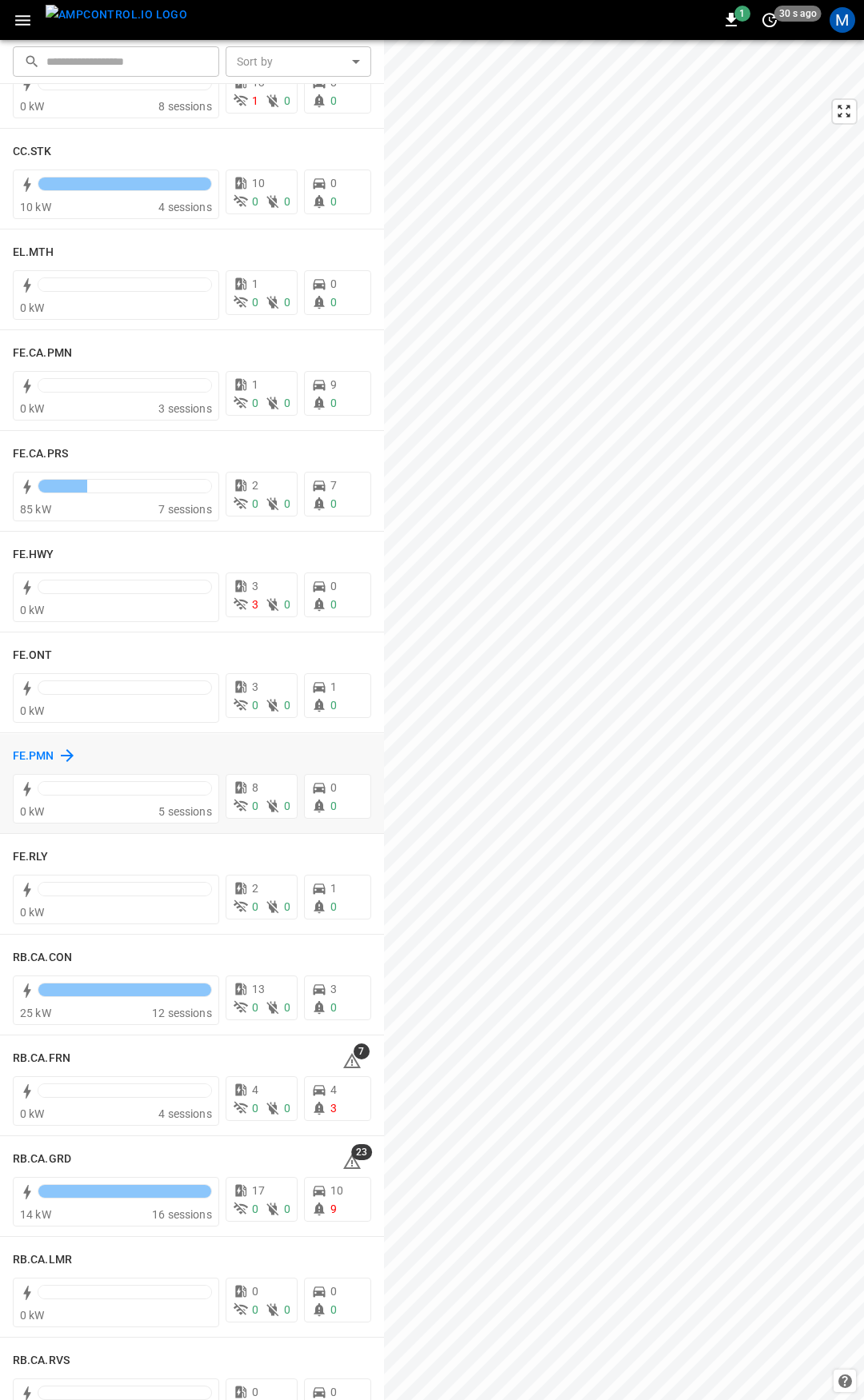
click at [38, 755] on h6 "FE.PMN" at bounding box center [34, 757] width 42 height 18
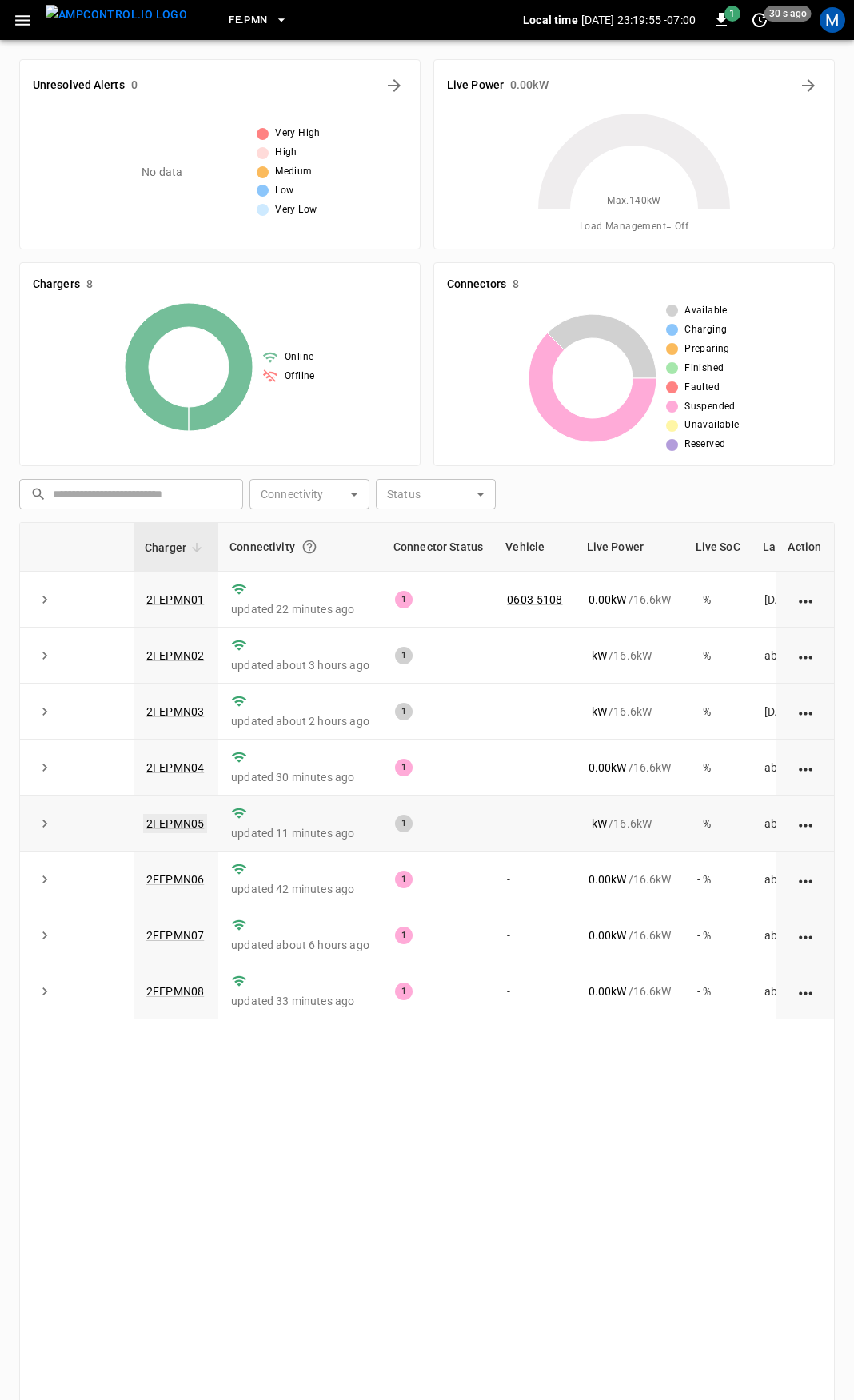
click at [187, 824] on link "2FEPMN05" at bounding box center [175, 823] width 64 height 19
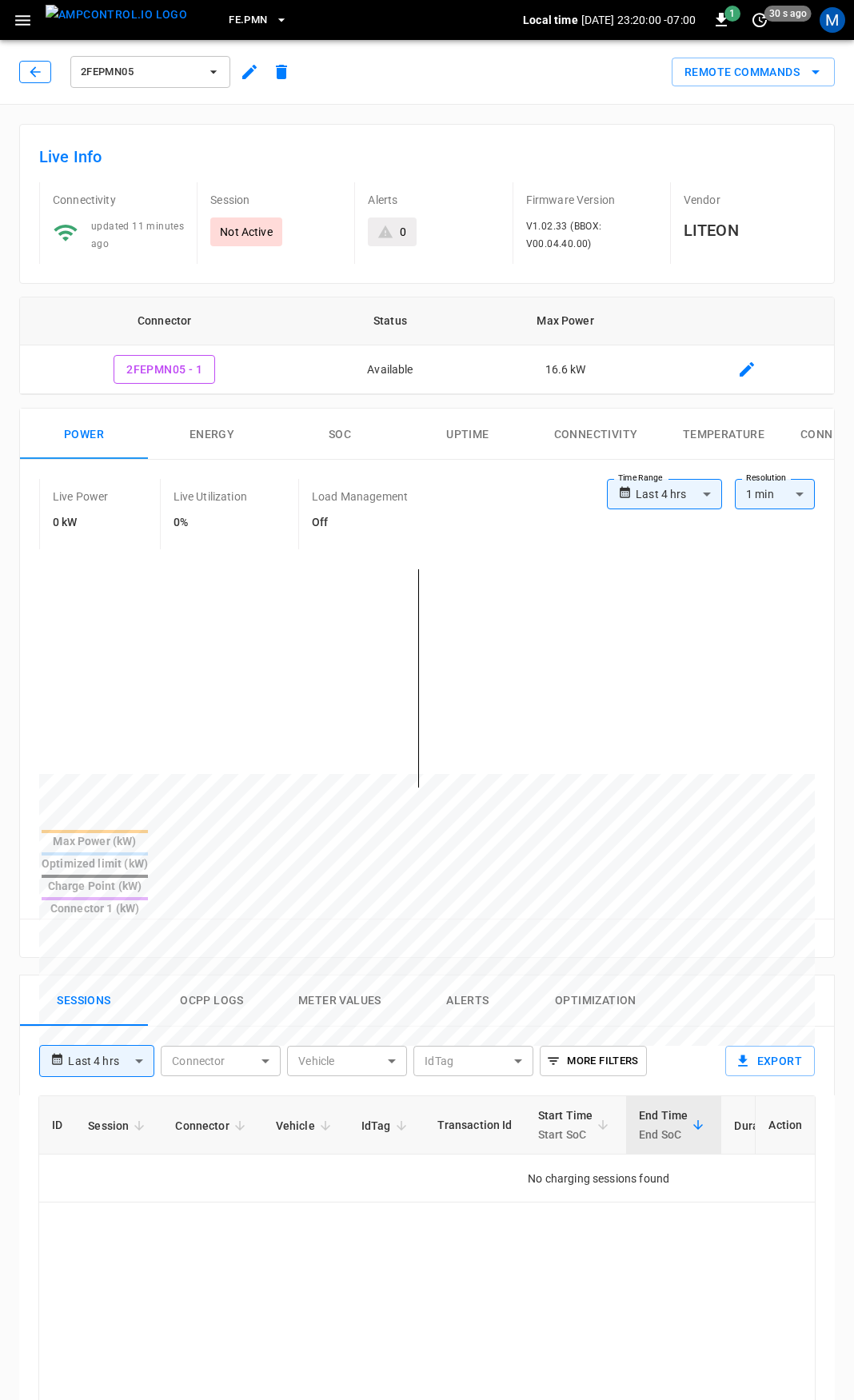
click at [33, 77] on icon "button" at bounding box center [35, 72] width 16 height 16
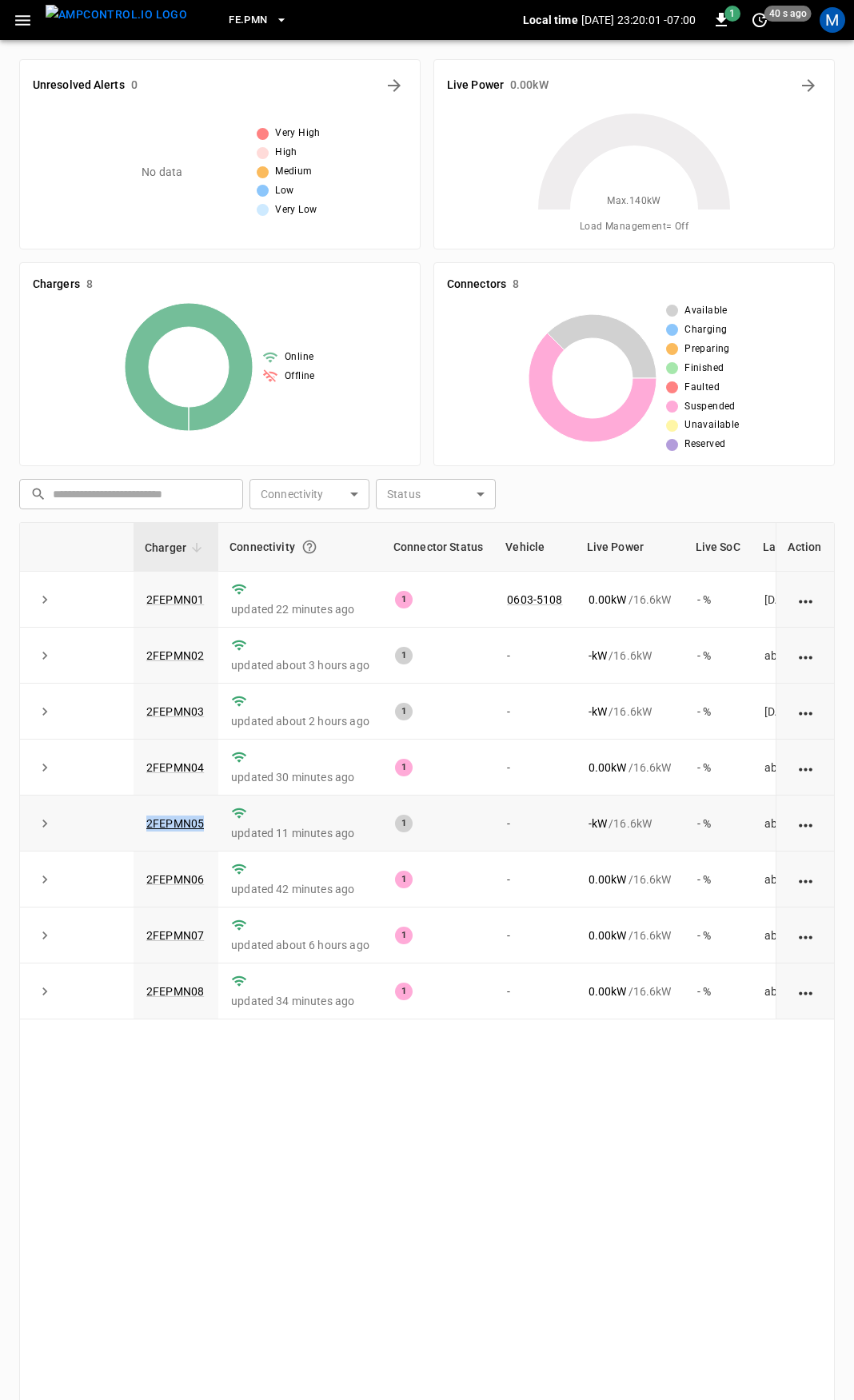
drag, startPoint x: 200, startPoint y: 831, endPoint x: 115, endPoint y: 838, distance: 85.3
click at [115, 838] on tr "2FEPMN05 updated 11 minutes ago 1 - - kW / 16.6 kW - % about [DATE]" at bounding box center [477, 824] width 915 height 56
copy tr "2FEPMN05"
click at [174, 824] on link "2FEPMN05" at bounding box center [175, 823] width 64 height 19
